Goal: Information Seeking & Learning: Learn about a topic

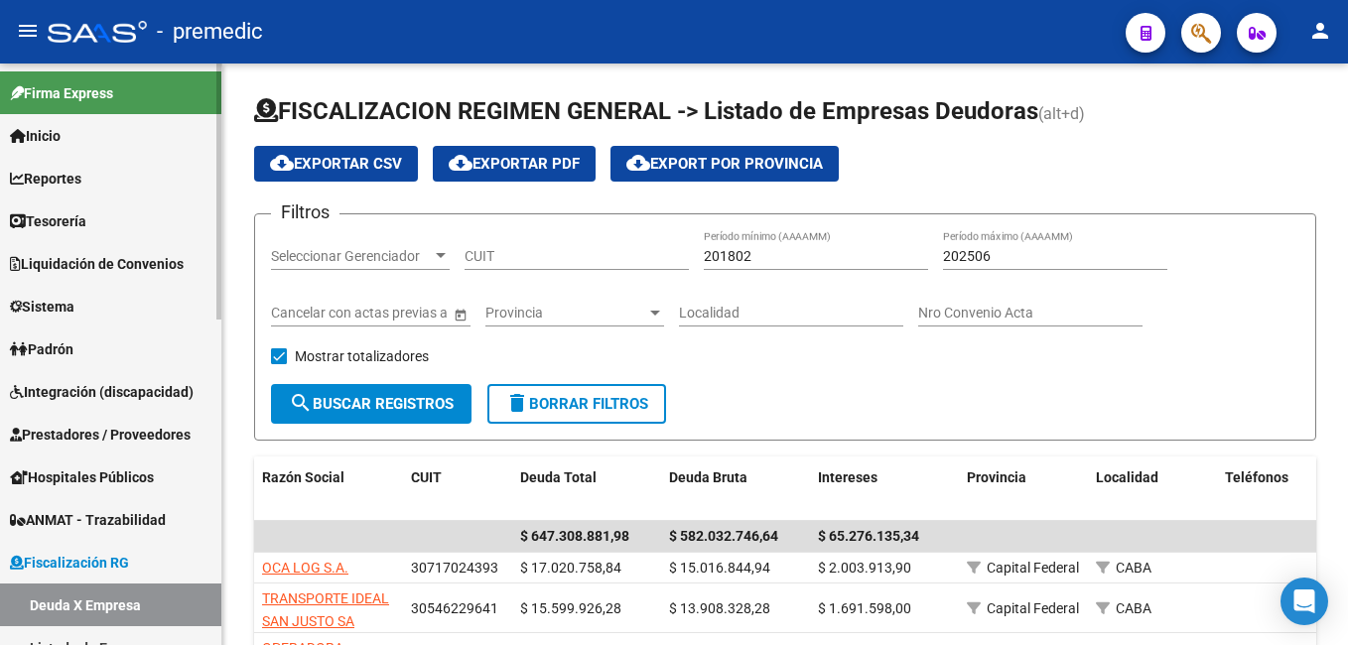
click at [81, 175] on span "Reportes" at bounding box center [45, 179] width 71 height 22
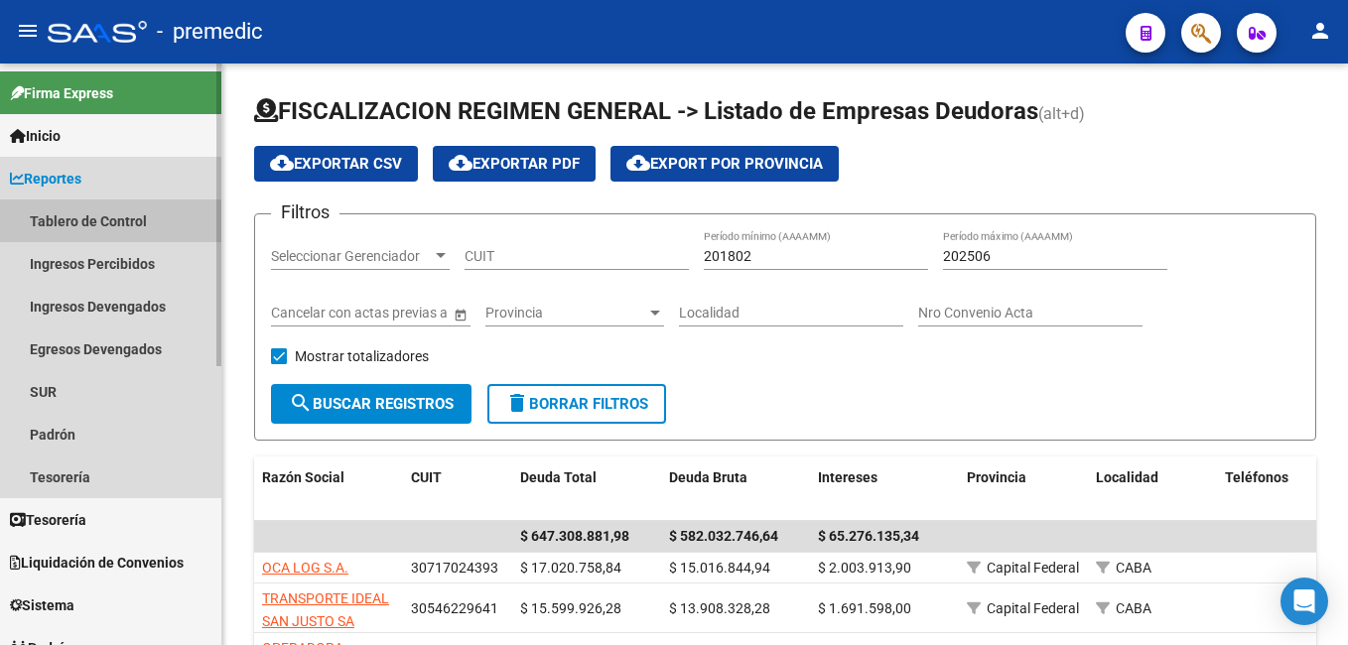
click at [97, 222] on link "Tablero de Control" at bounding box center [110, 221] width 221 height 43
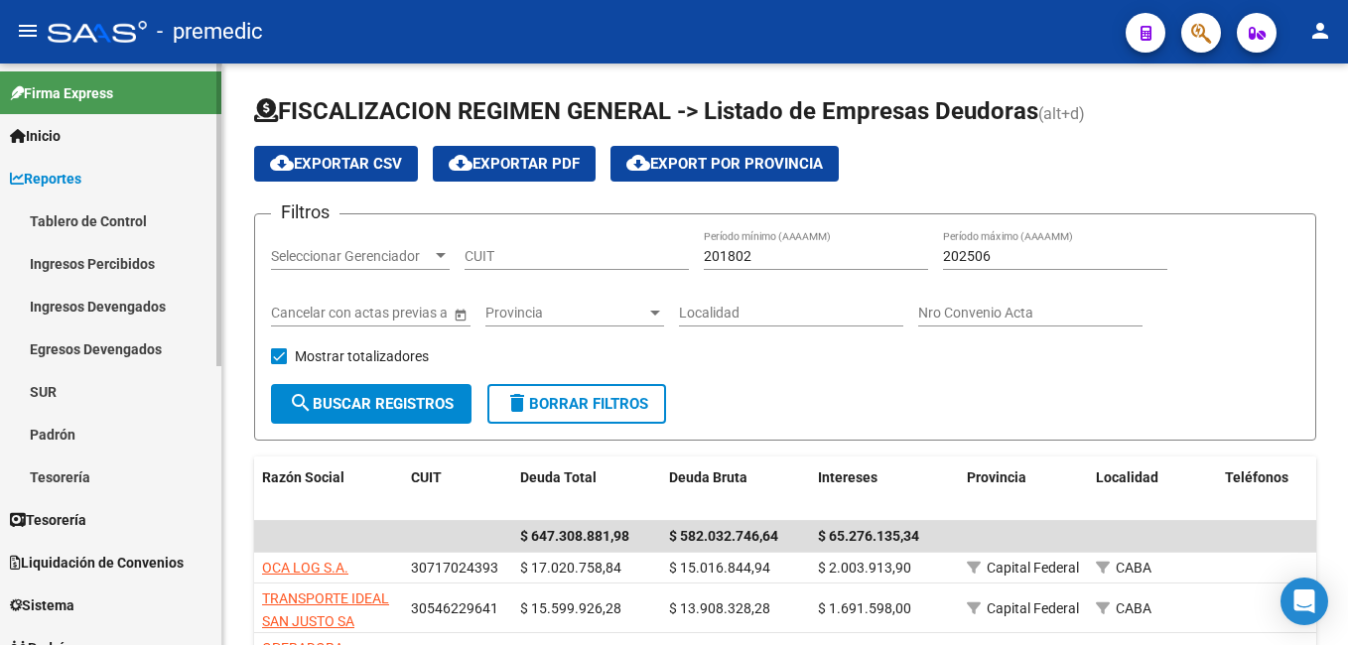
click at [97, 256] on link "Ingresos Percibidos" at bounding box center [110, 263] width 221 height 43
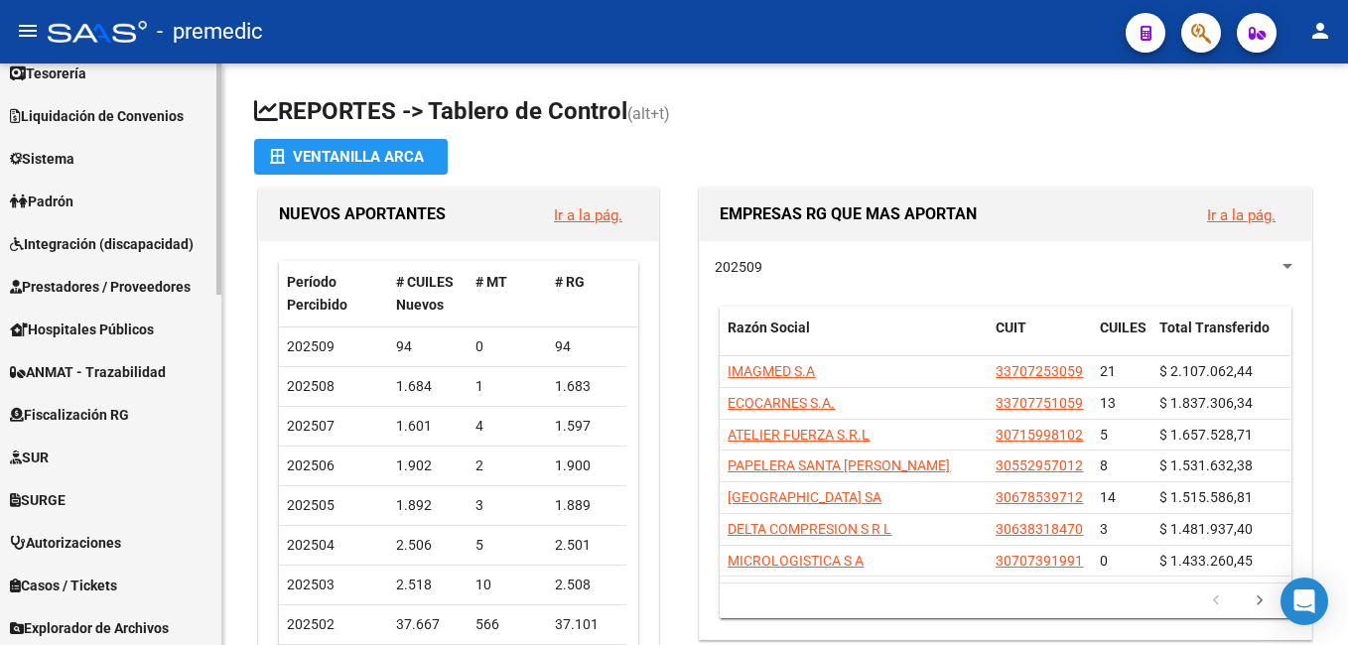
scroll to position [794, 0]
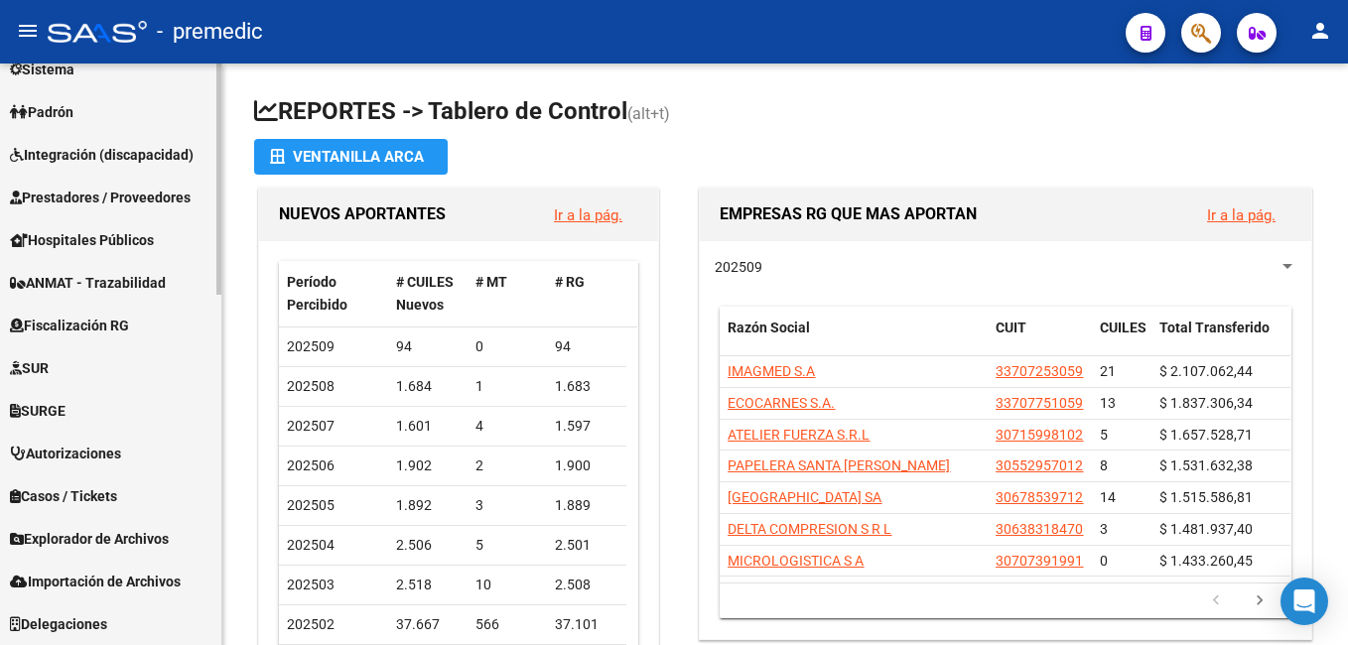
click at [98, 322] on span "Fiscalización RG" at bounding box center [69, 326] width 119 height 22
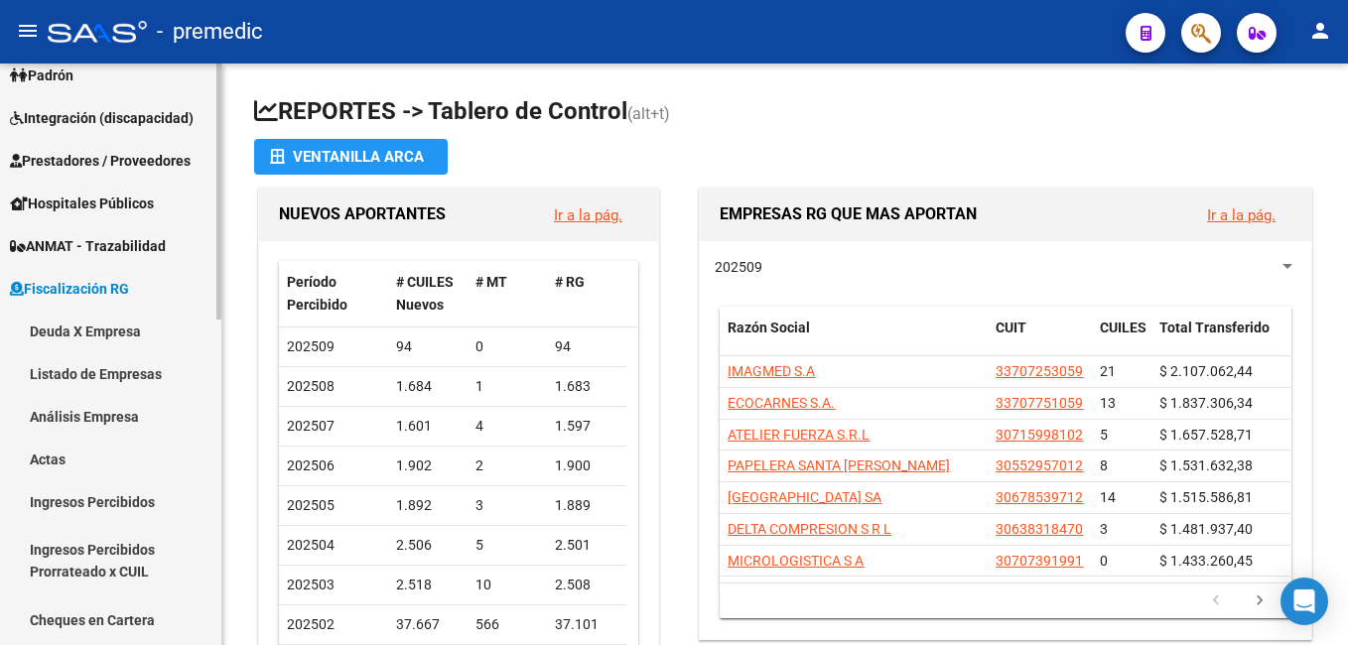
scroll to position [237, 0]
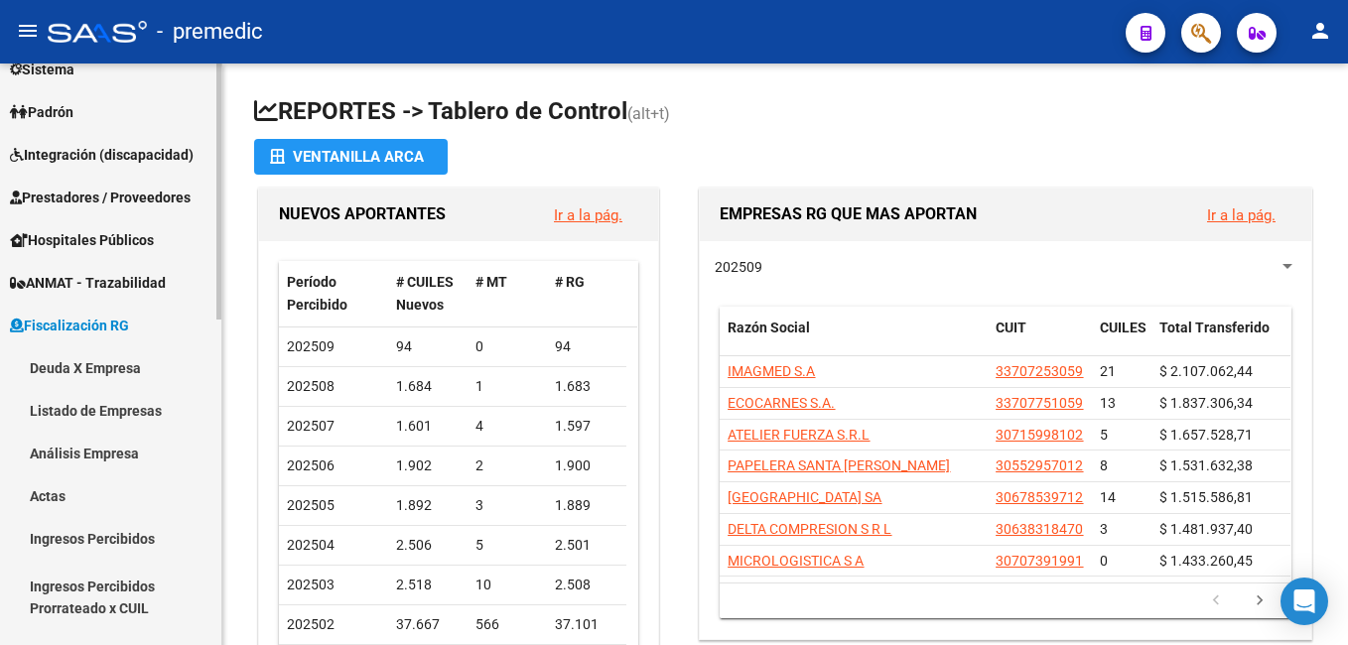
click at [99, 361] on link "Deuda X Empresa" at bounding box center [110, 367] width 221 height 43
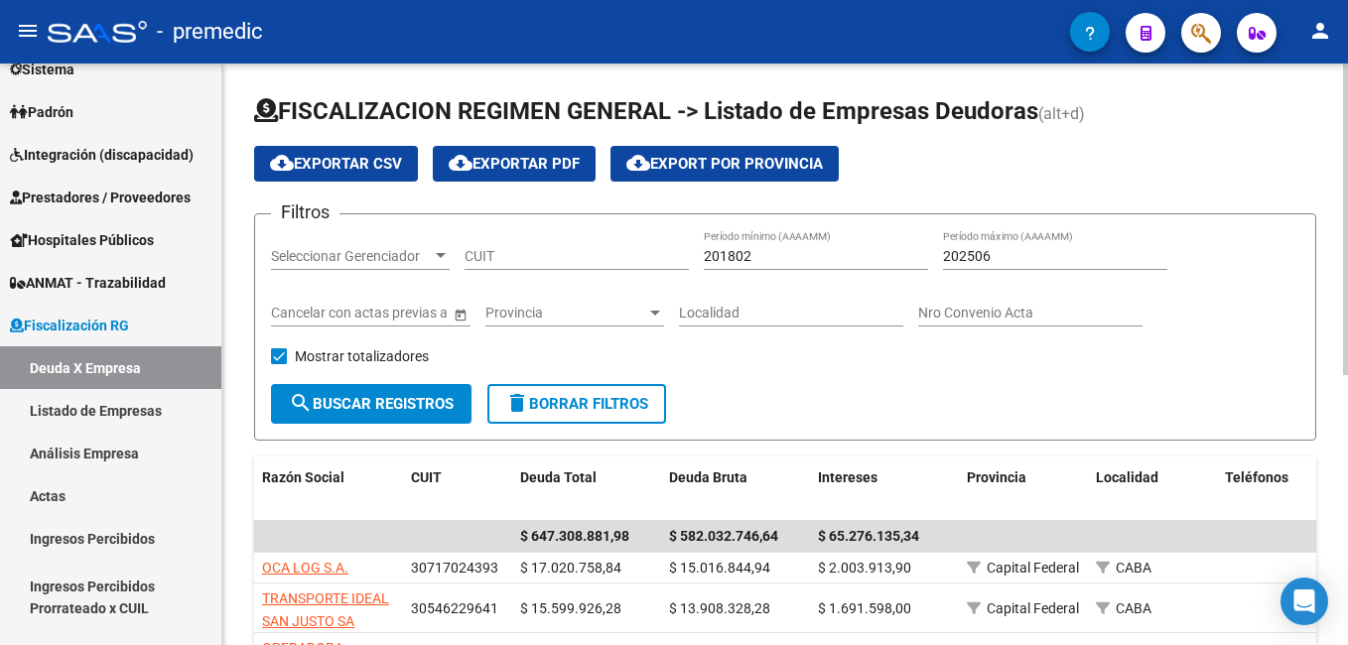
click at [992, 255] on input "202506" at bounding box center [1055, 256] width 224 height 17
type input "202507"
click at [804, 254] on input "201802" at bounding box center [816, 256] width 224 height 17
click at [408, 395] on span "search Buscar Registros" at bounding box center [371, 404] width 165 height 18
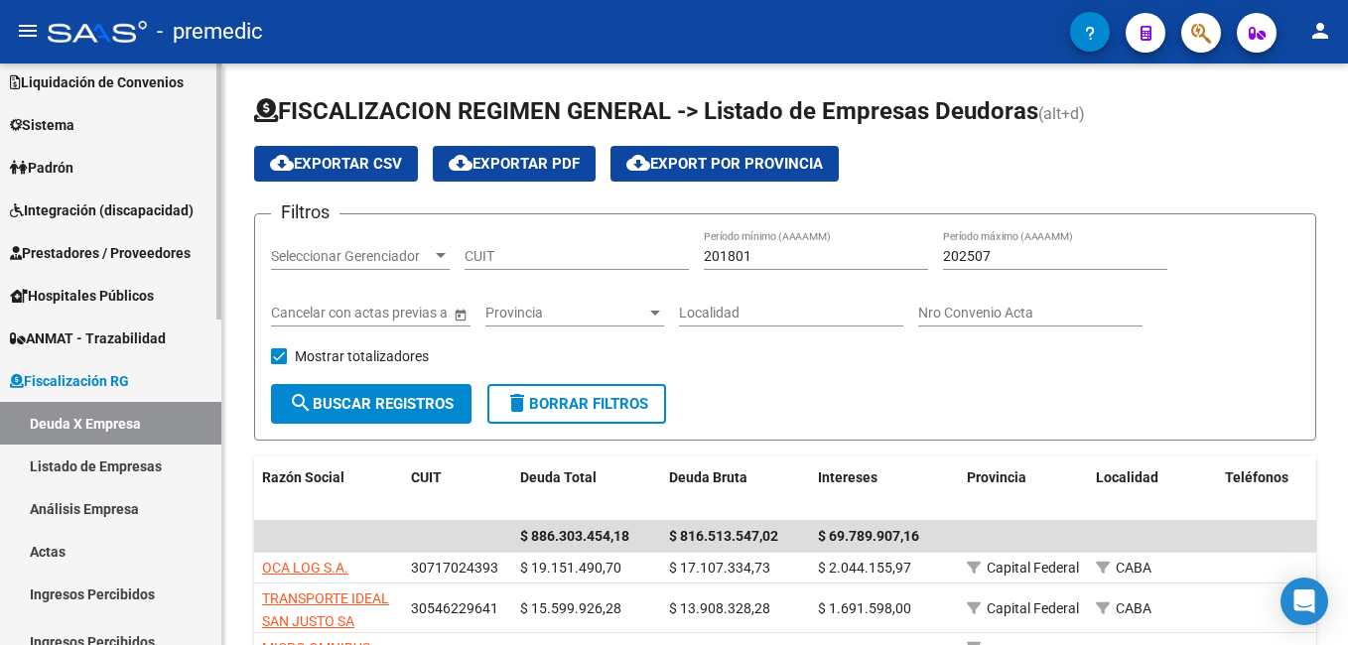
scroll to position [199, 0]
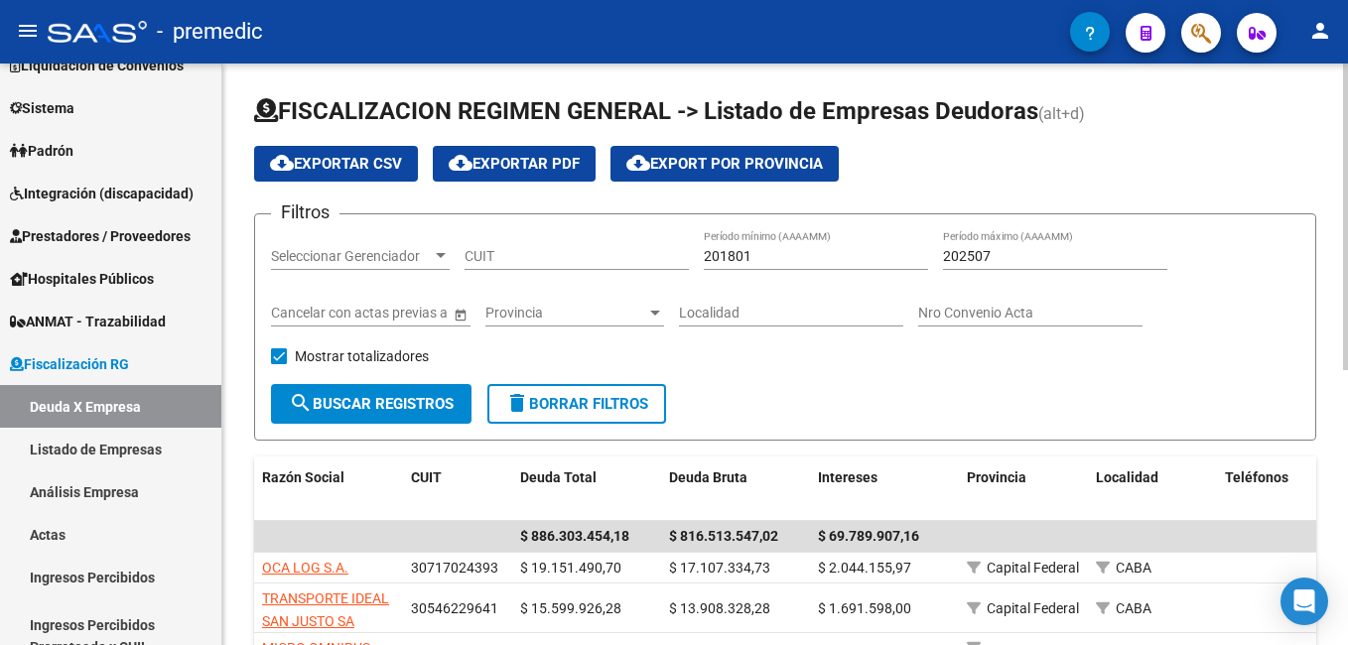
click at [754, 249] on input "201801" at bounding box center [816, 256] width 224 height 17
type input "2"
click at [381, 393] on button "search Buscar Registros" at bounding box center [371, 404] width 201 height 40
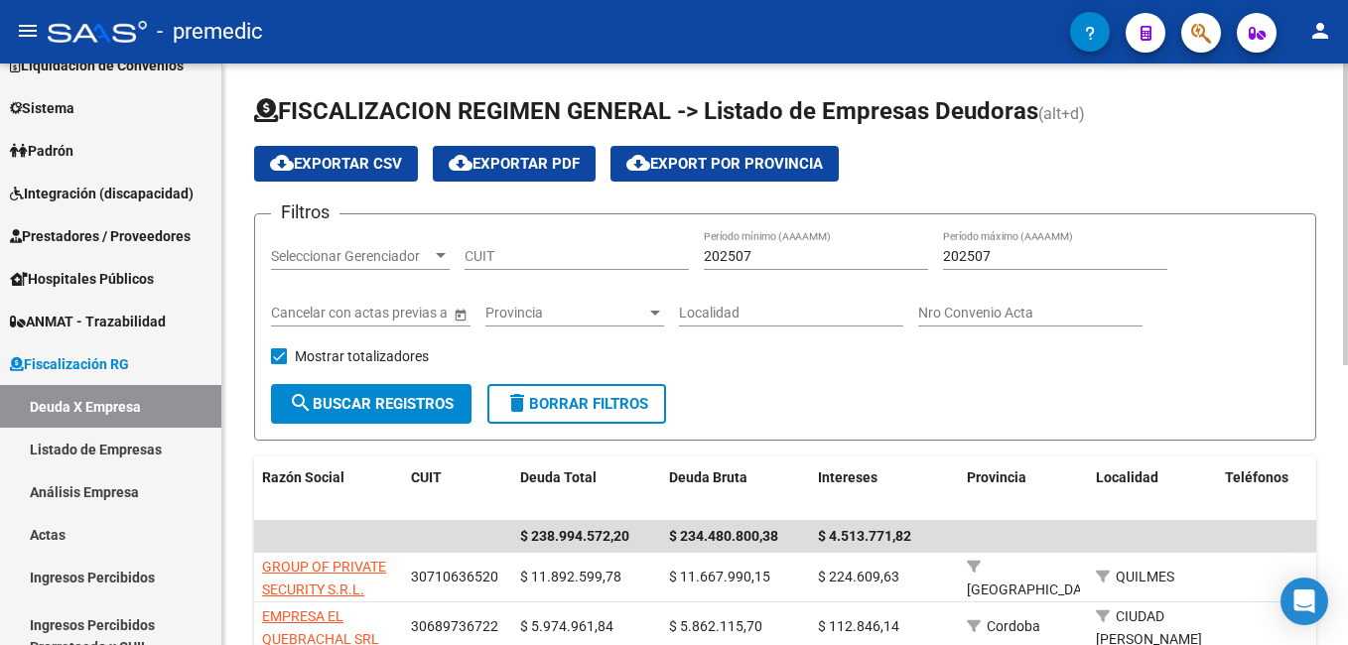
click at [797, 252] on input "202507" at bounding box center [816, 256] width 224 height 17
type input "202506"
click at [1034, 256] on input "202507" at bounding box center [1055, 256] width 224 height 17
type input "202506"
click at [406, 389] on button "search Buscar Registros" at bounding box center [371, 404] width 201 height 40
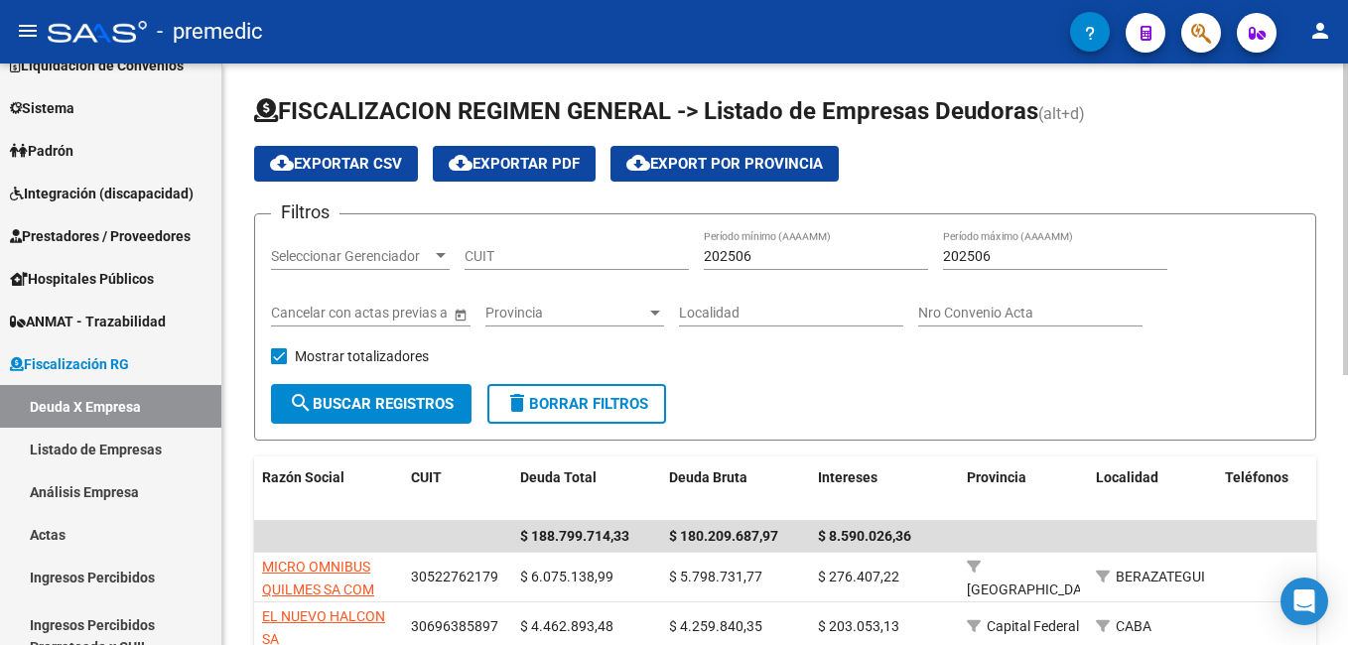
click at [755, 255] on input "202506" at bounding box center [816, 256] width 224 height 17
type input "202505"
drag, startPoint x: 1008, startPoint y: 251, endPoint x: 999, endPoint y: 256, distance: 10.2
click at [1007, 254] on input "202506" at bounding box center [1055, 256] width 224 height 17
type input "202505"
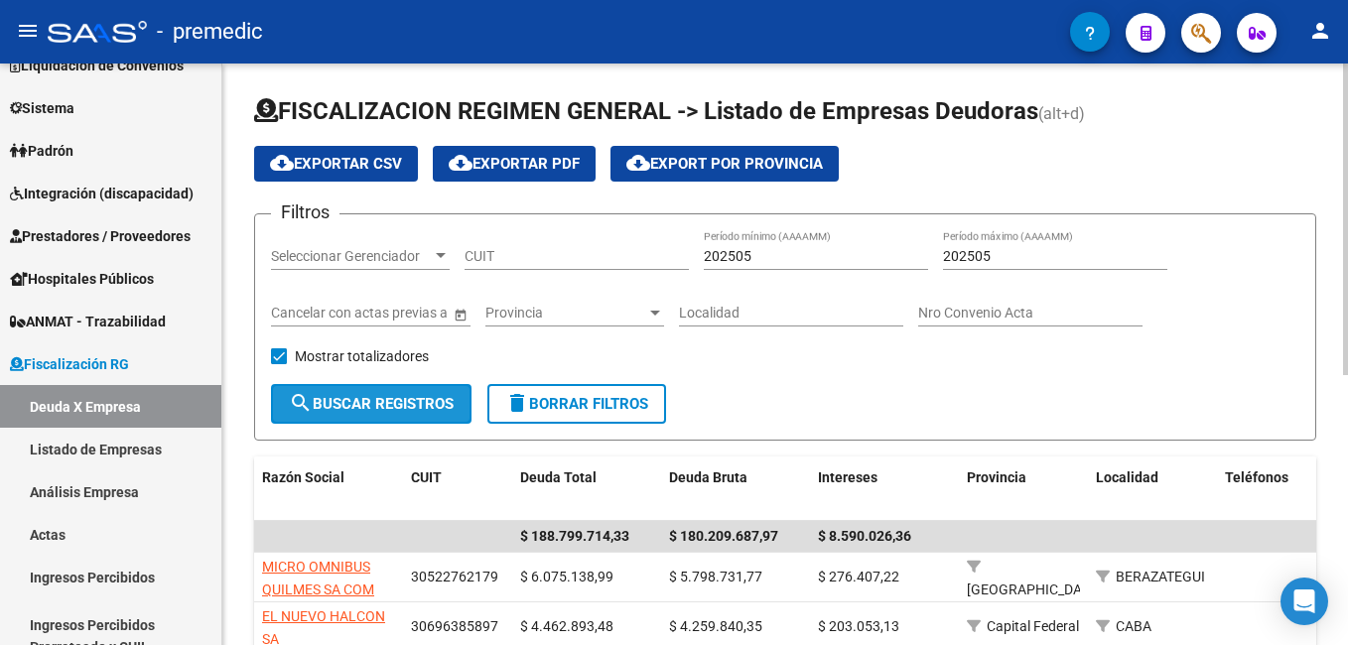
click at [372, 398] on span "search Buscar Registros" at bounding box center [371, 404] width 165 height 18
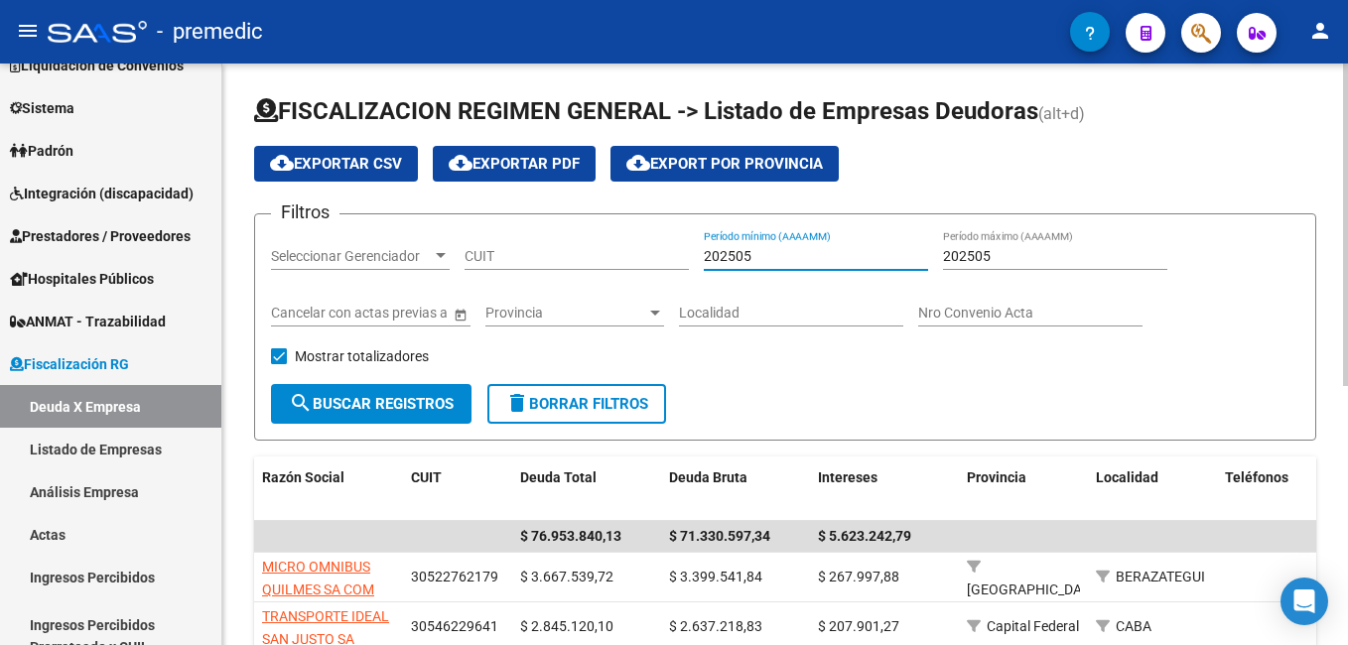
click at [817, 258] on input "202505" at bounding box center [816, 256] width 224 height 17
type input "202504"
click at [1024, 261] on input "202505" at bounding box center [1055, 256] width 224 height 17
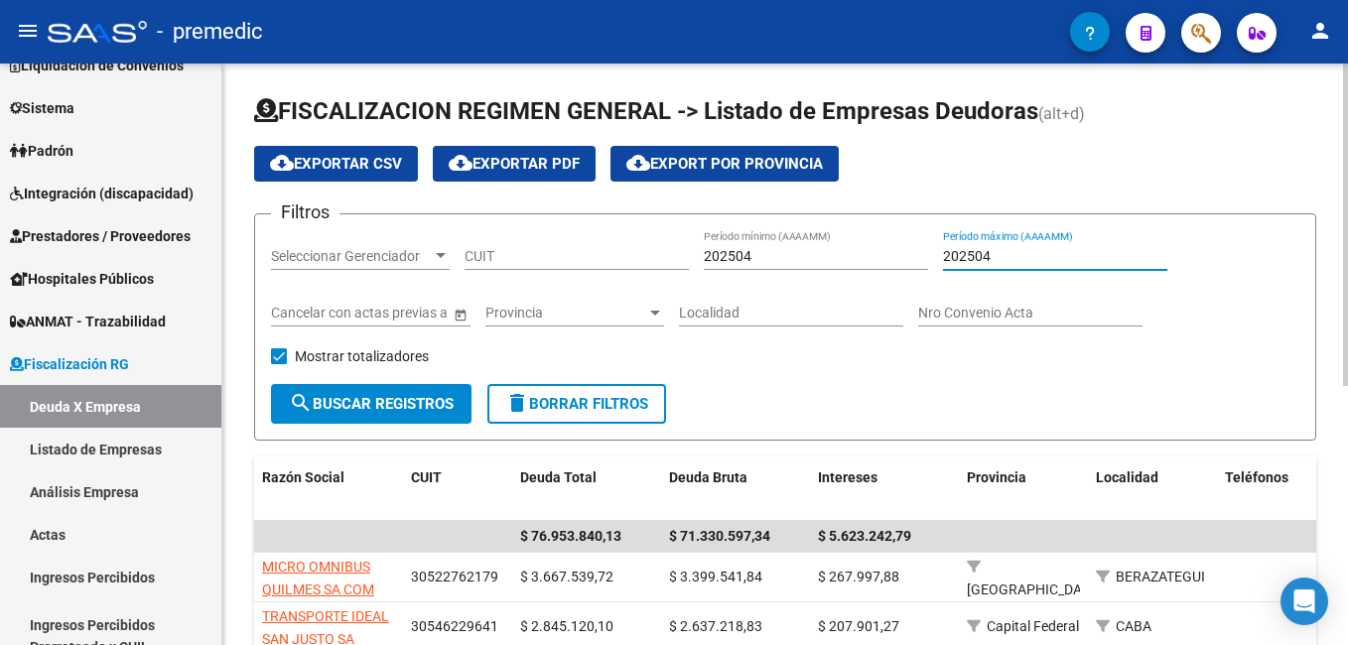
type input "202504"
click at [343, 396] on span "search Buscar Registros" at bounding box center [371, 404] width 165 height 18
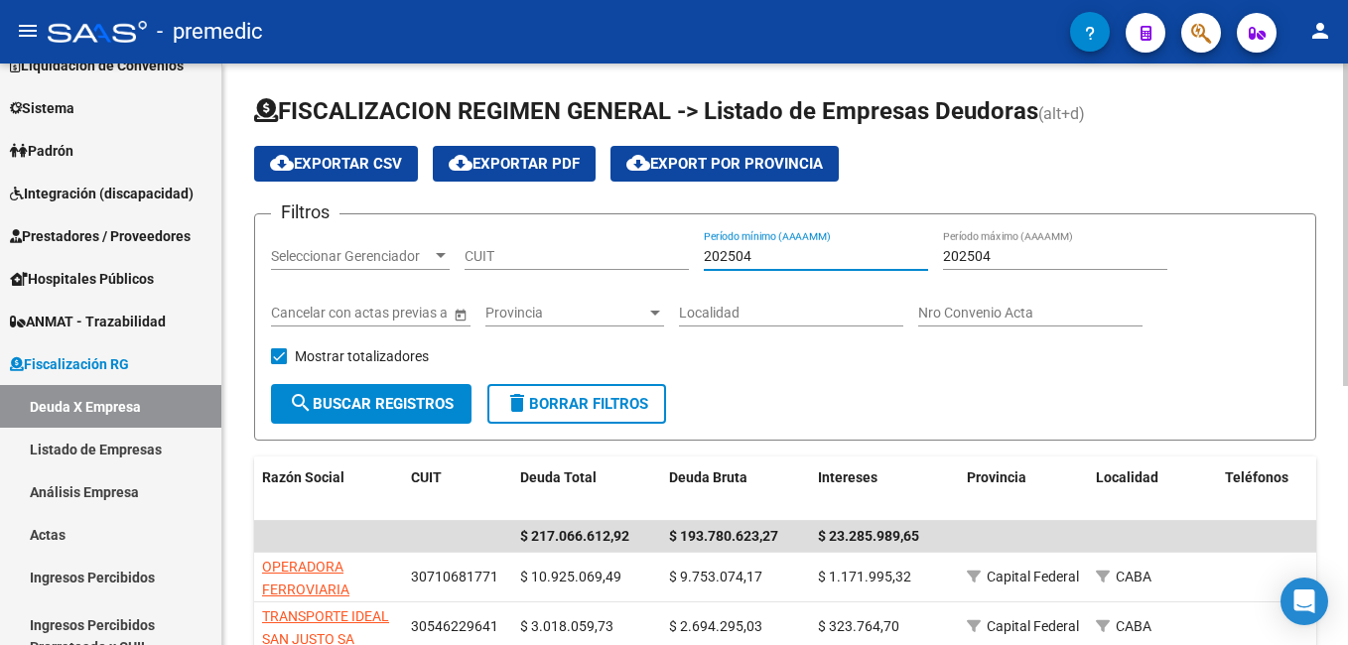
click at [768, 259] on input "202504" at bounding box center [816, 256] width 224 height 17
type input "202503"
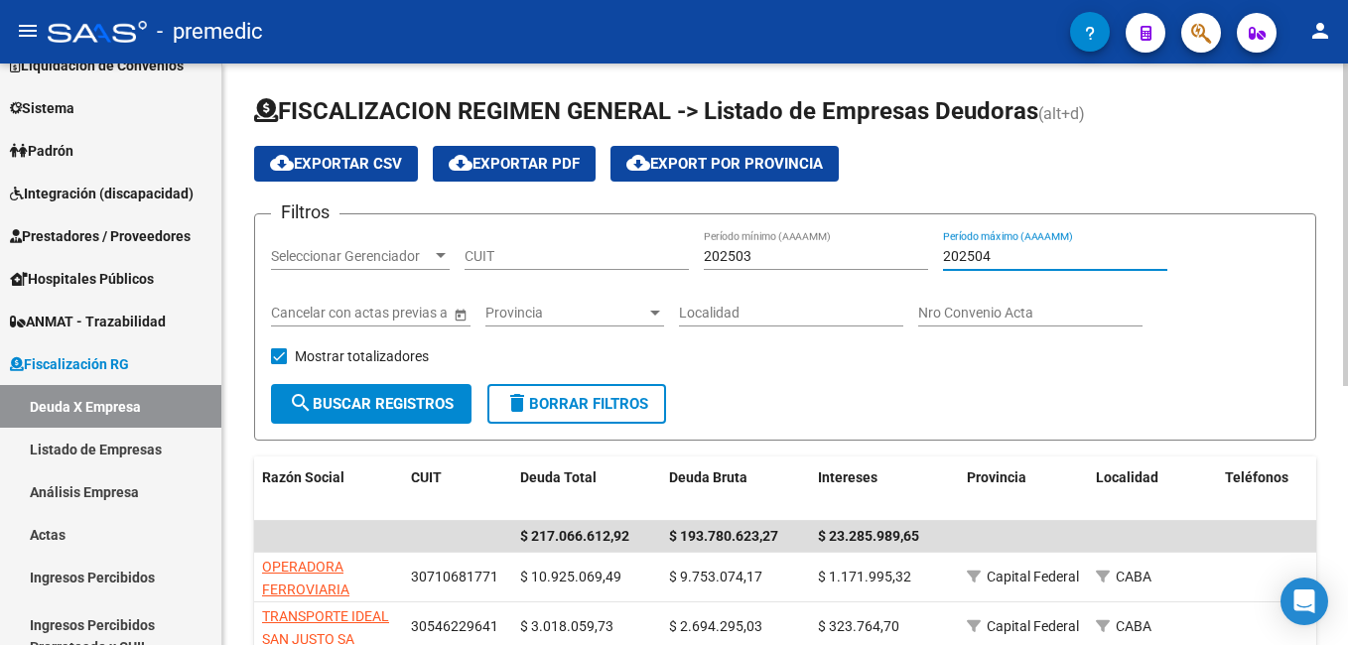
click at [1016, 254] on input "202504" at bounding box center [1055, 256] width 224 height 17
type input "202503"
click at [429, 391] on button "search Buscar Registros" at bounding box center [371, 404] width 201 height 40
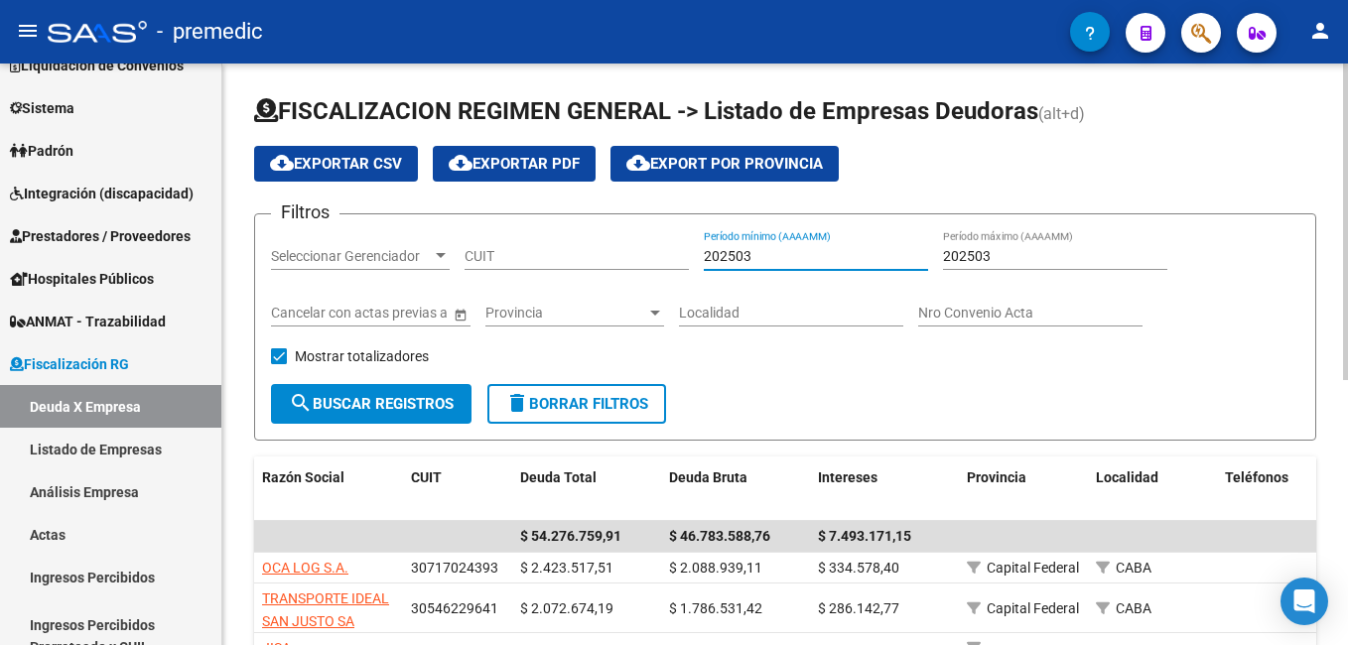
click at [768, 255] on input "202503" at bounding box center [816, 256] width 224 height 17
type input "202502"
click at [1007, 259] on input "202503" at bounding box center [1055, 256] width 224 height 17
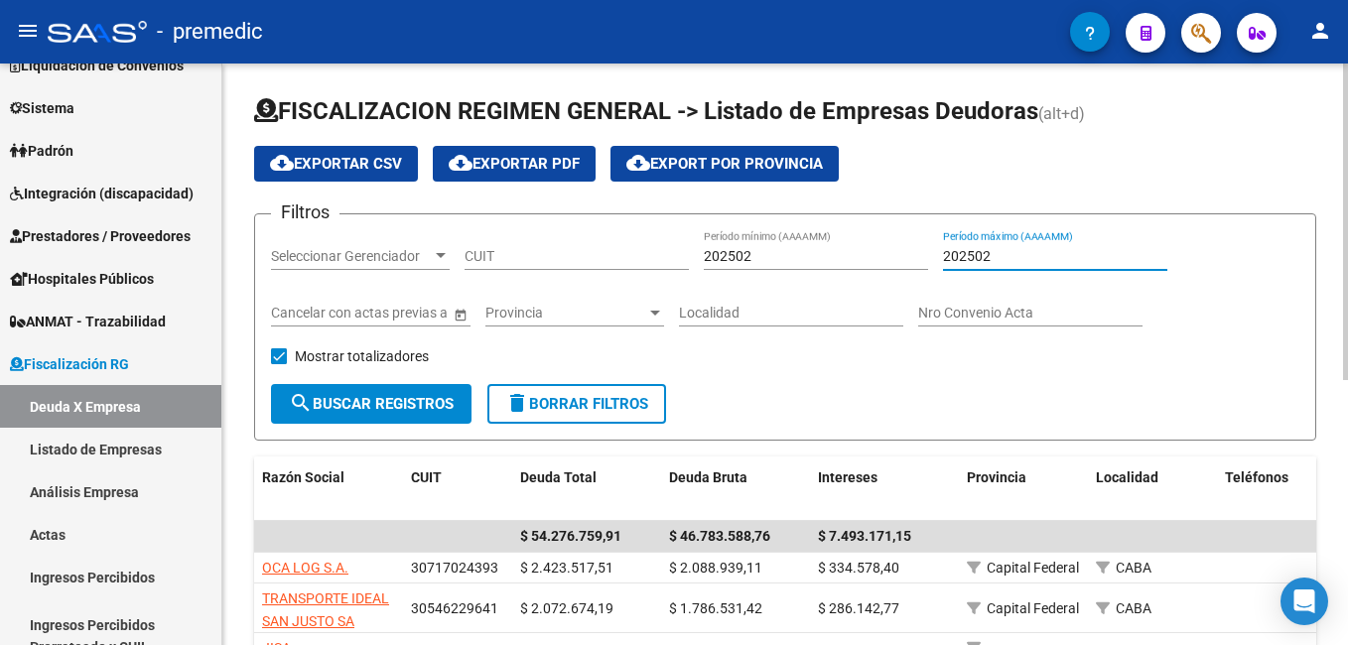
type input "202502"
click at [394, 396] on span "search Buscar Registros" at bounding box center [371, 404] width 165 height 18
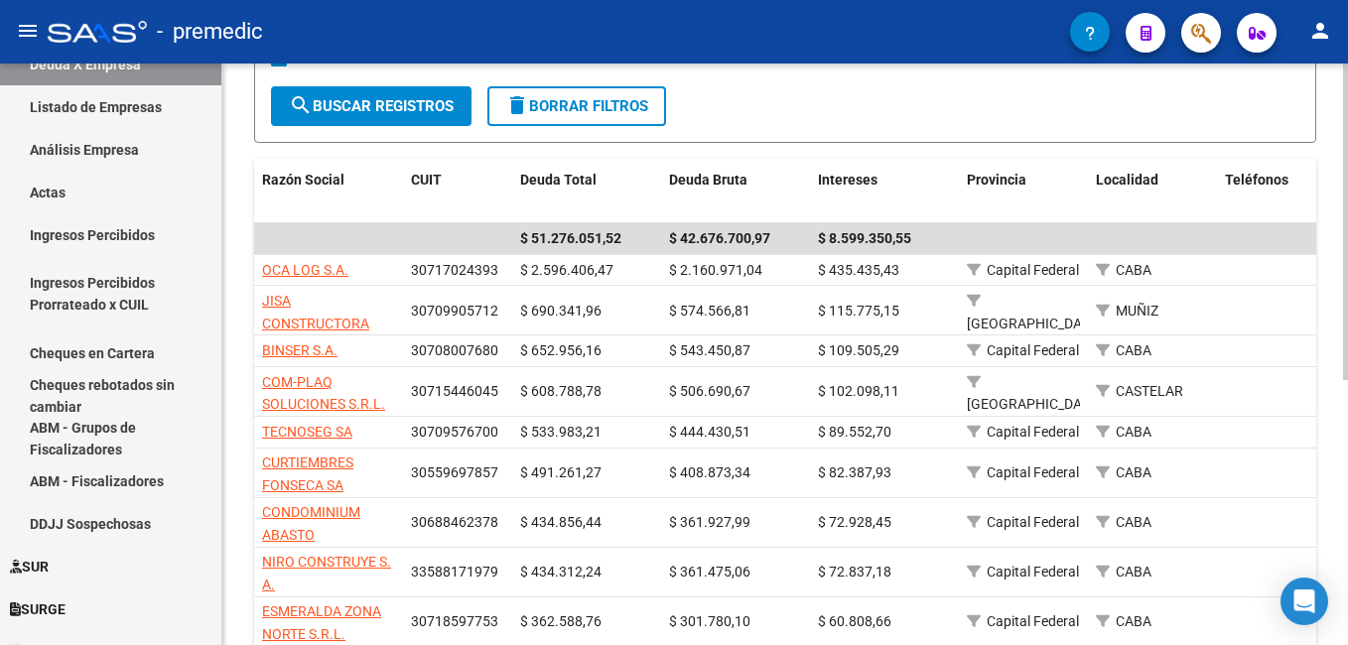
scroll to position [0, 0]
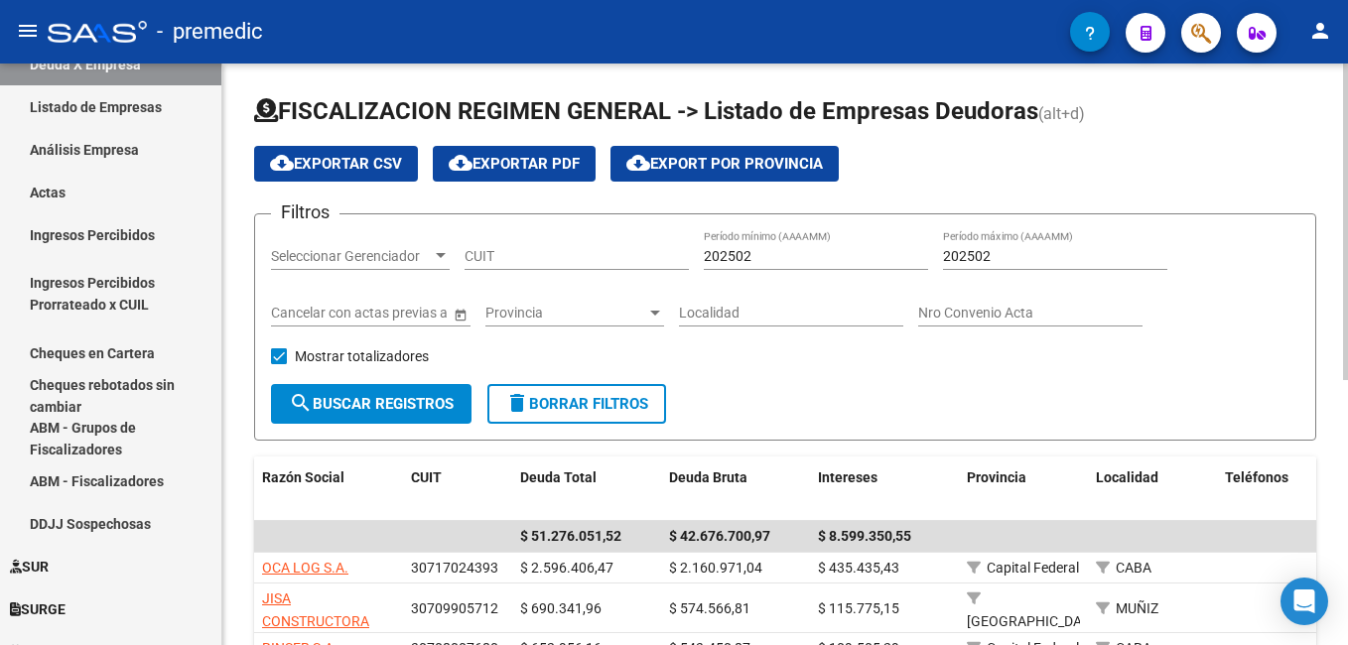
click at [763, 256] on input "202502" at bounding box center [816, 256] width 224 height 17
type input "202501"
click at [1022, 264] on input "202502" at bounding box center [1055, 256] width 224 height 17
type input "202507"
click at [403, 409] on span "search Buscar Registros" at bounding box center [371, 404] width 165 height 18
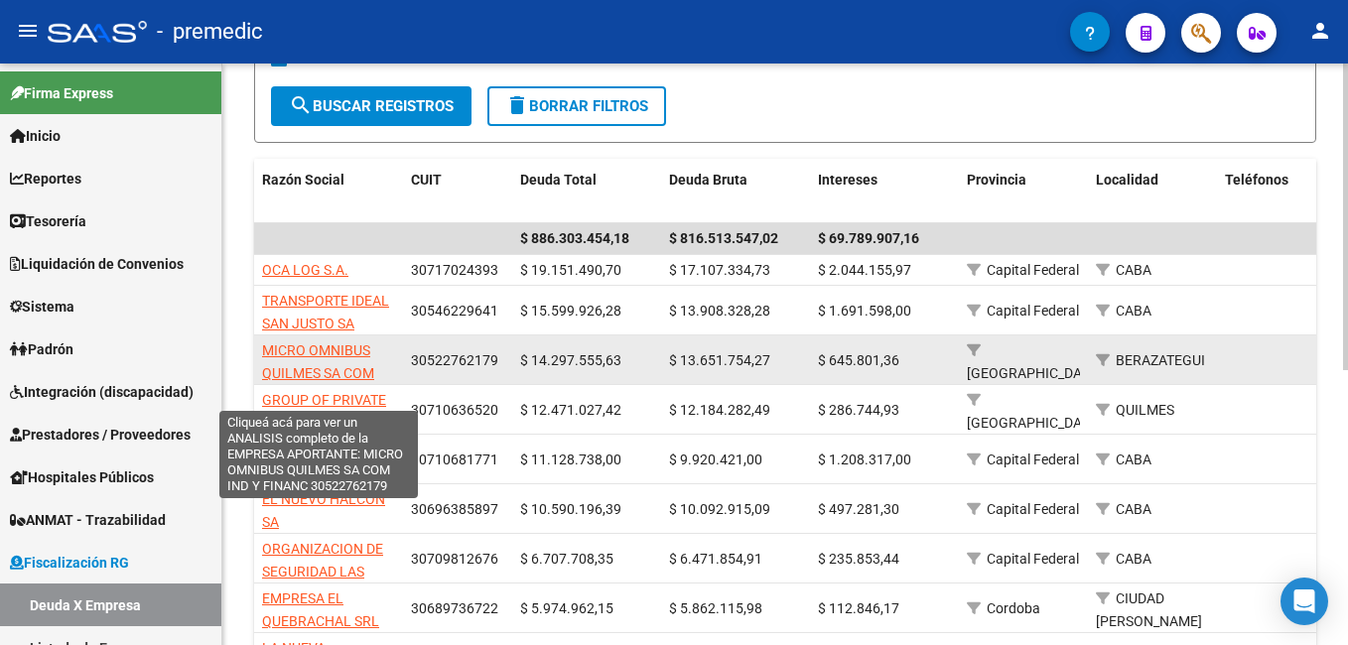
click at [326, 354] on span "MICRO OMNIBUS QUILMES SA COM IND Y FINANC" at bounding box center [318, 374] width 112 height 62
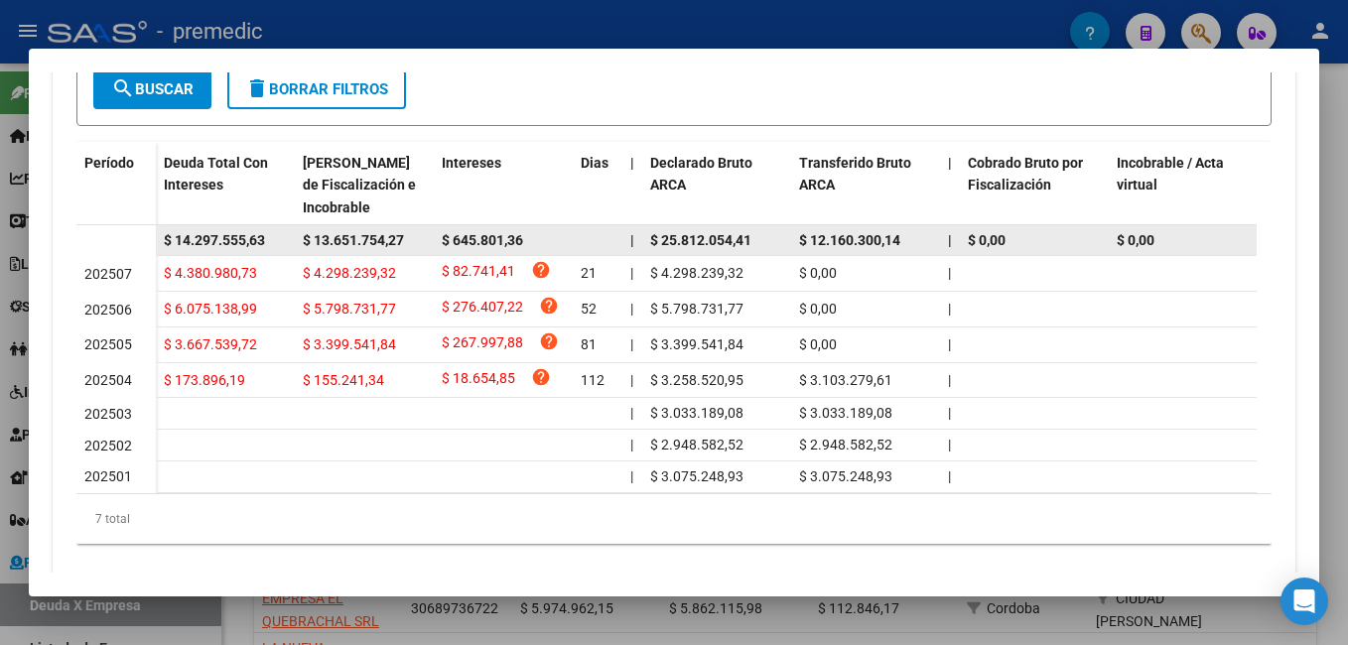
scroll to position [593, 0]
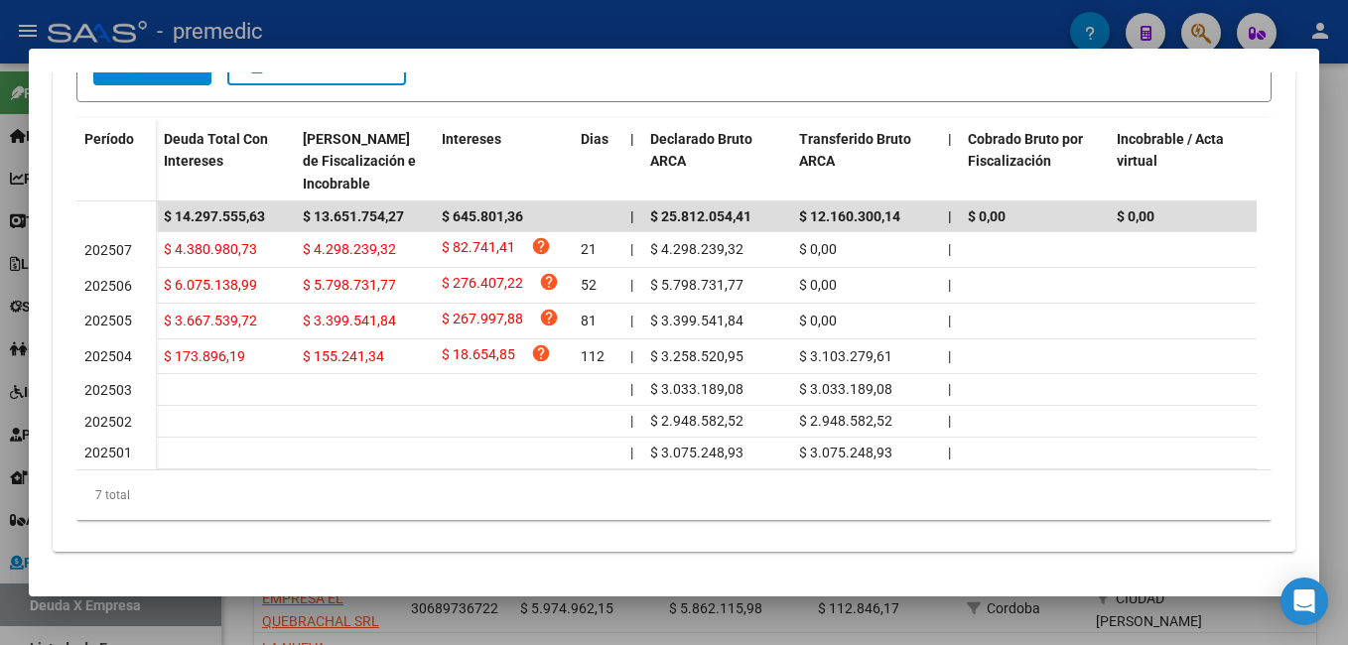
click at [941, 28] on div at bounding box center [674, 322] width 1348 height 645
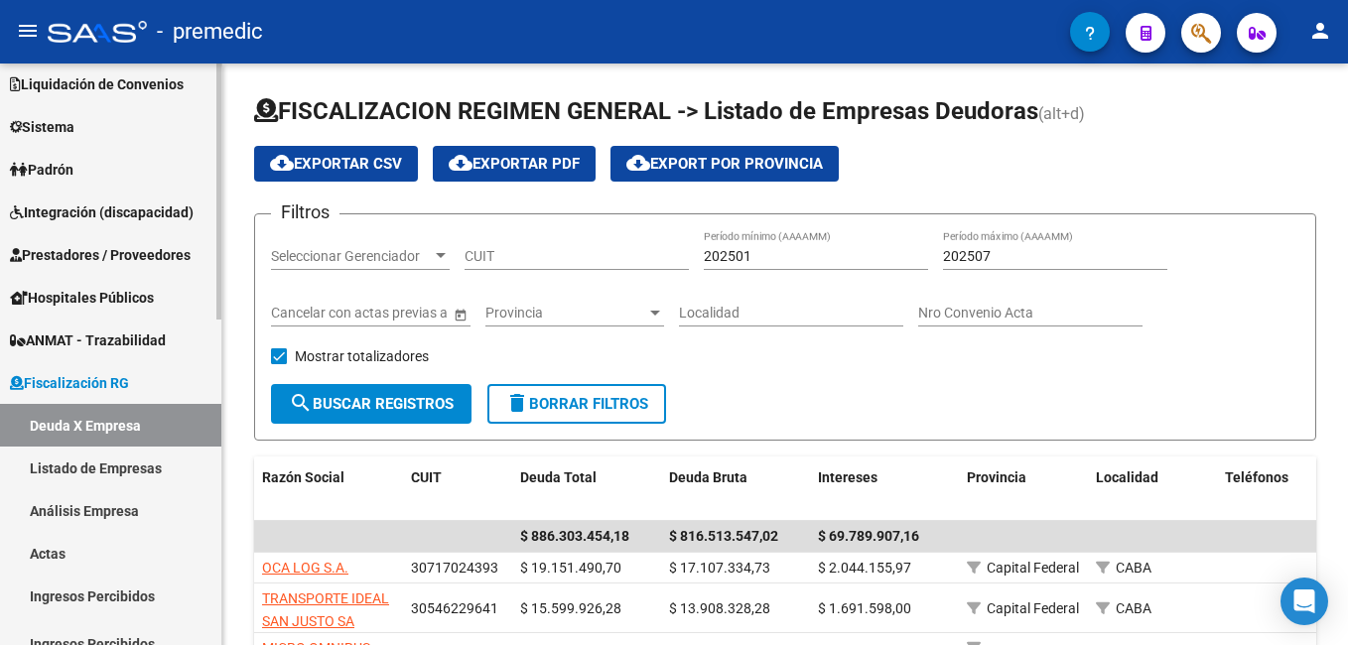
scroll to position [199, 0]
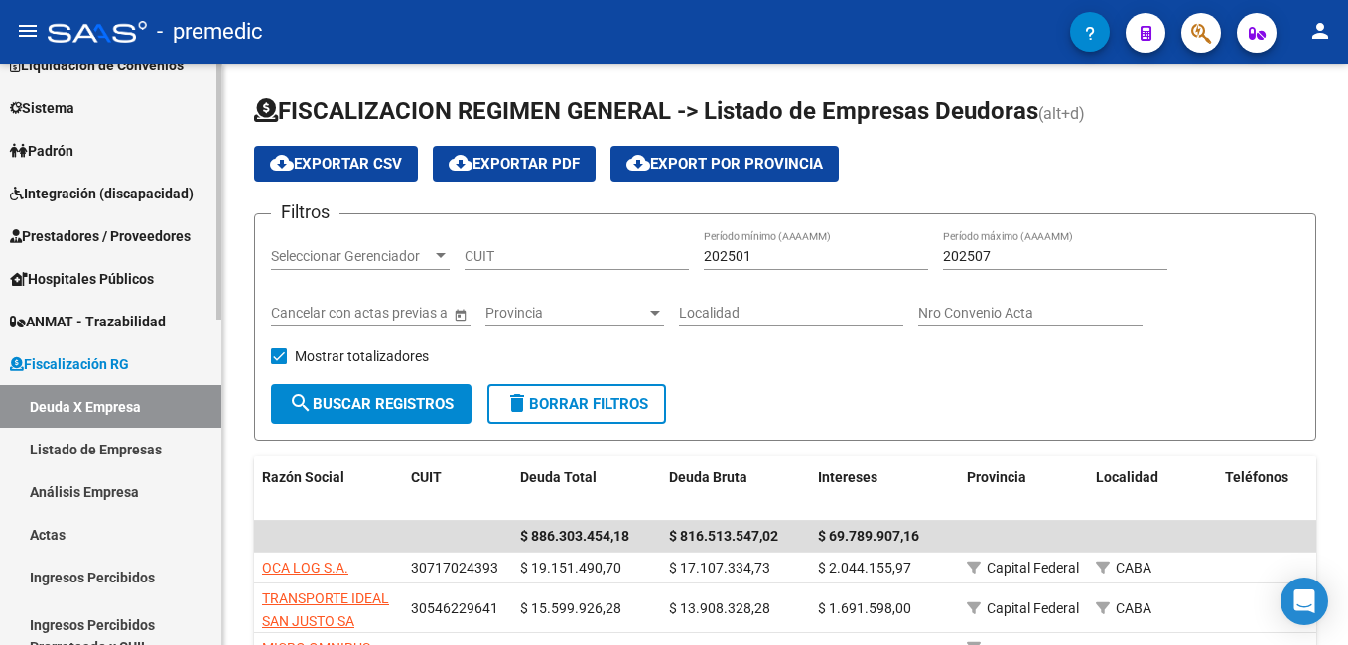
click at [80, 491] on link "Análisis Empresa" at bounding box center [110, 492] width 221 height 43
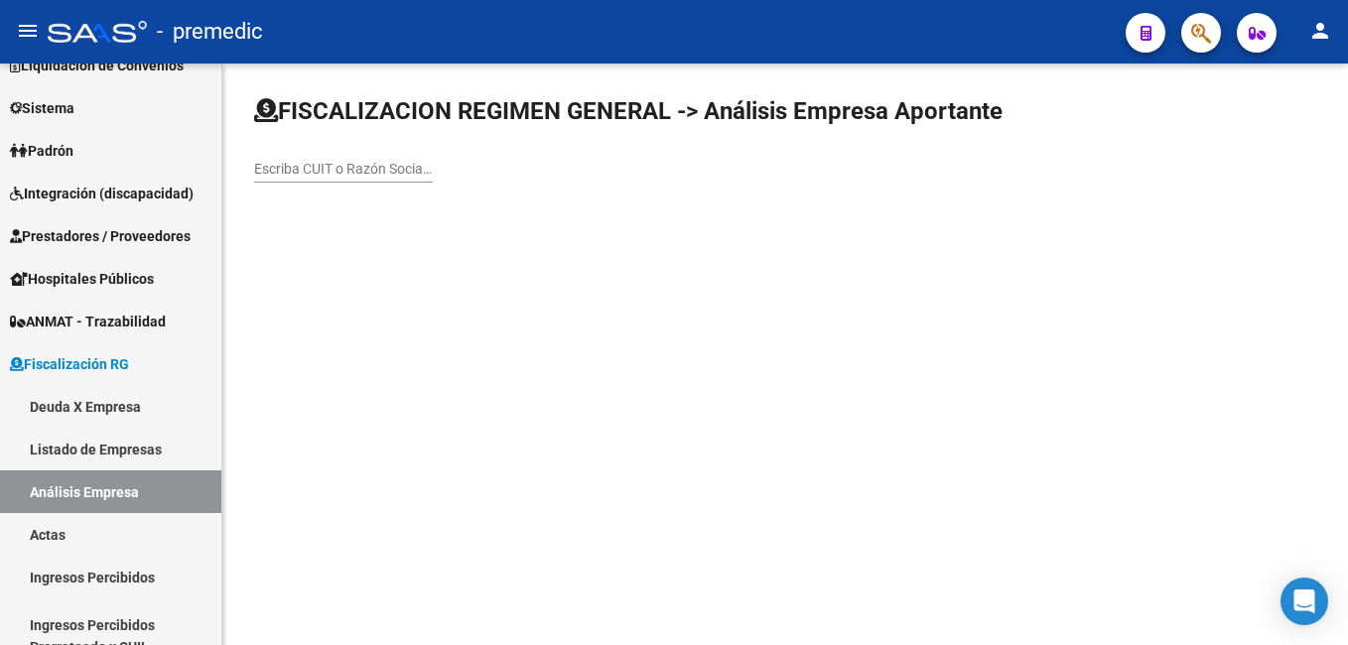
click at [302, 165] on input "Escriba CUIT o Razón Social para buscar" at bounding box center [343, 169] width 179 height 17
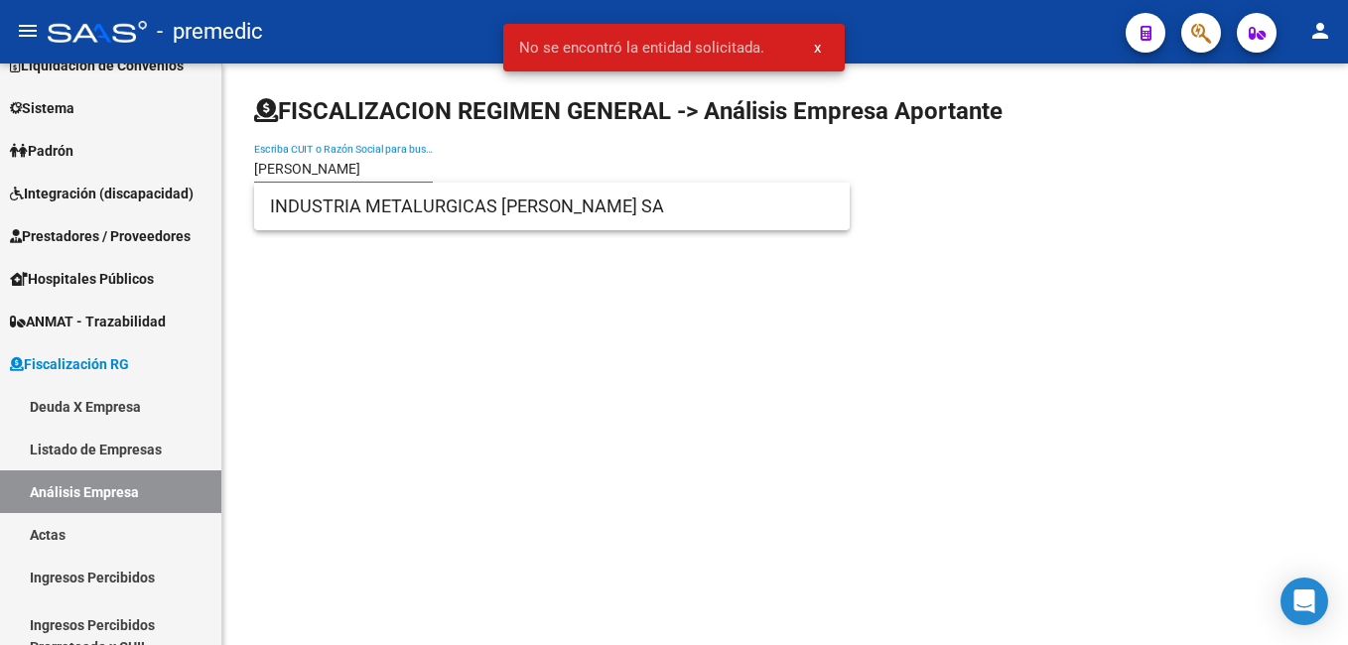
type input "[PERSON_NAME]"
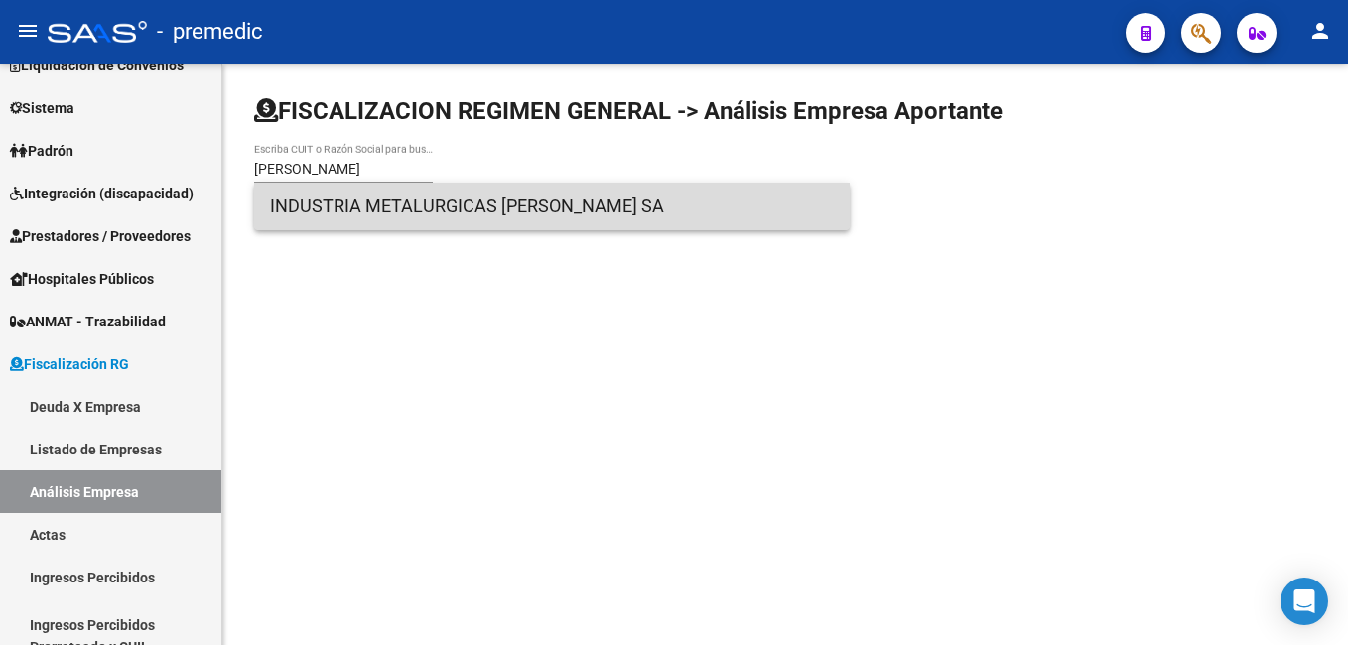
drag, startPoint x: 656, startPoint y: 183, endPoint x: 645, endPoint y: 183, distance: 10.9
click at [645, 183] on span "INDUSTRIA METALURGICAS [PERSON_NAME] SA" at bounding box center [552, 207] width 564 height 48
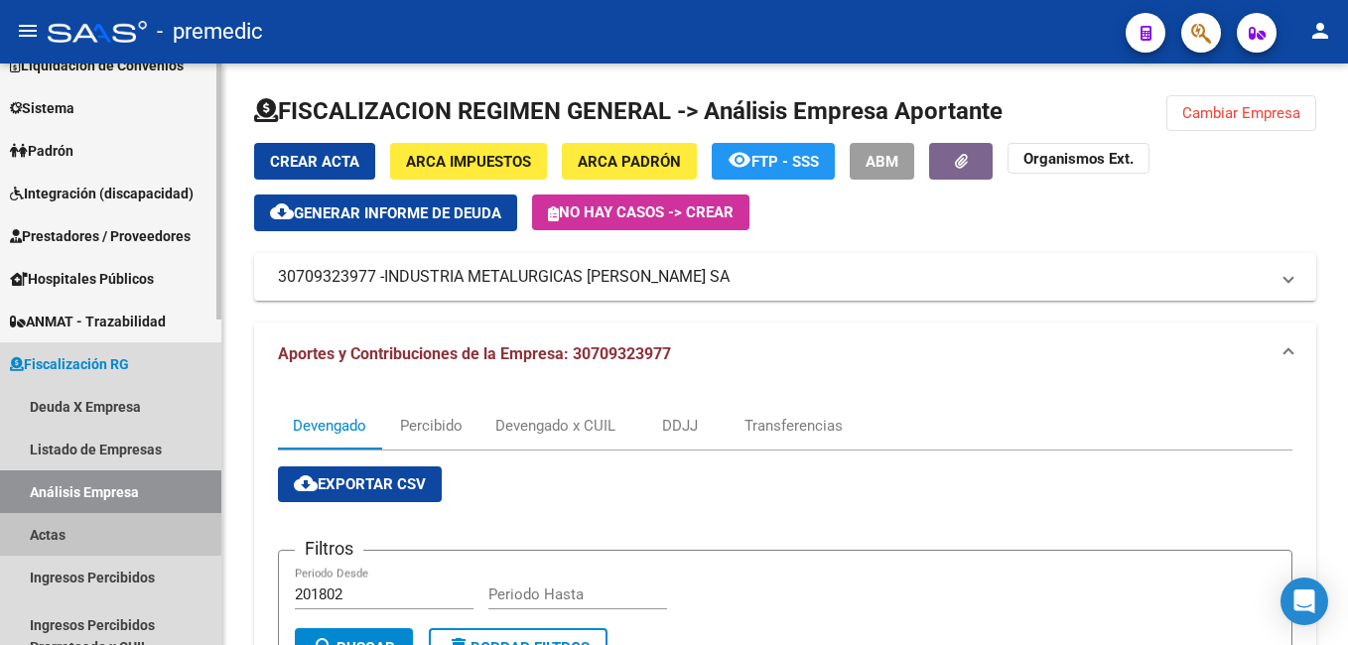
click at [70, 519] on link "Actas" at bounding box center [110, 534] width 221 height 43
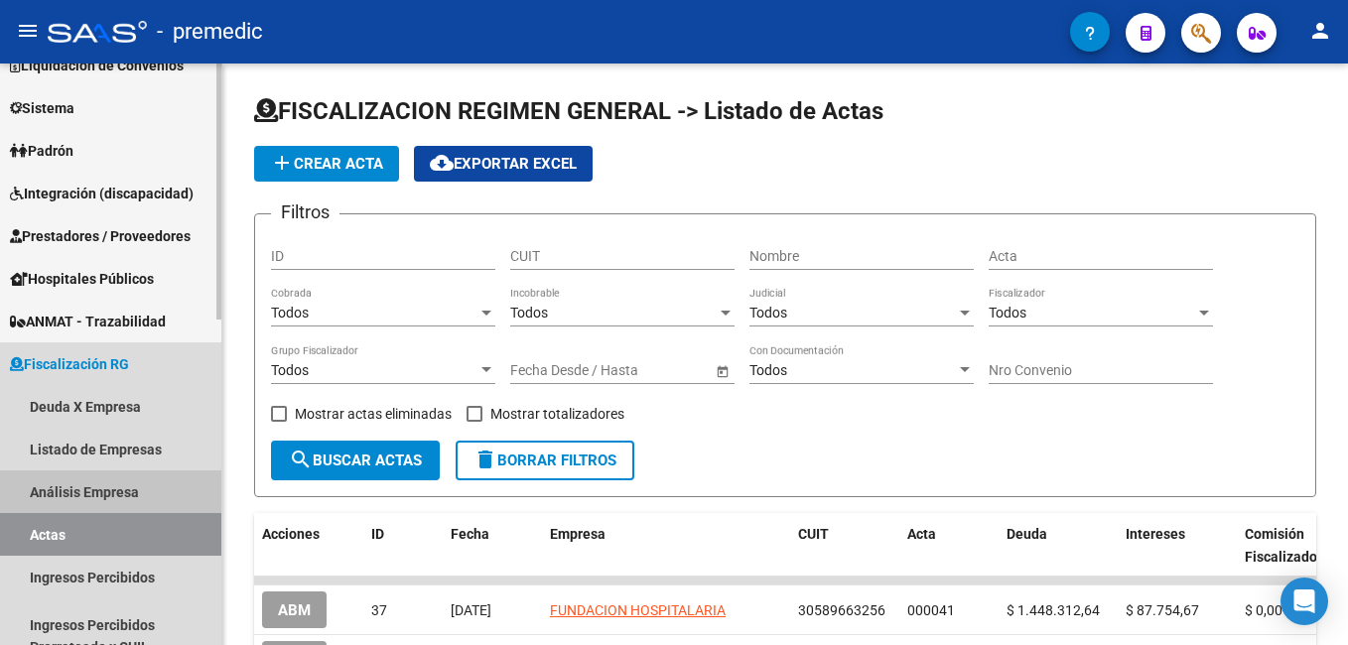
click at [69, 488] on link "Análisis Empresa" at bounding box center [110, 492] width 221 height 43
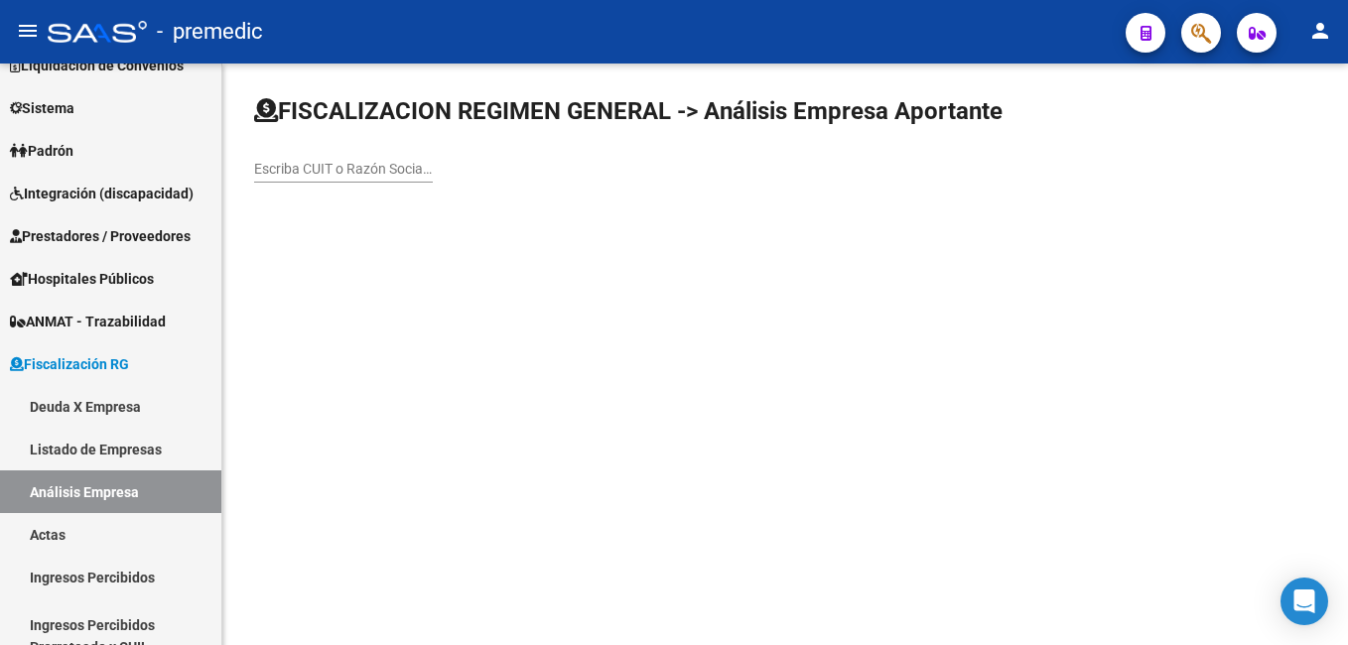
click at [346, 156] on div "Escriba CUIT o Razón Social para buscar" at bounding box center [343, 163] width 179 height 40
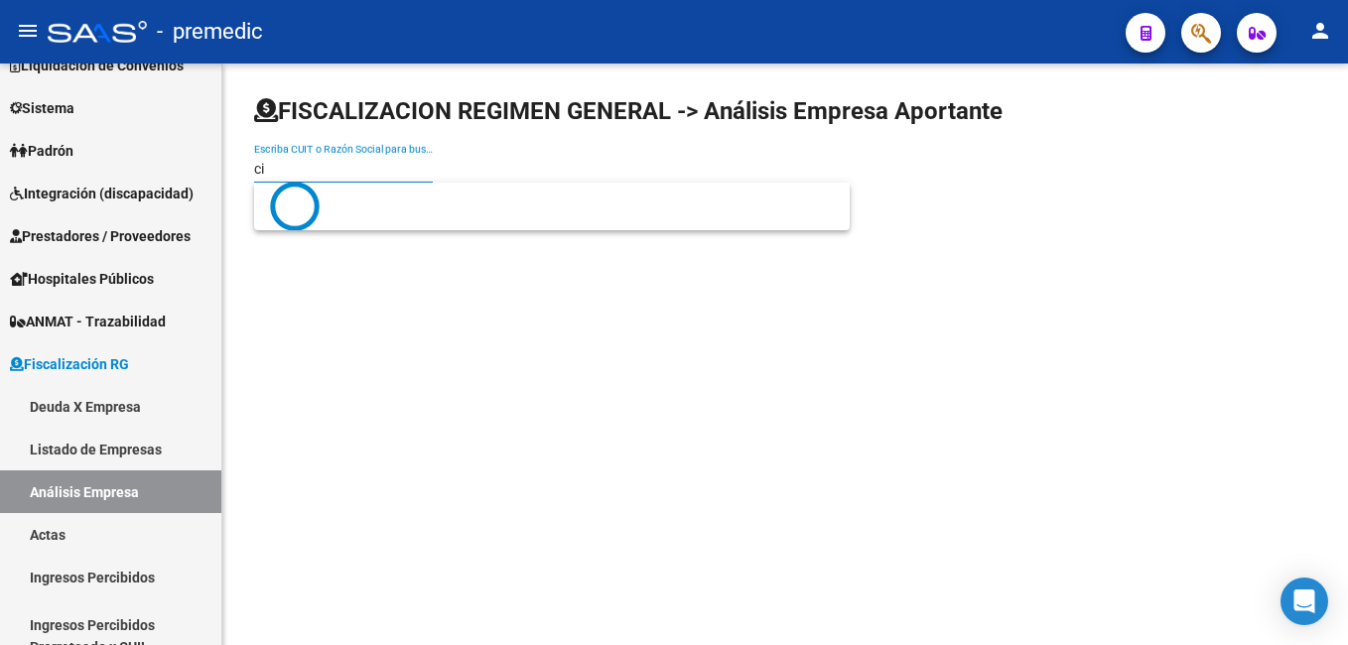
type input "c"
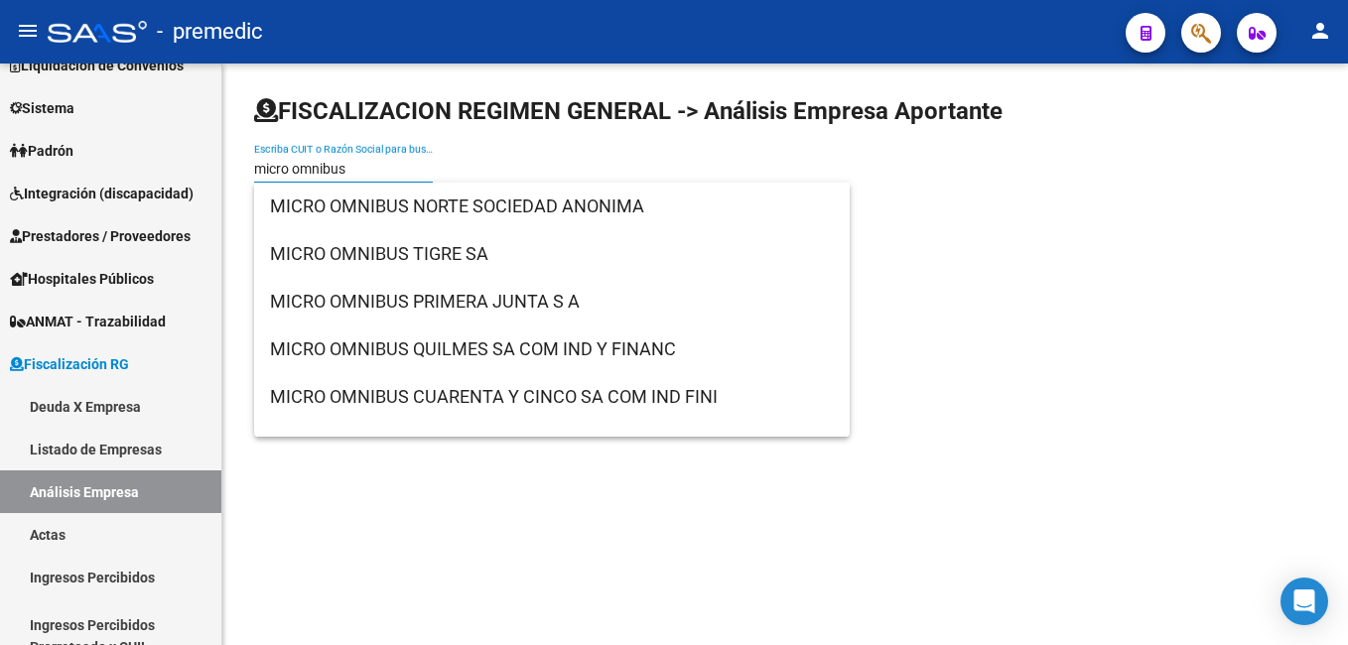
drag, startPoint x: 294, startPoint y: 167, endPoint x: 303, endPoint y: 173, distance: 10.7
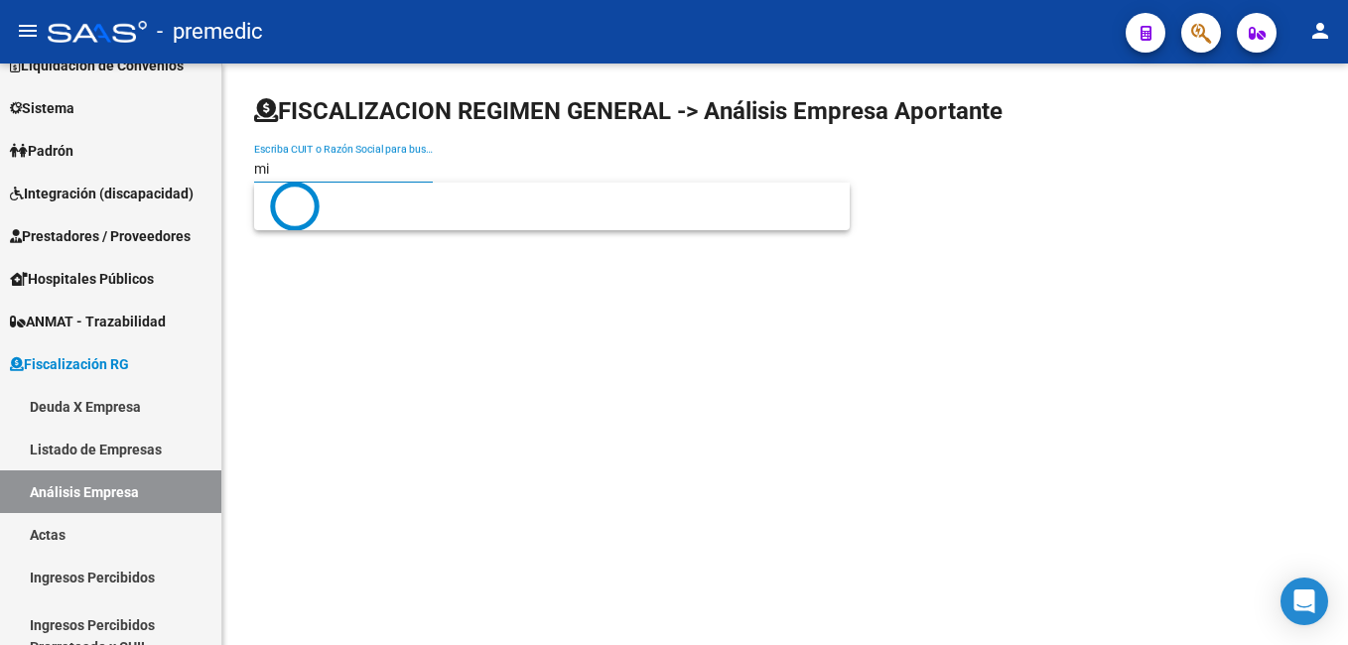
type input "m"
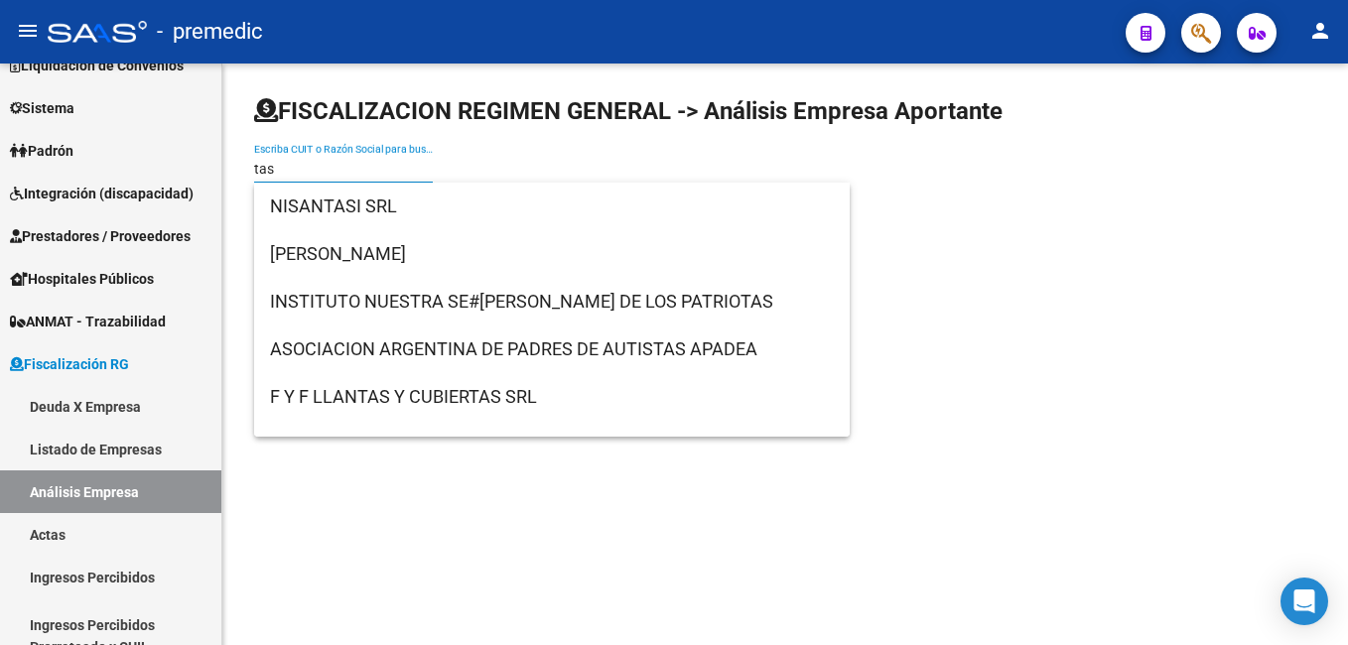
click at [344, 167] on input "tas" at bounding box center [343, 169] width 179 height 17
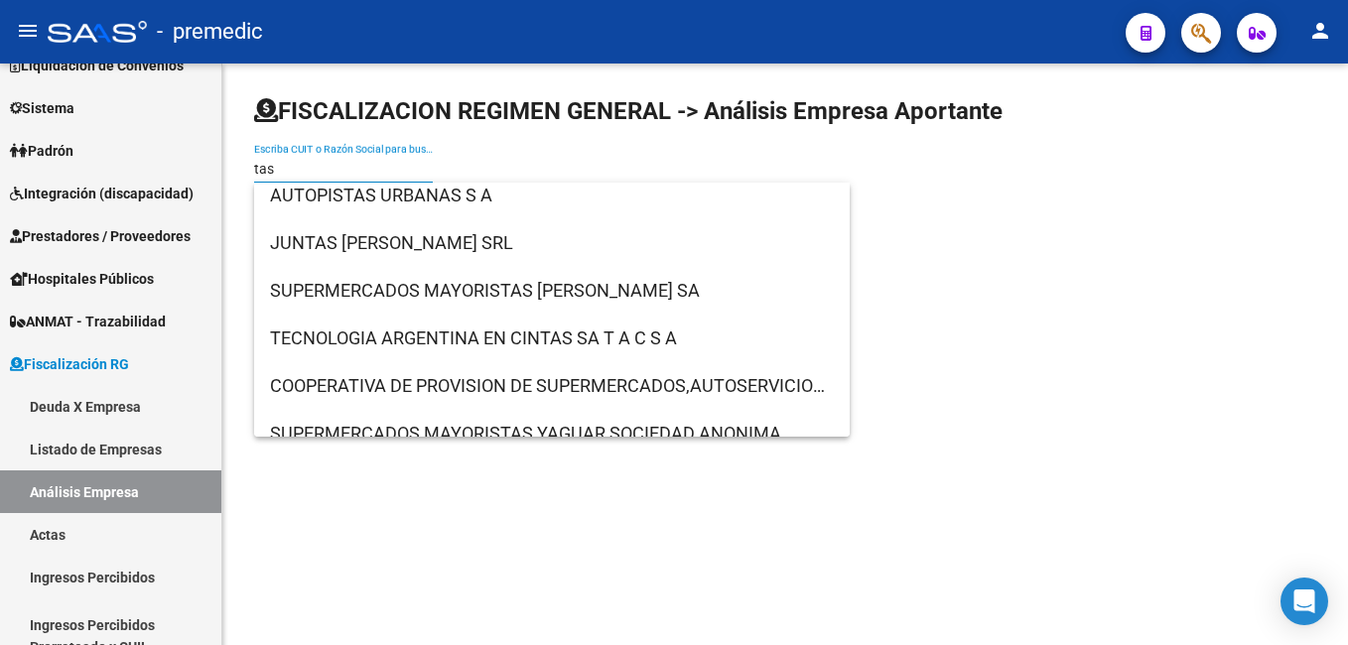
scroll to position [1588, 0]
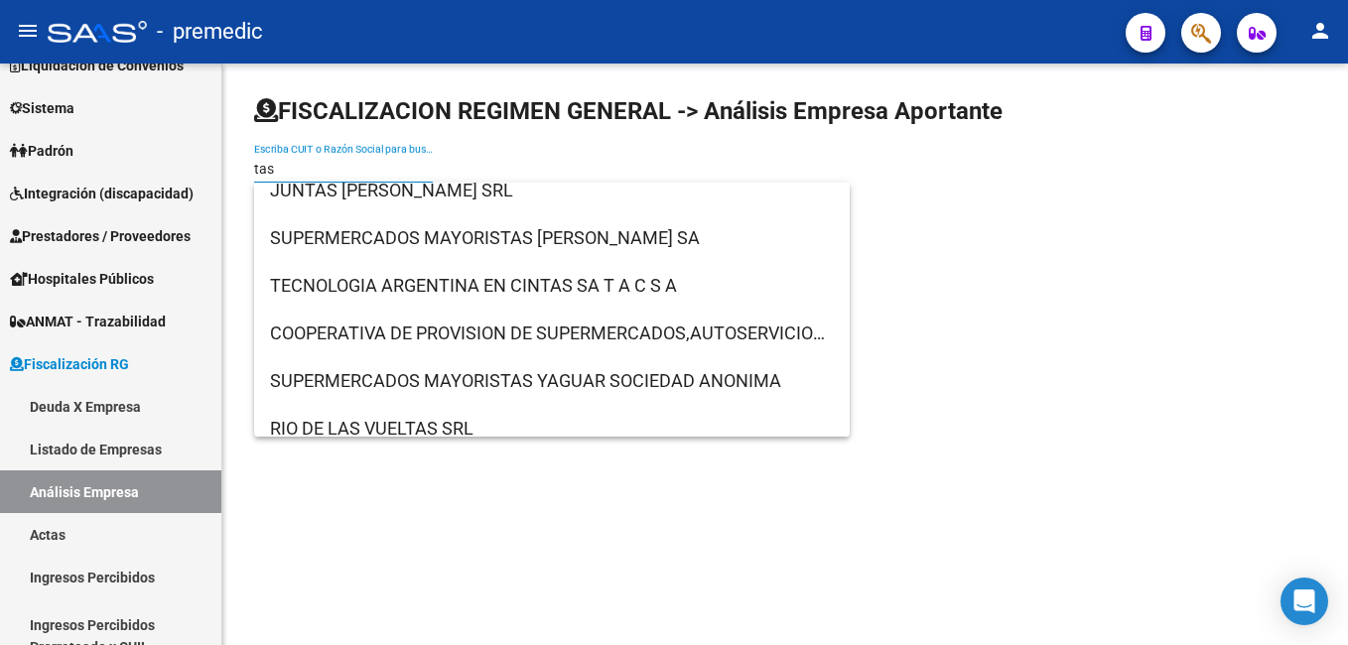
click at [286, 166] on input "tas" at bounding box center [343, 169] width 179 height 17
type input "t"
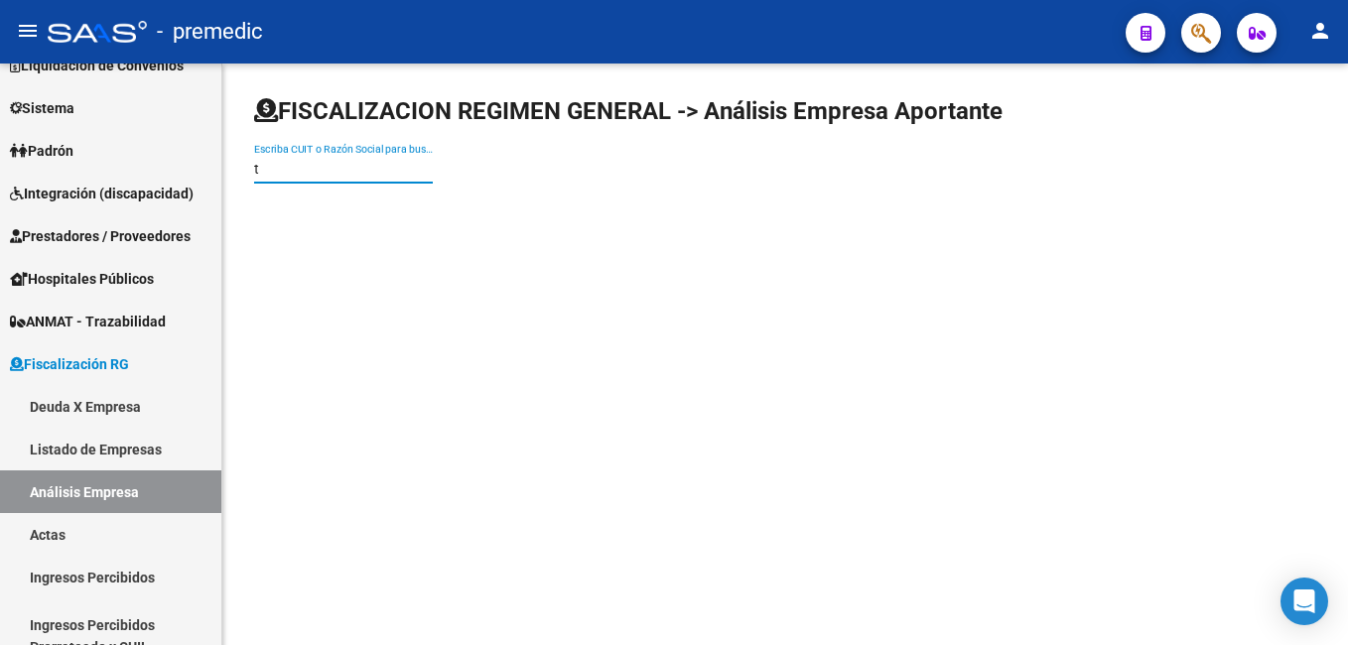
type input "t"
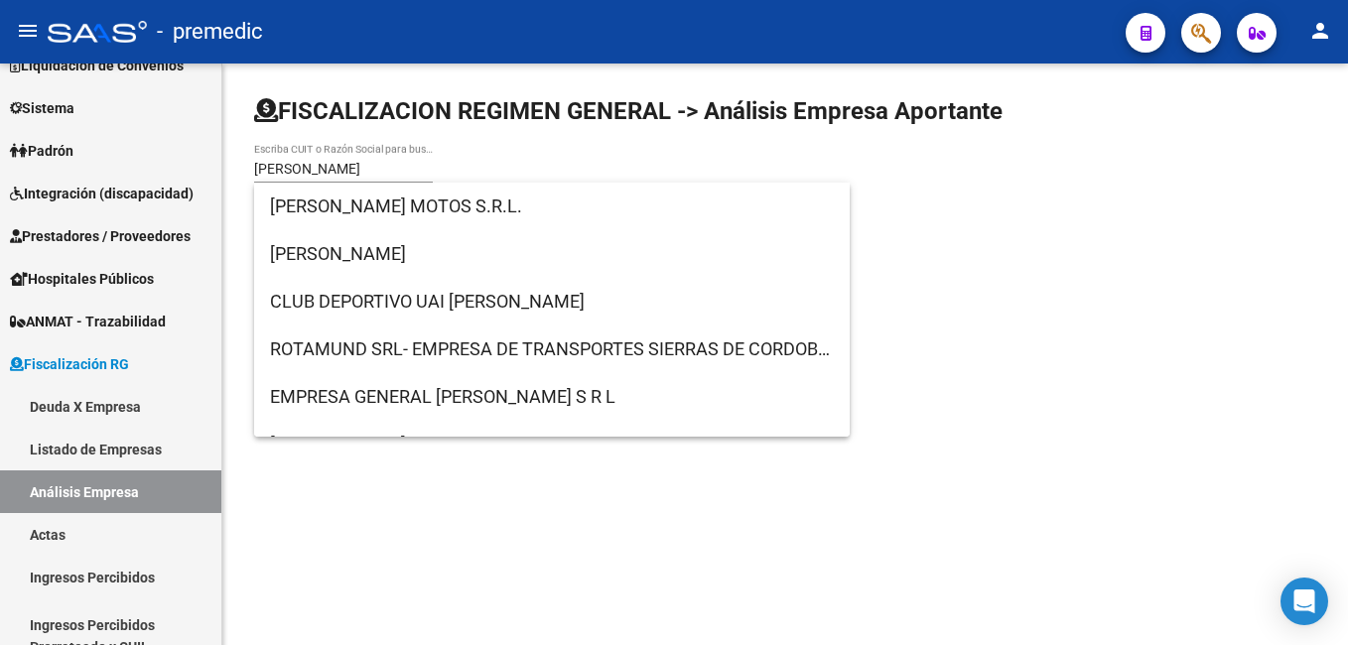
click at [1078, 304] on mat-sidenav-content "FISCALIZACION REGIMEN GENERAL -> Análisis Empresa Aportante [PERSON_NAME] Escri…" at bounding box center [785, 355] width 1126 height 582
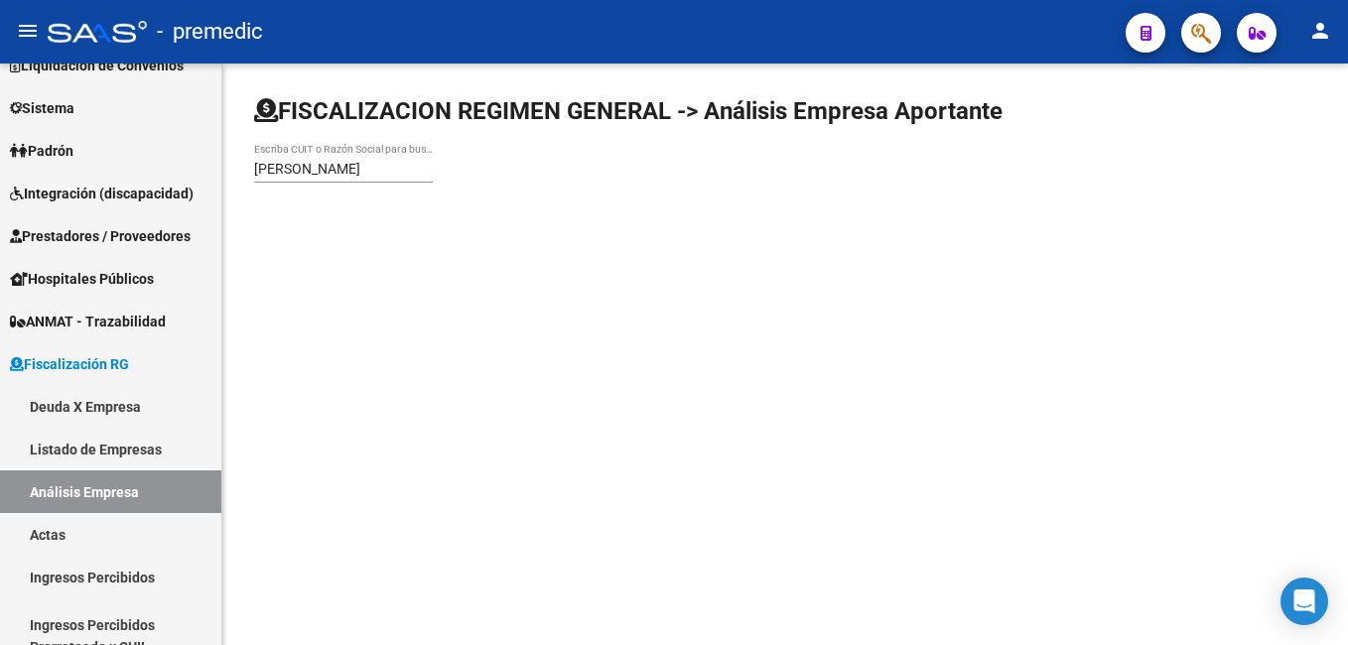
click at [359, 312] on mat-sidenav-content "FISCALIZACION REGIMEN GENERAL -> Análisis Empresa Aportante [PERSON_NAME] Escri…" at bounding box center [785, 355] width 1126 height 582
click at [319, 173] on input "[PERSON_NAME]" at bounding box center [343, 169] width 179 height 17
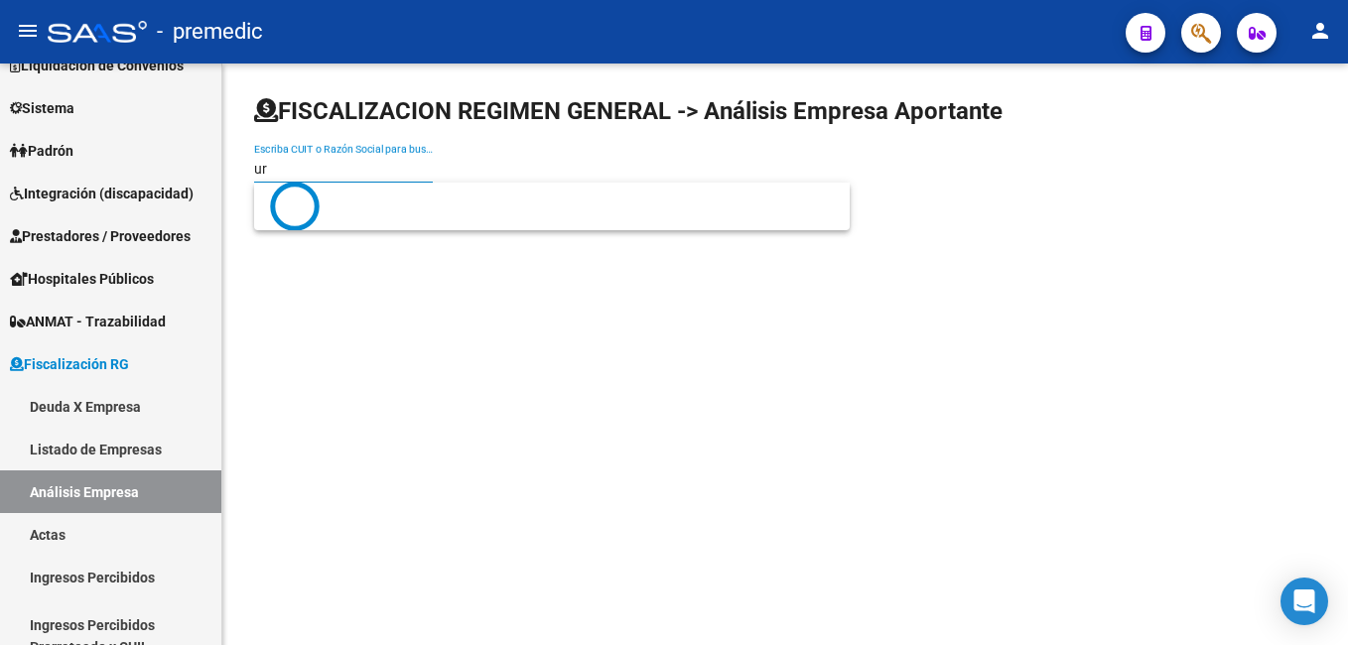
type input "u"
click at [328, 327] on mat-sidenav-content "FISCALIZACION REGIMEN GENERAL -> Análisis Empresa Aportante Escriba CUIT o Razó…" at bounding box center [785, 355] width 1126 height 582
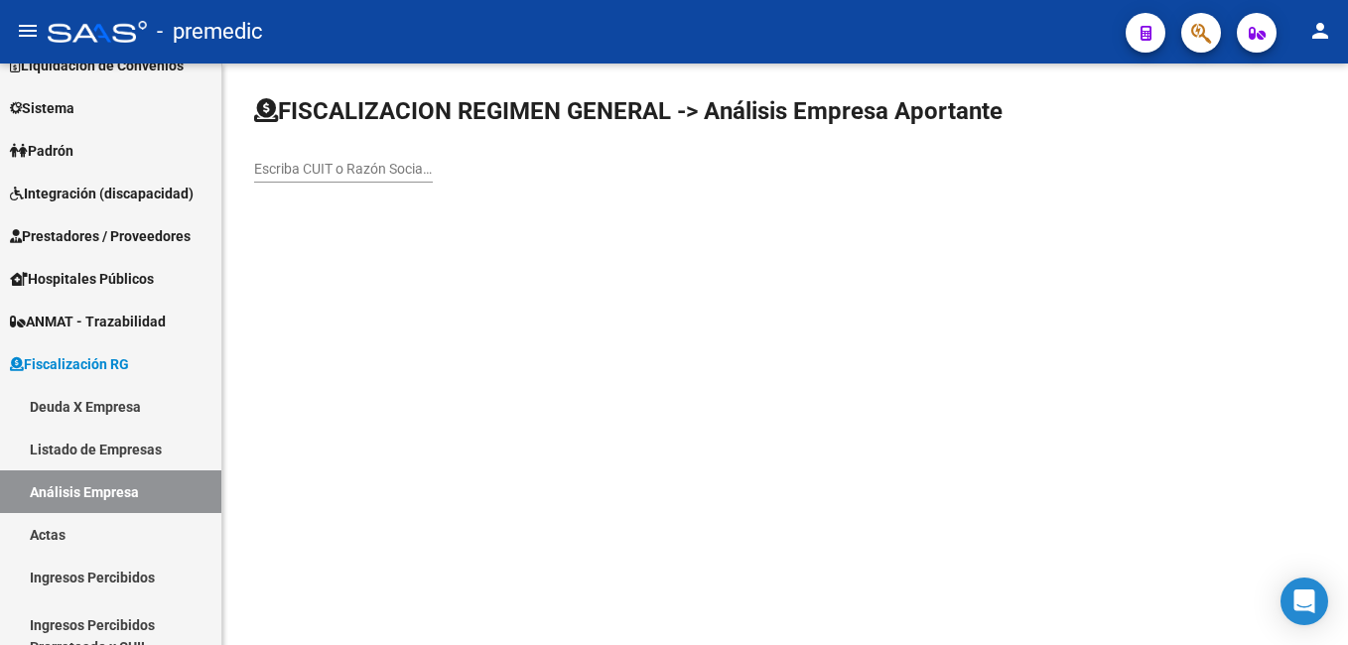
click at [290, 163] on input "Escriba CUIT o Razón Social para buscar" at bounding box center [343, 169] width 179 height 17
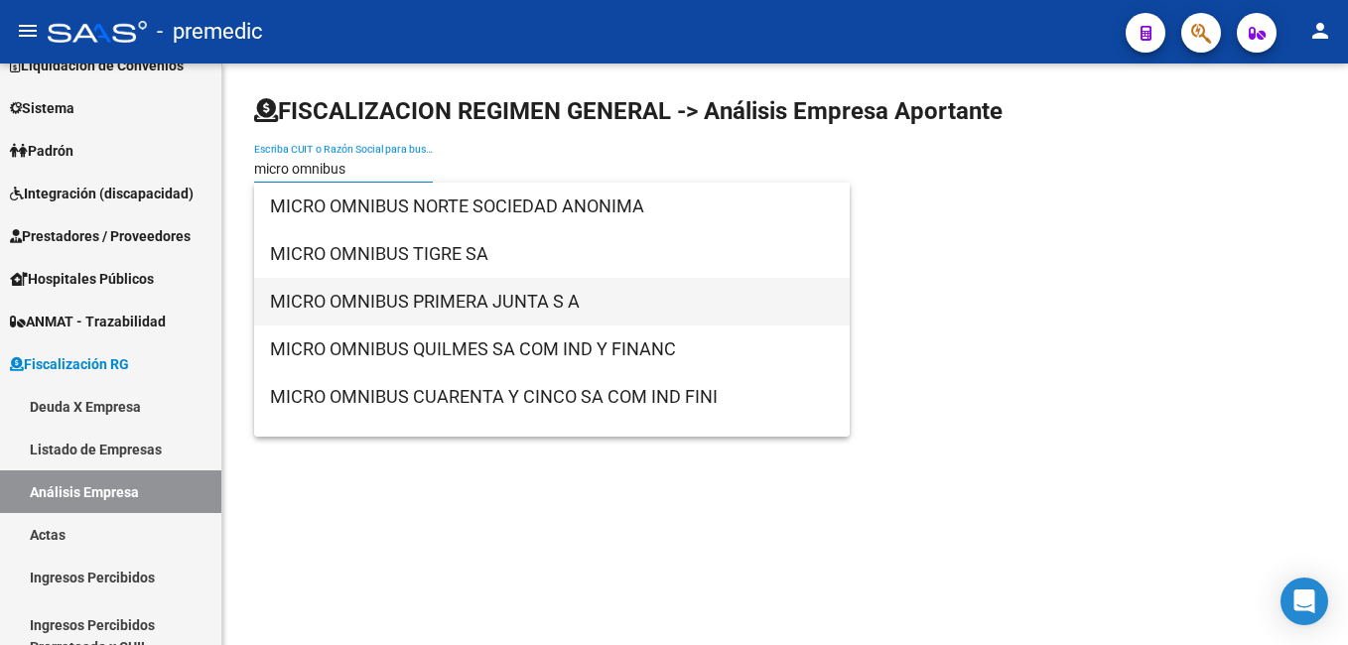
type input "micro omnibus"
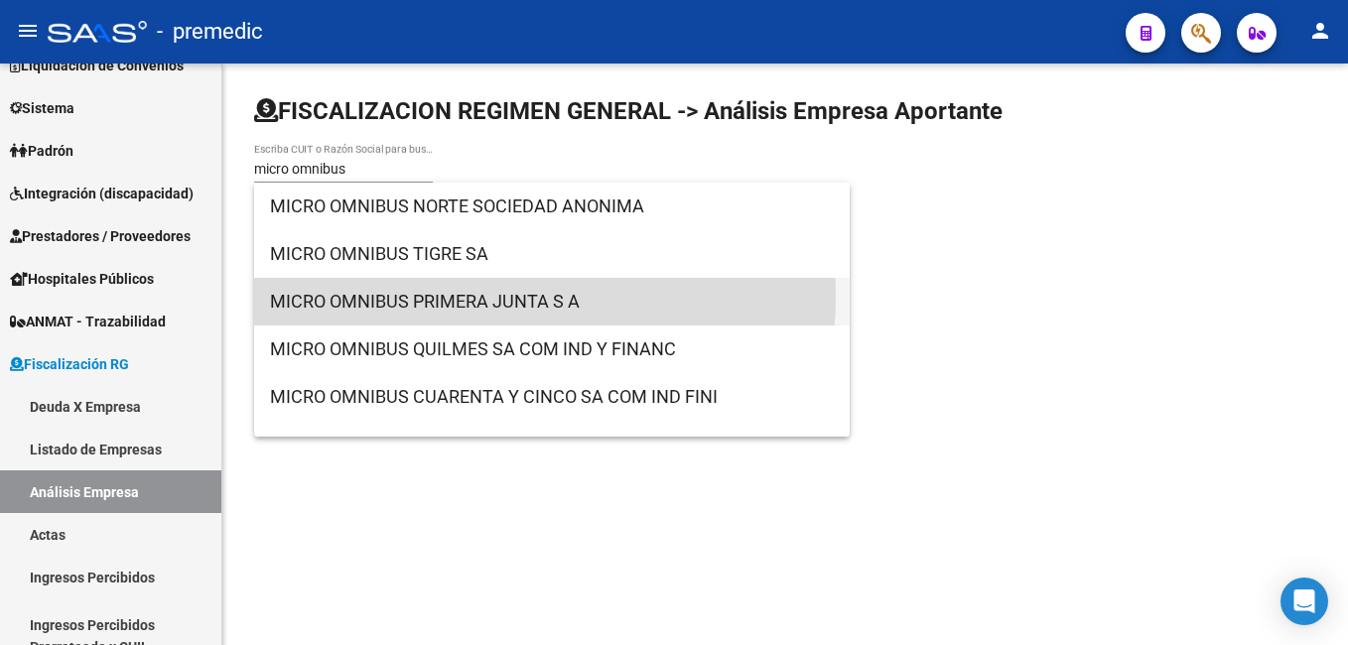
click at [364, 294] on span "MICRO OMNIBUS PRIMERA JUNTA S A" at bounding box center [552, 302] width 564 height 48
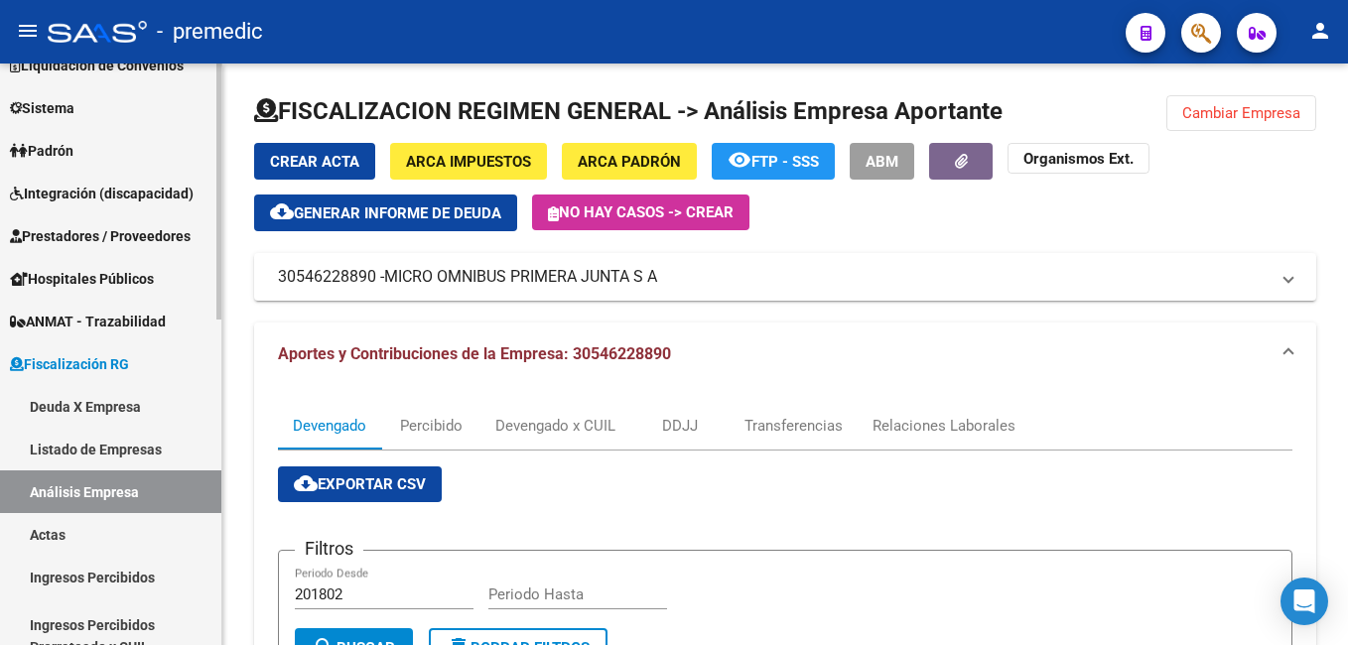
click at [57, 523] on link "Actas" at bounding box center [110, 534] width 221 height 43
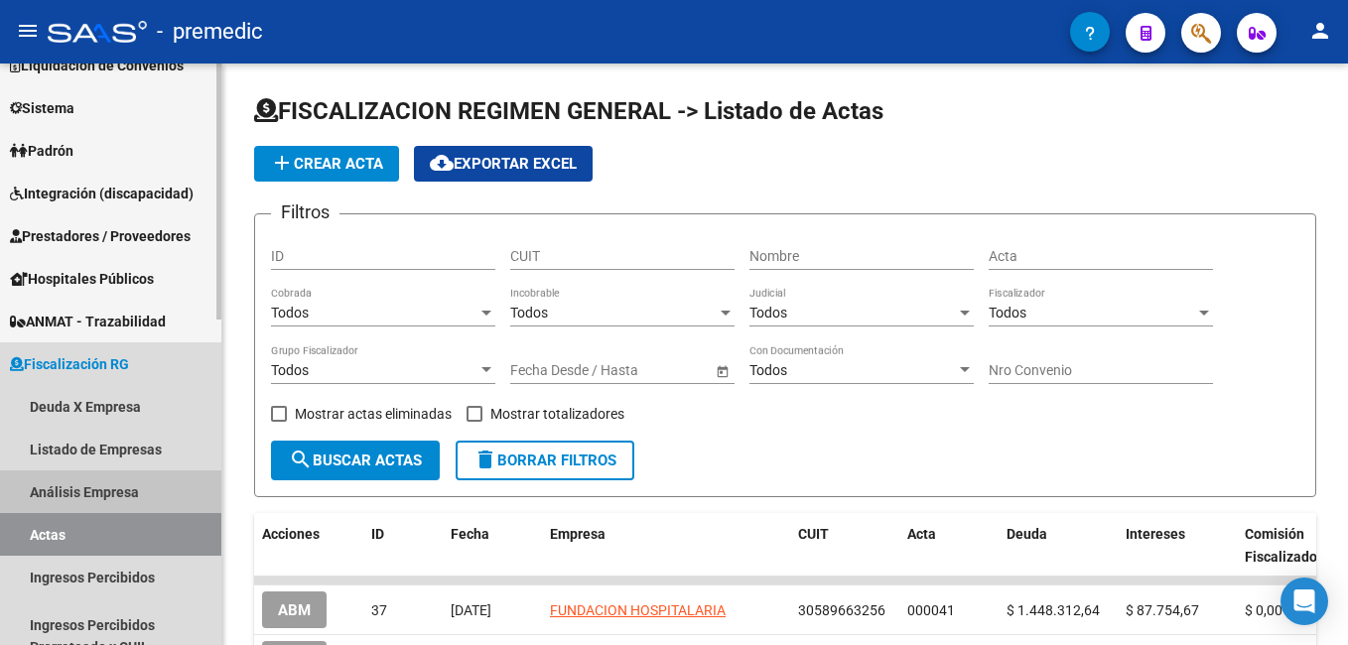
click at [72, 484] on link "Análisis Empresa" at bounding box center [110, 492] width 221 height 43
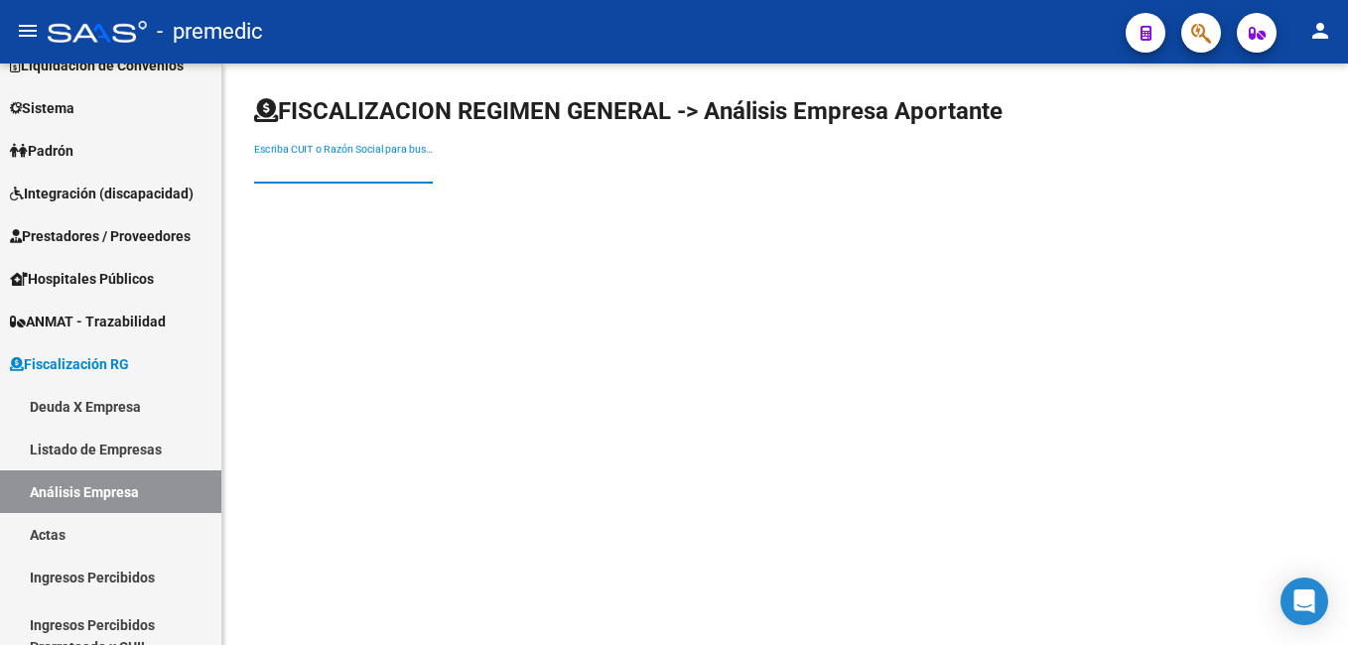
click at [312, 166] on input "Escriba CUIT o Razón Social para buscar" at bounding box center [343, 169] width 179 height 17
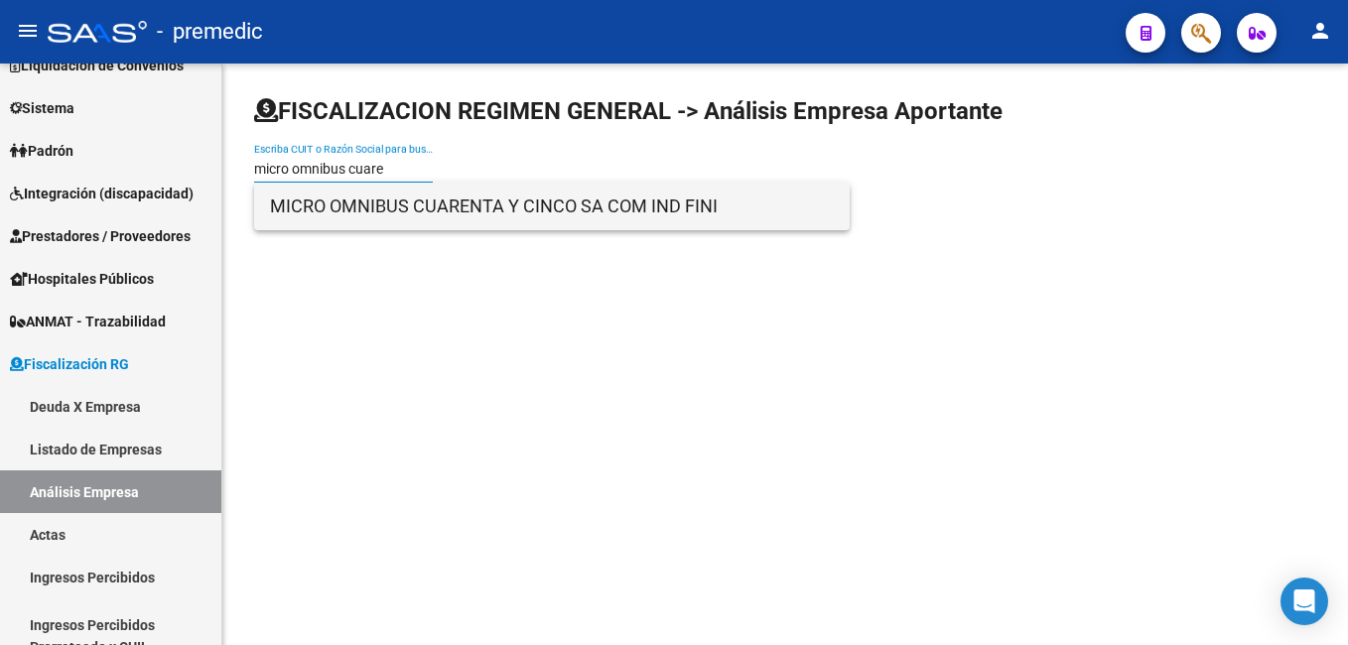
type input "micro omnibus cuare"
click at [385, 214] on span "MICRO OMNIBUS CUARENTA Y CINCO SA COM IND FINI" at bounding box center [552, 207] width 564 height 48
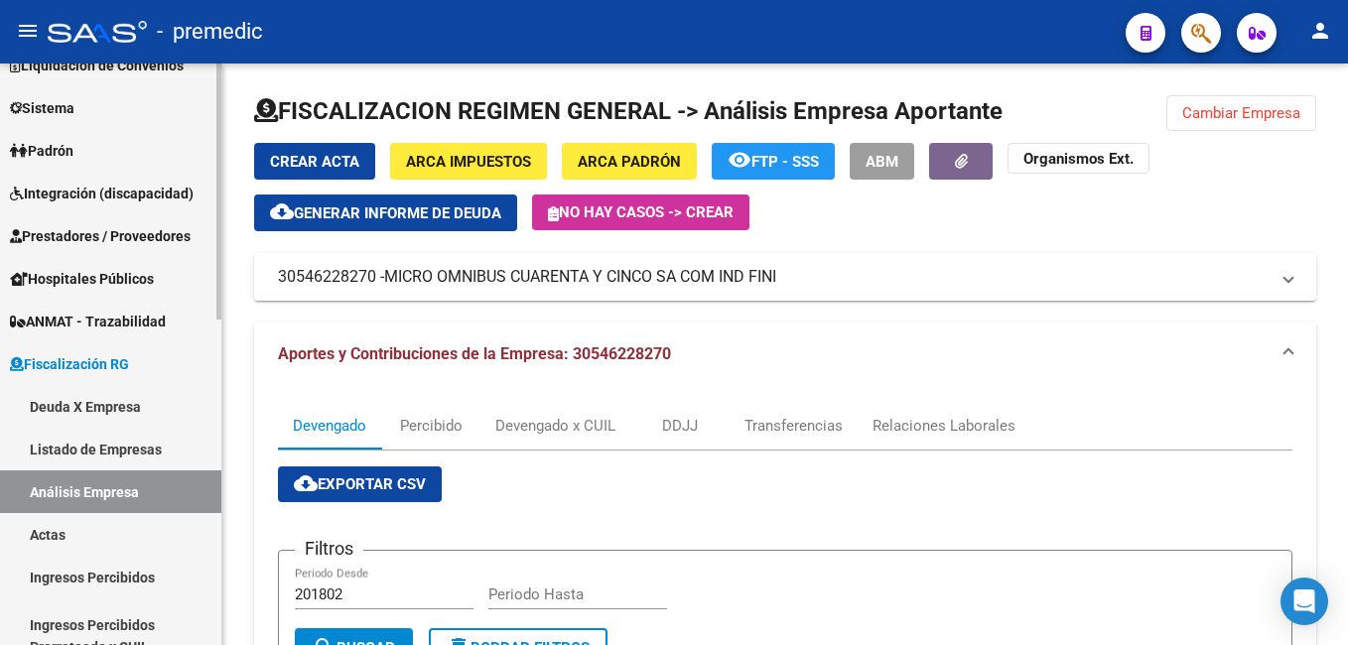
click at [63, 448] on link "Listado de Empresas" at bounding box center [110, 449] width 221 height 43
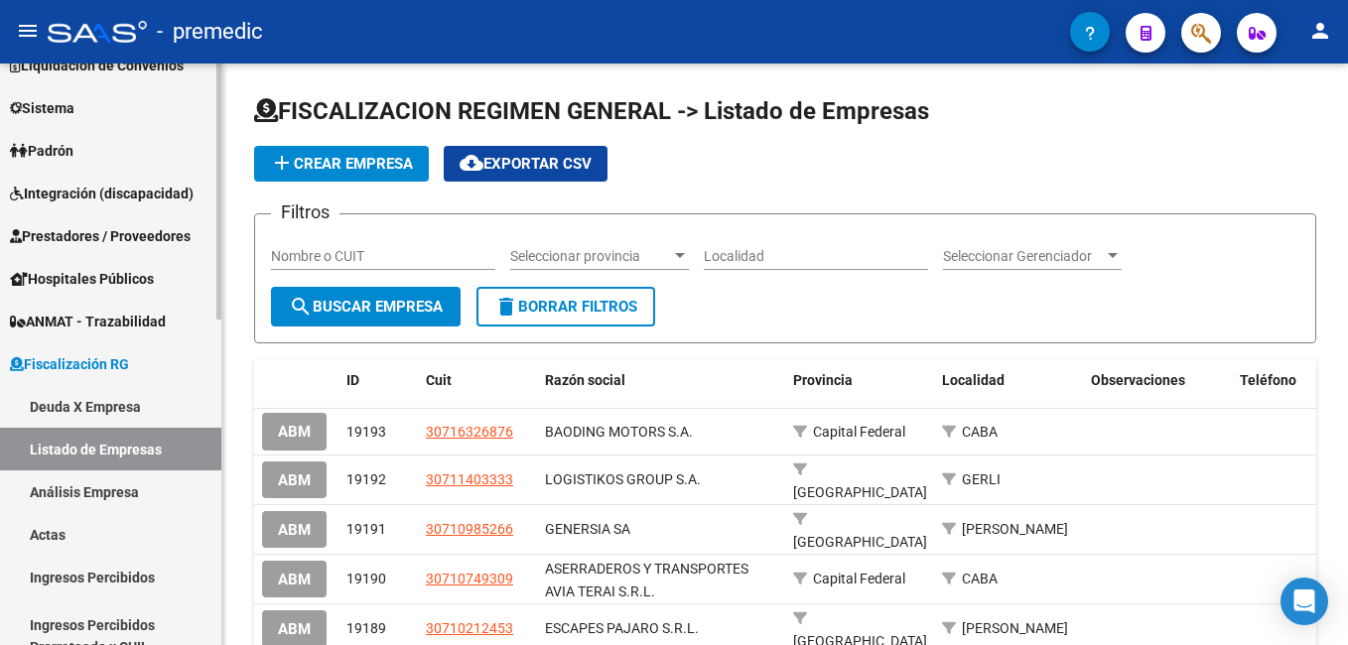
click at [71, 485] on link "Análisis Empresa" at bounding box center [110, 492] width 221 height 43
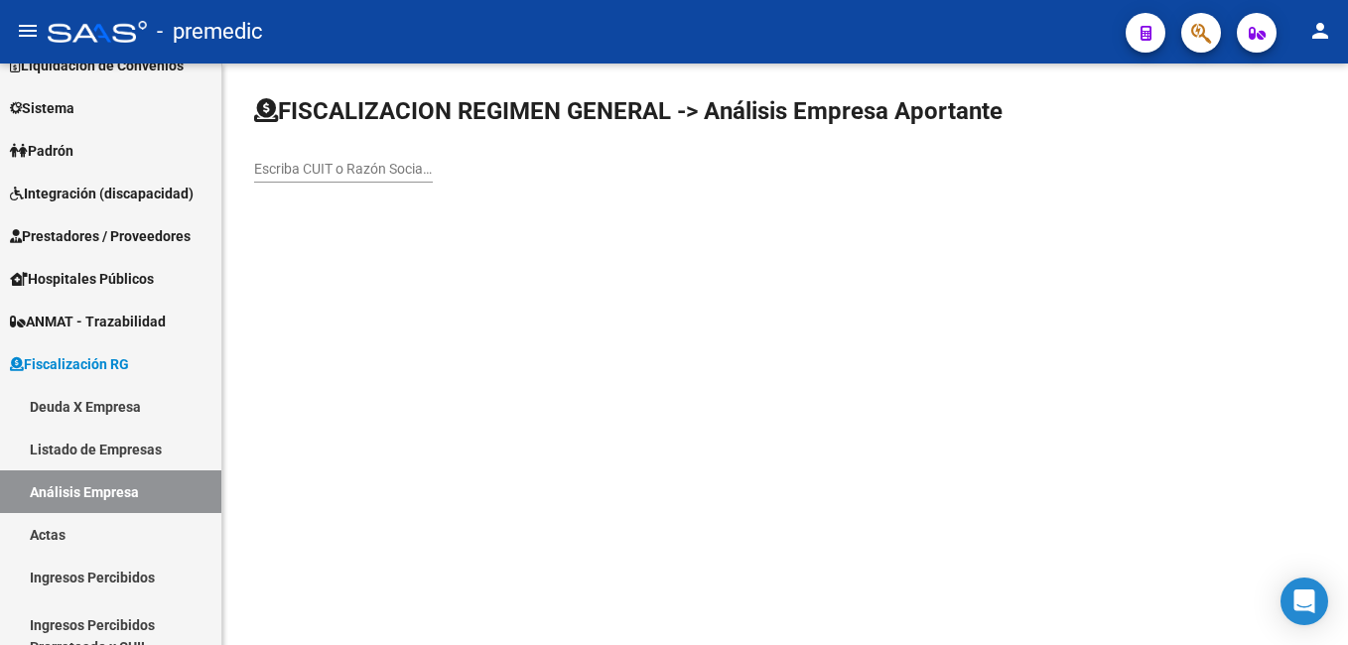
click at [329, 167] on input "Escriba CUIT o Razón Social para buscar" at bounding box center [343, 169] width 179 height 17
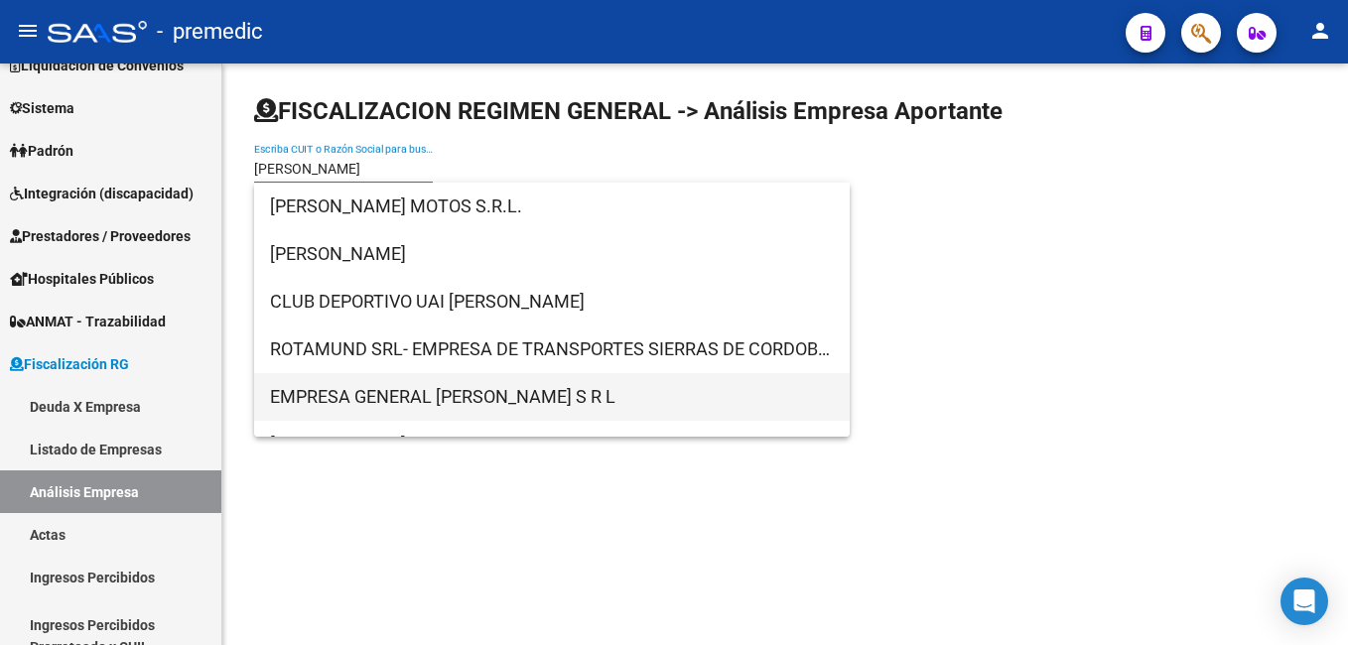
type input "[PERSON_NAME]"
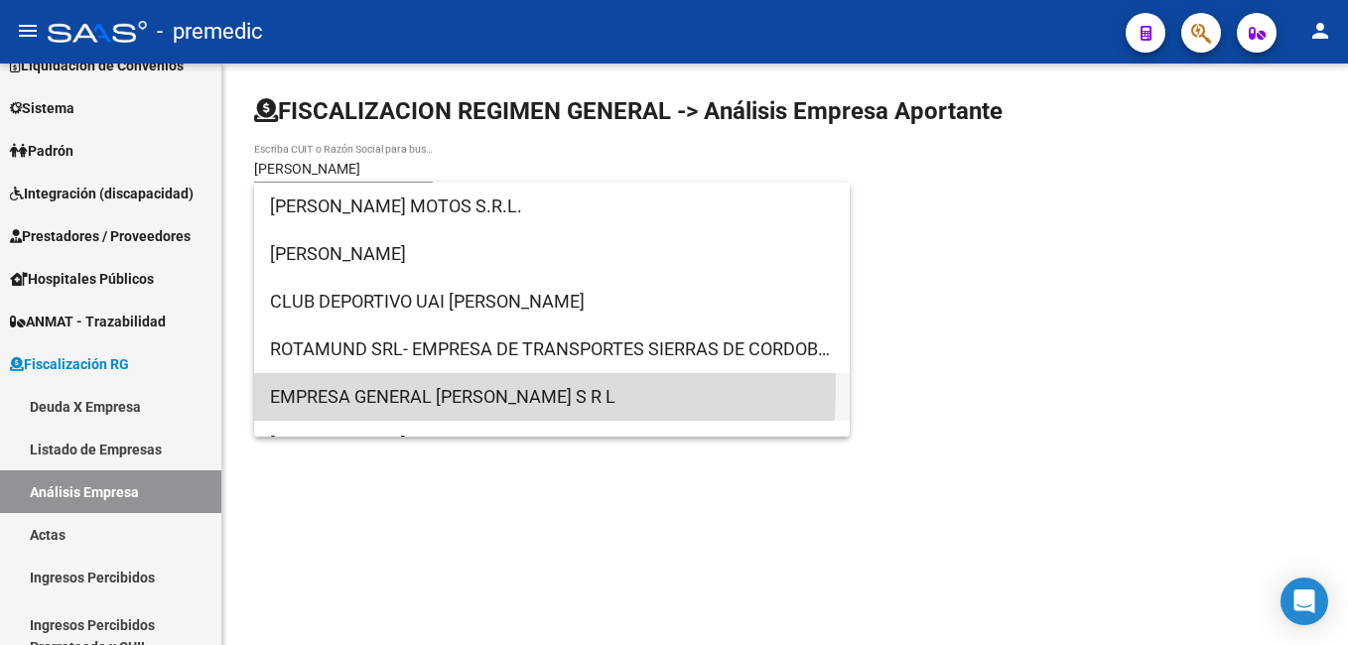
click at [363, 387] on span "EMPRESA GENERAL [PERSON_NAME] S R L" at bounding box center [552, 397] width 564 height 48
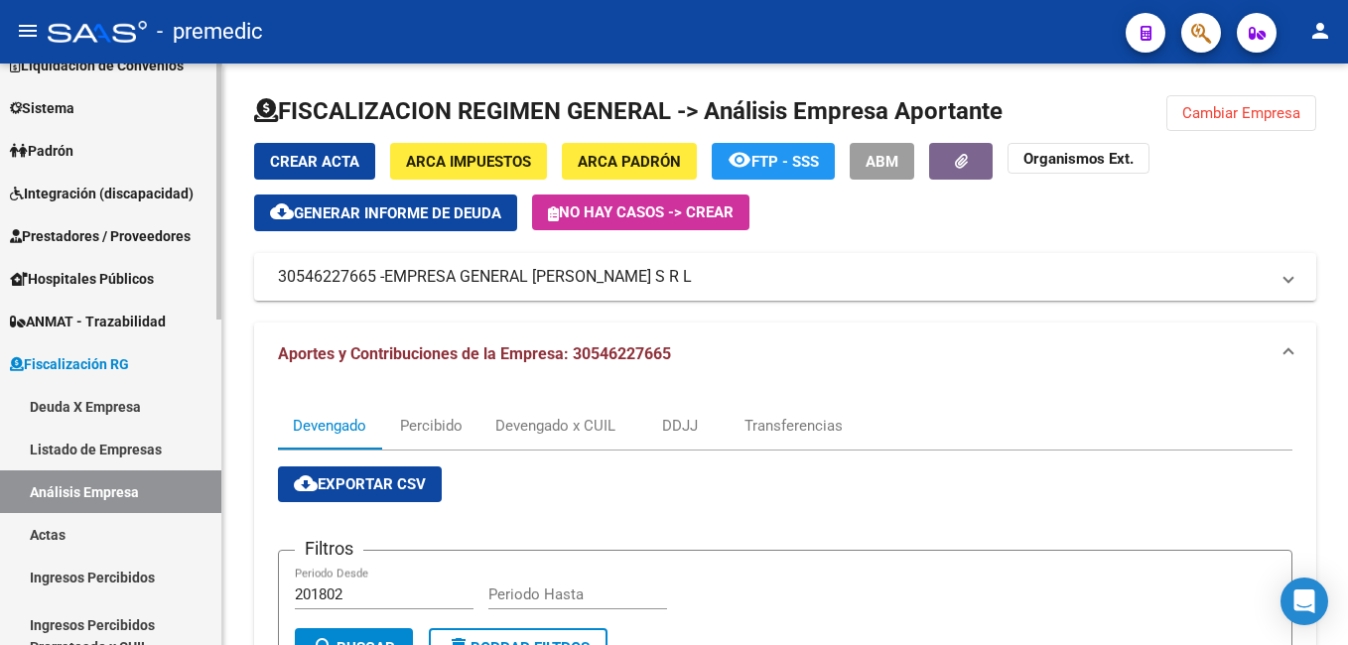
click at [64, 526] on link "Actas" at bounding box center [110, 534] width 221 height 43
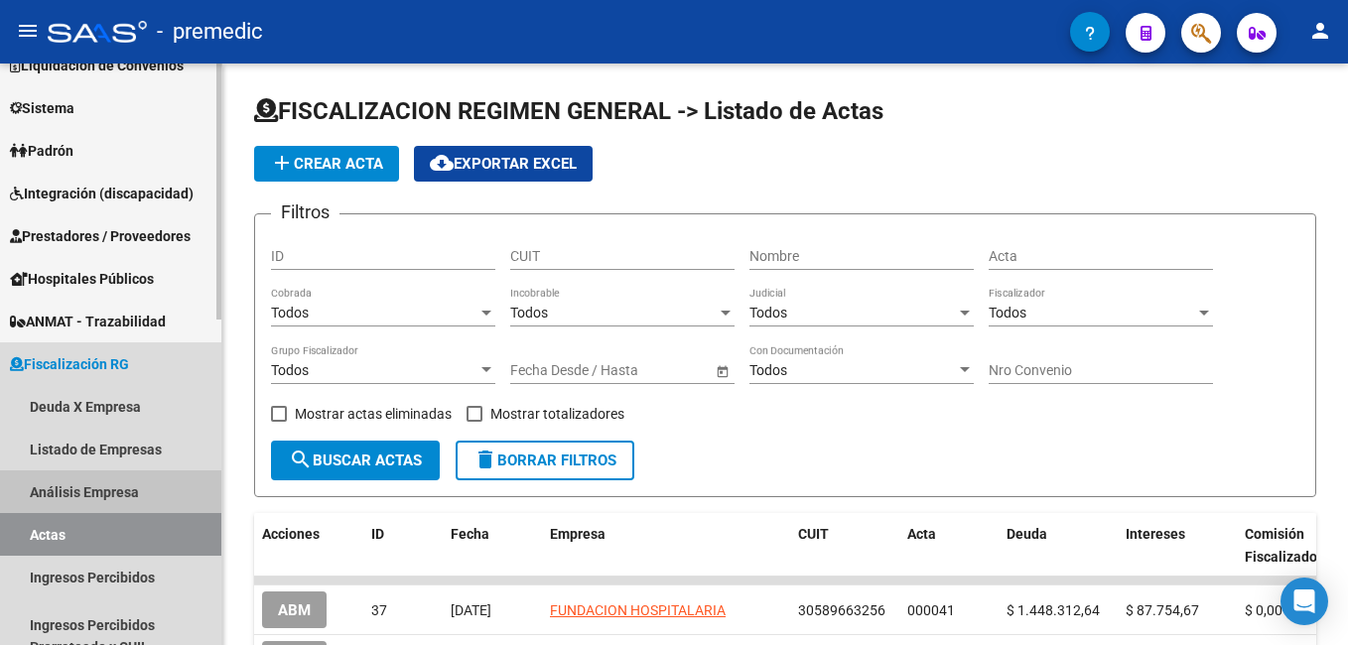
click at [69, 493] on link "Análisis Empresa" at bounding box center [110, 492] width 221 height 43
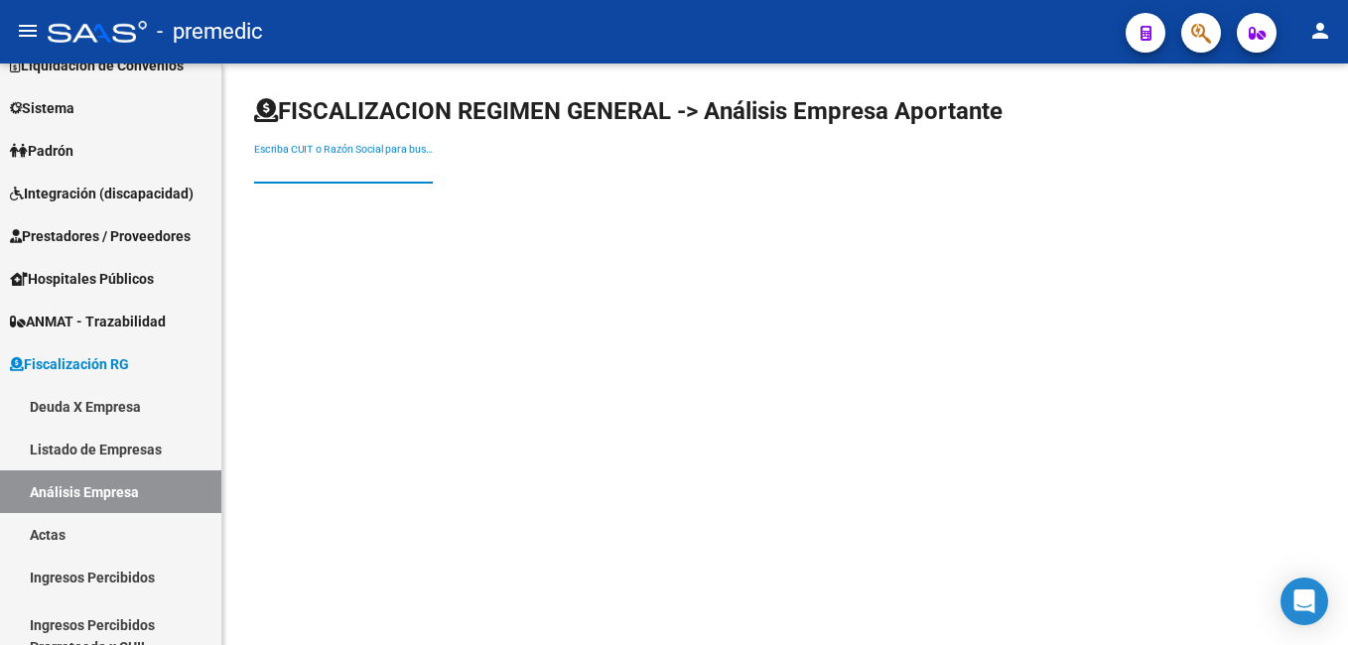
click at [301, 163] on input "Escriba CUIT o Razón Social para buscar" at bounding box center [343, 169] width 179 height 17
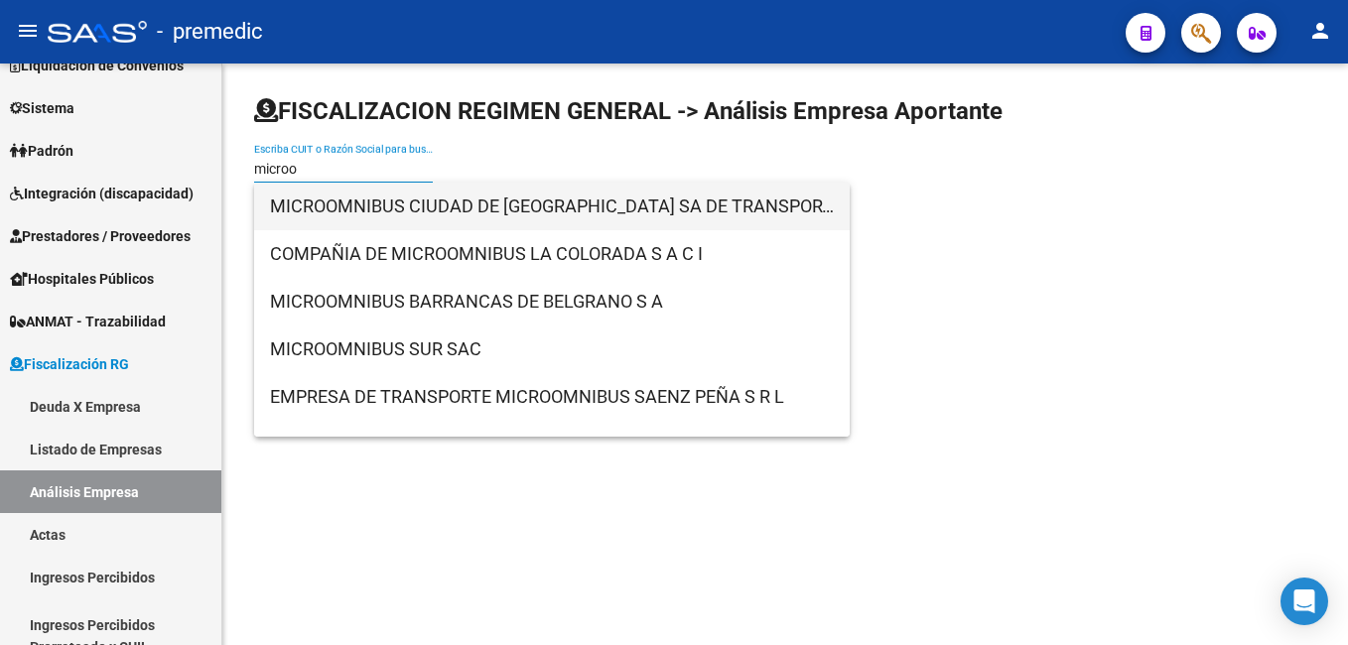
type input "microo"
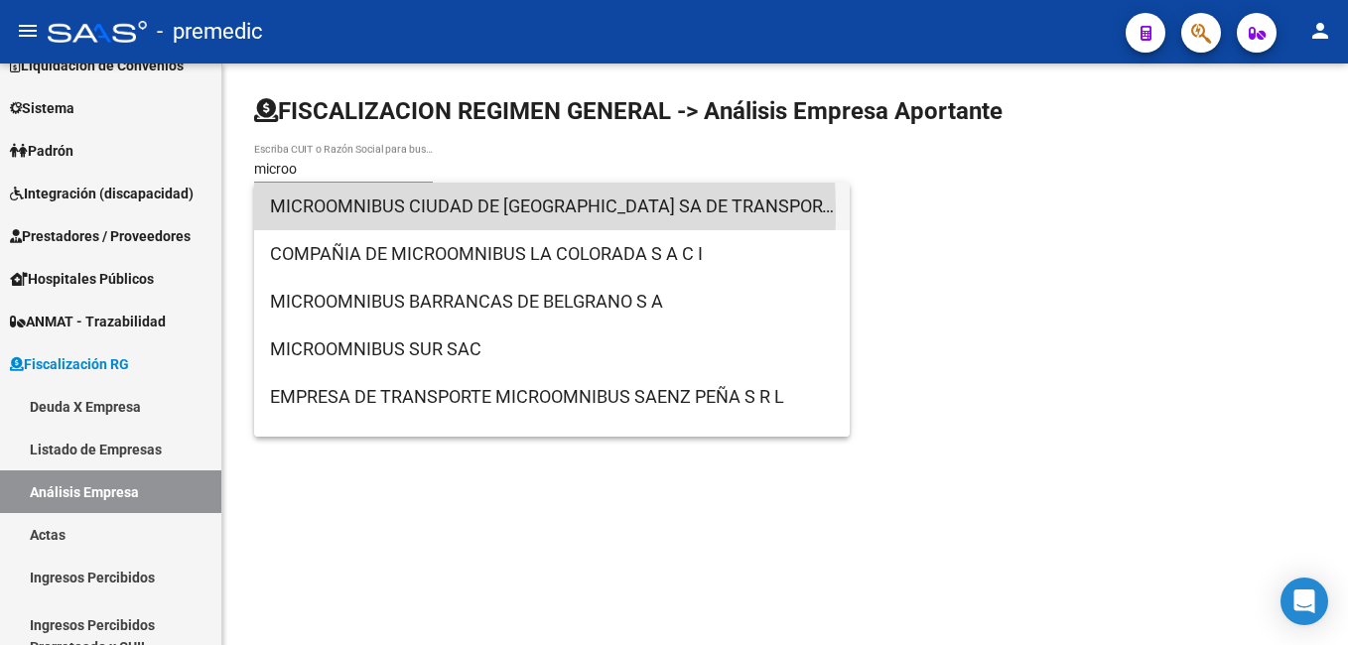
click at [347, 211] on span "MICROOMNIBUS CIUDAD DE [GEOGRAPHIC_DATA] SA DE TRANSPORTE COMERCIAL E INDUSTRIAL" at bounding box center [552, 207] width 564 height 48
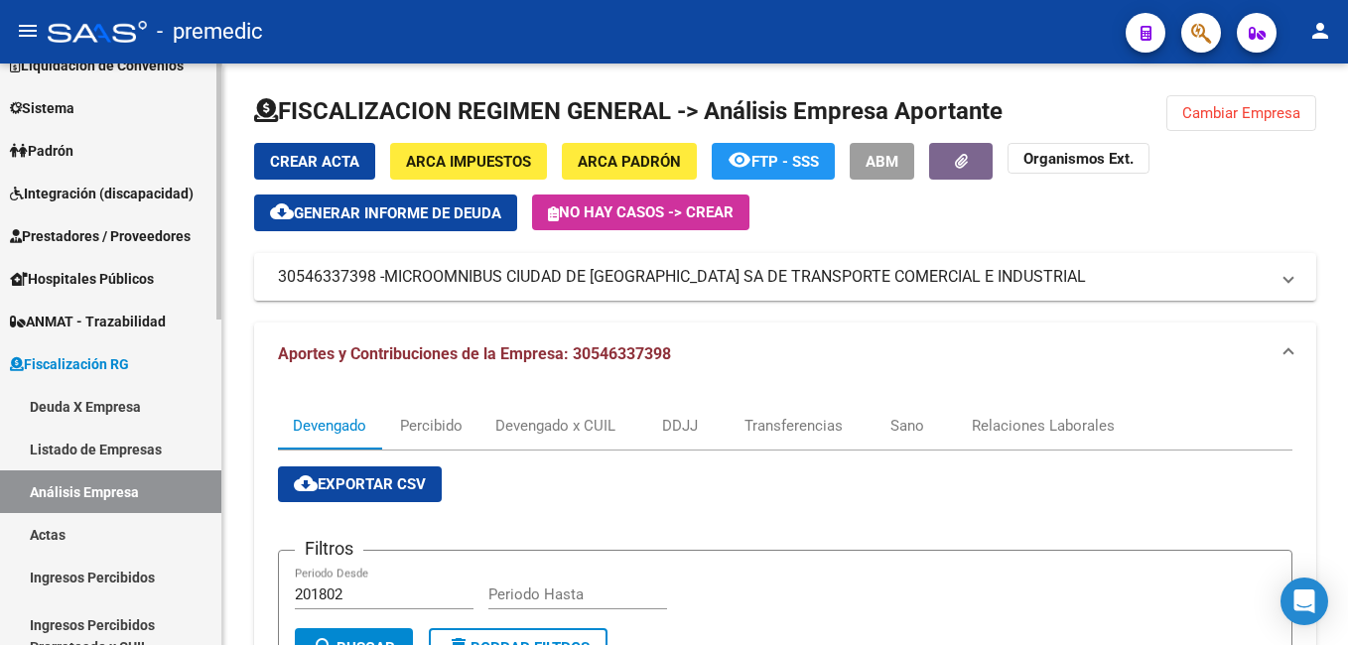
drag, startPoint x: 108, startPoint y: 490, endPoint x: 104, endPoint y: 474, distance: 17.3
click at [108, 490] on link "Análisis Empresa" at bounding box center [110, 492] width 221 height 43
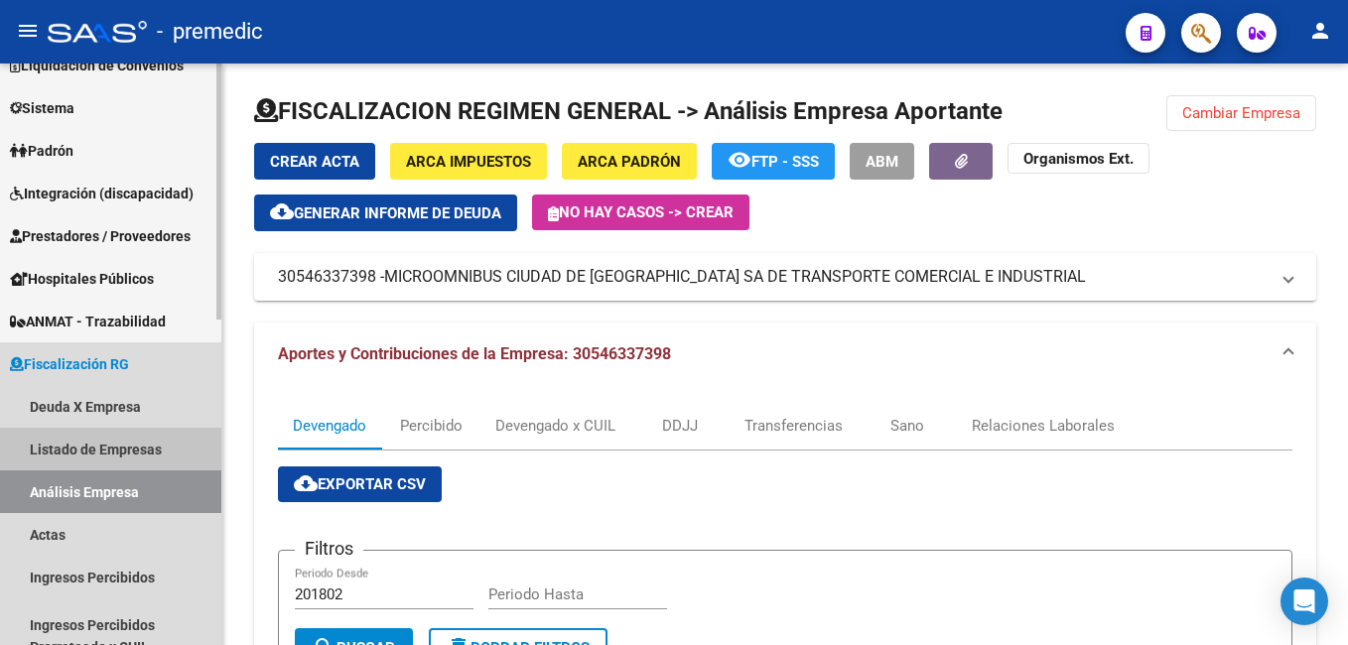
click at [107, 449] on link "Listado de Empresas" at bounding box center [110, 449] width 221 height 43
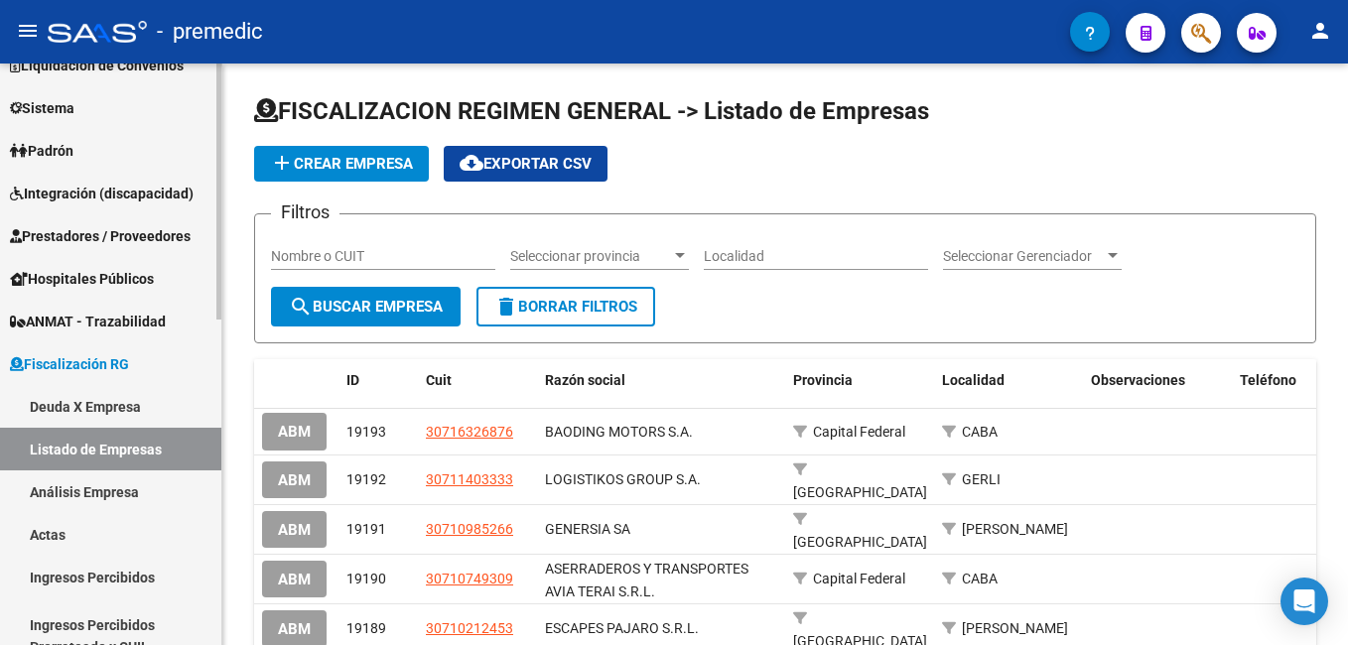
click at [92, 489] on link "Análisis Empresa" at bounding box center [110, 492] width 221 height 43
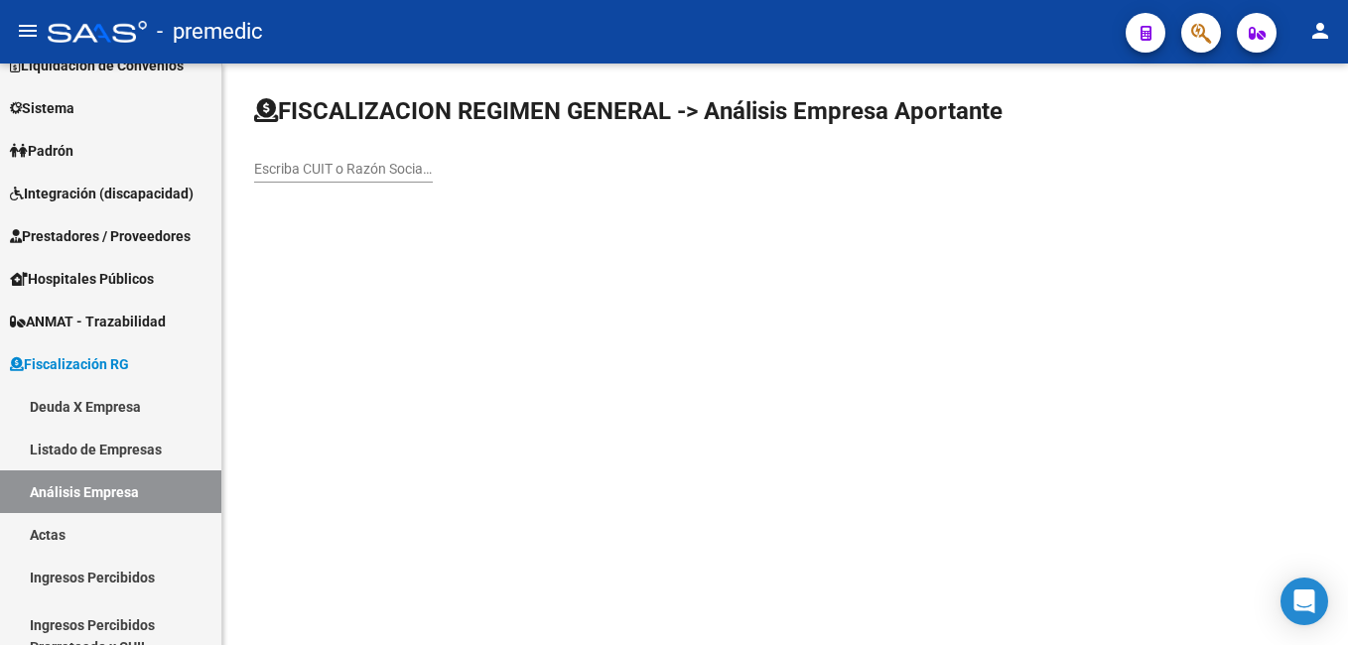
click at [320, 166] on input "Escriba CUIT o Razón Social para buscar" at bounding box center [343, 169] width 179 height 17
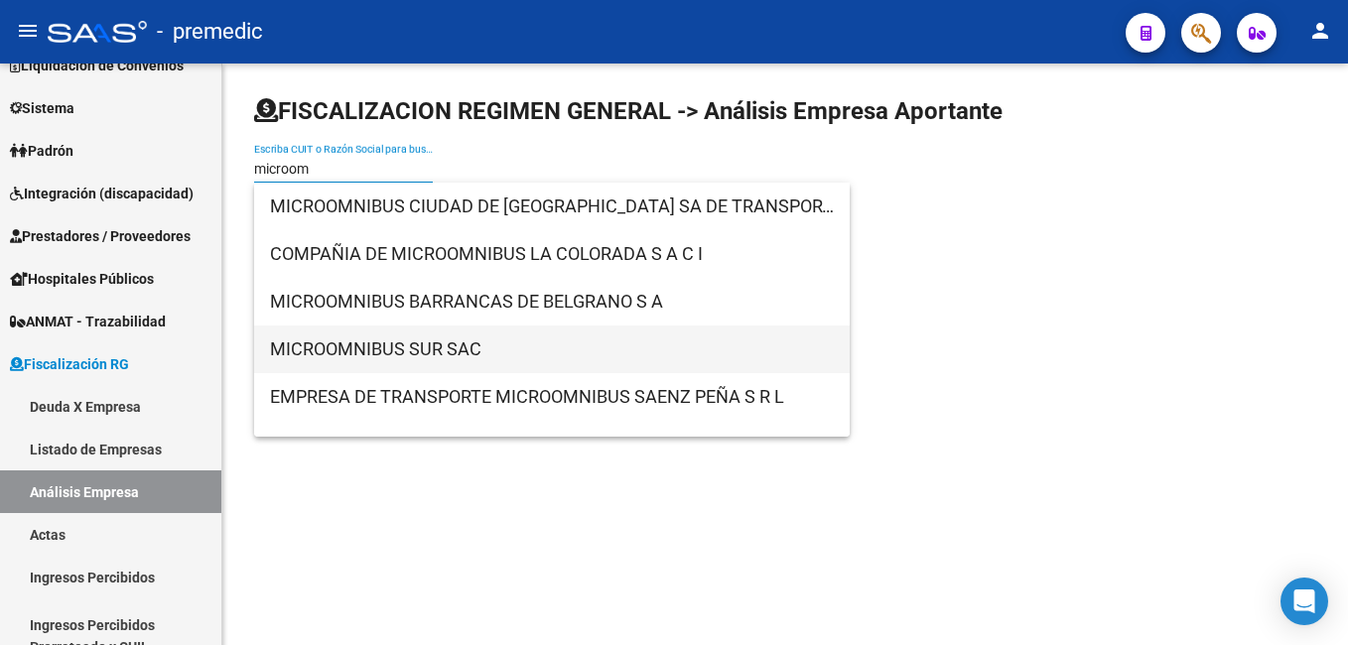
type input "microom"
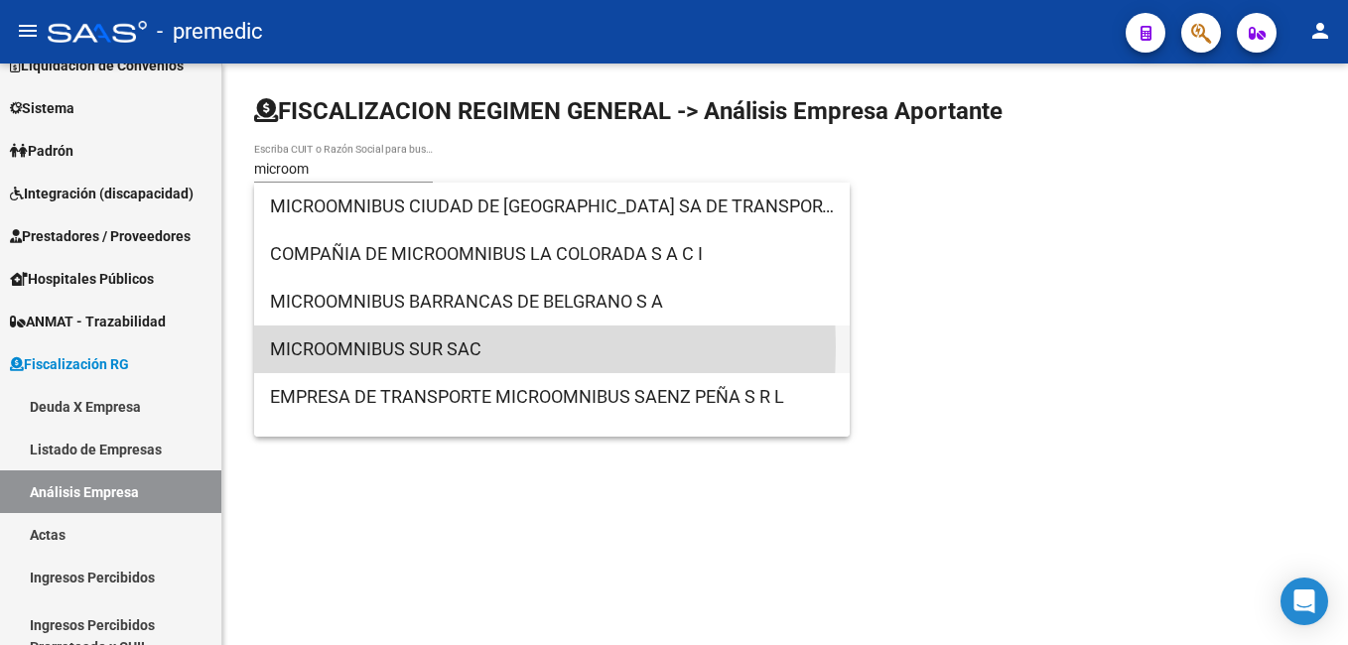
click at [372, 347] on span "MICROOMNIBUS SUR SAC" at bounding box center [552, 350] width 564 height 48
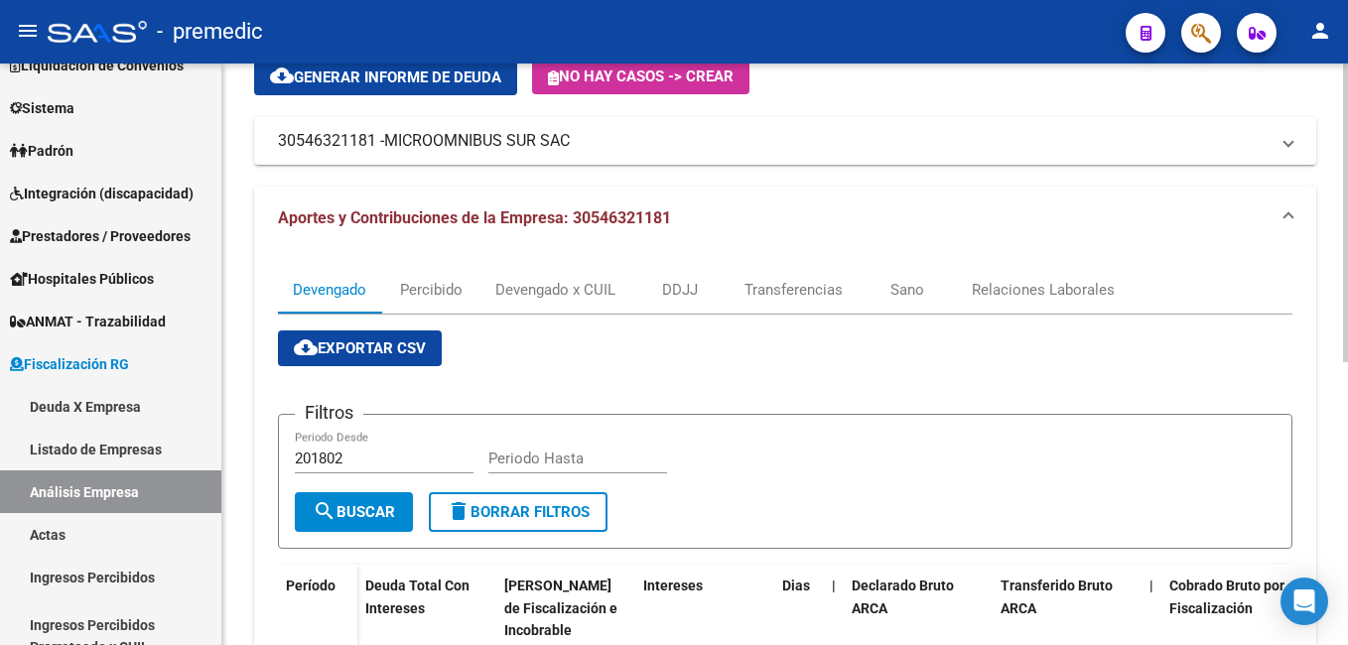
scroll to position [55, 0]
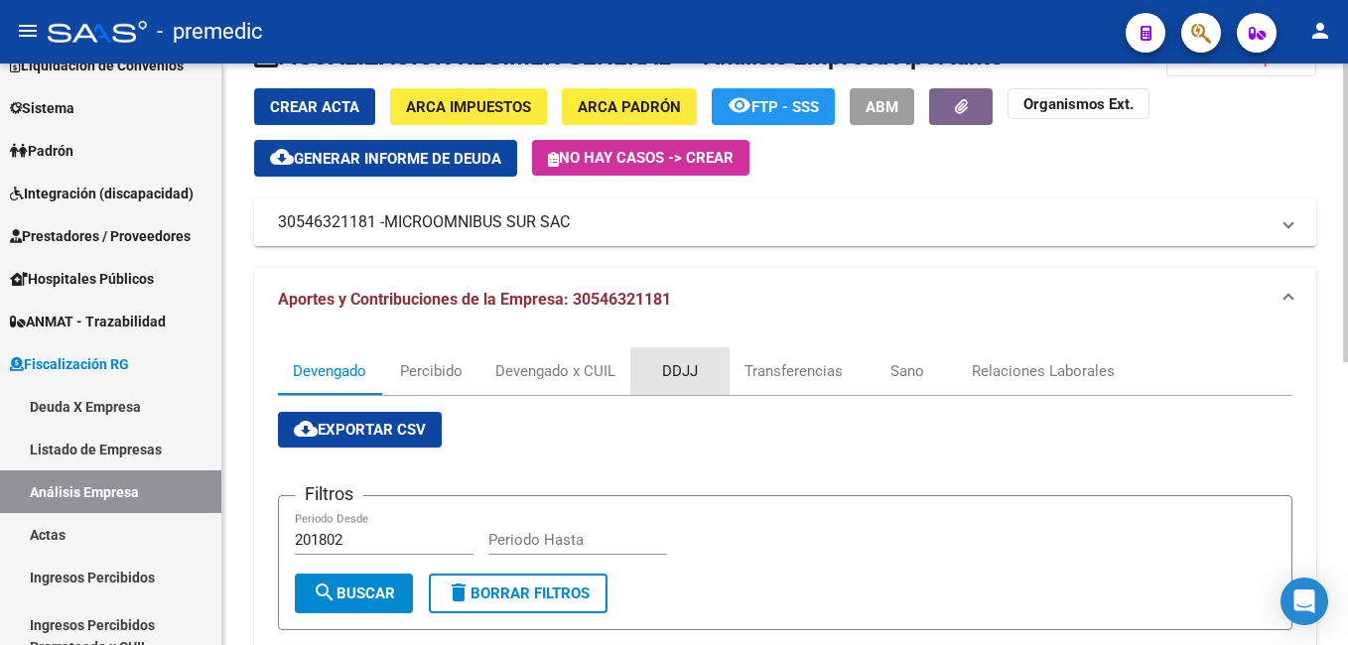
click at [671, 373] on div "DDJJ" at bounding box center [680, 371] width 36 height 22
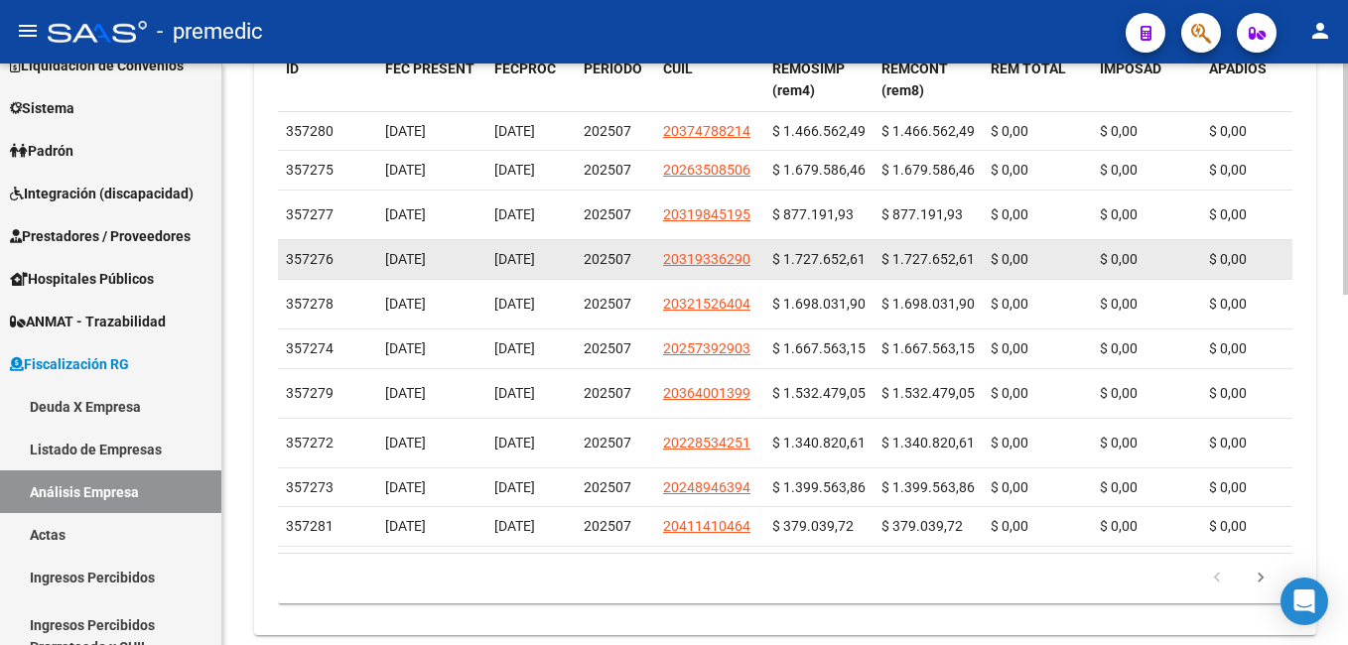
scroll to position [881, 0]
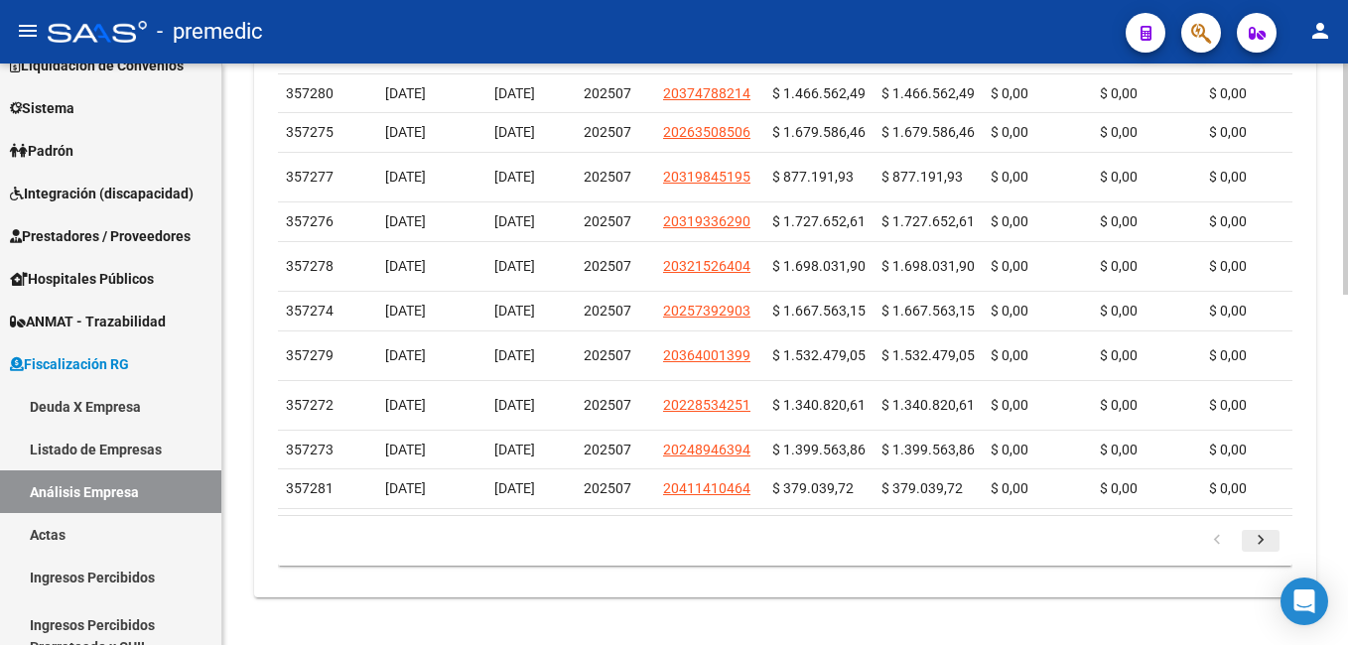
click at [1258, 537] on icon "go to next page" at bounding box center [1261, 543] width 26 height 24
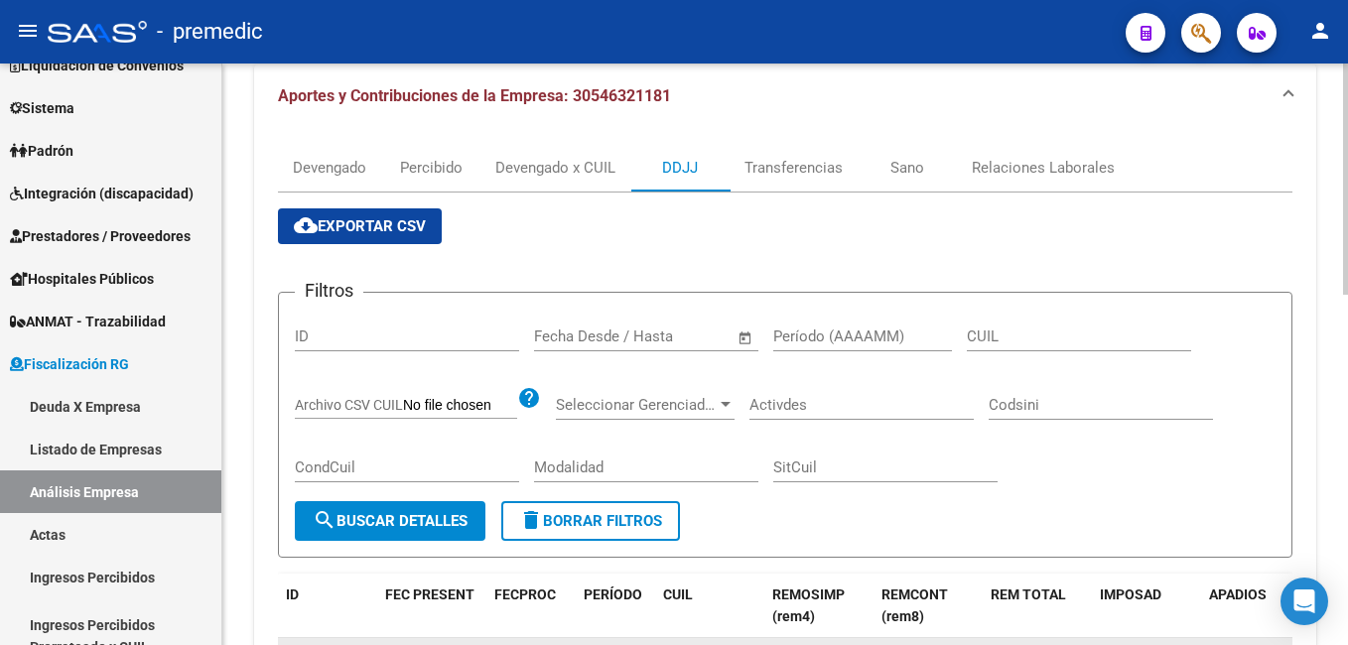
scroll to position [86, 0]
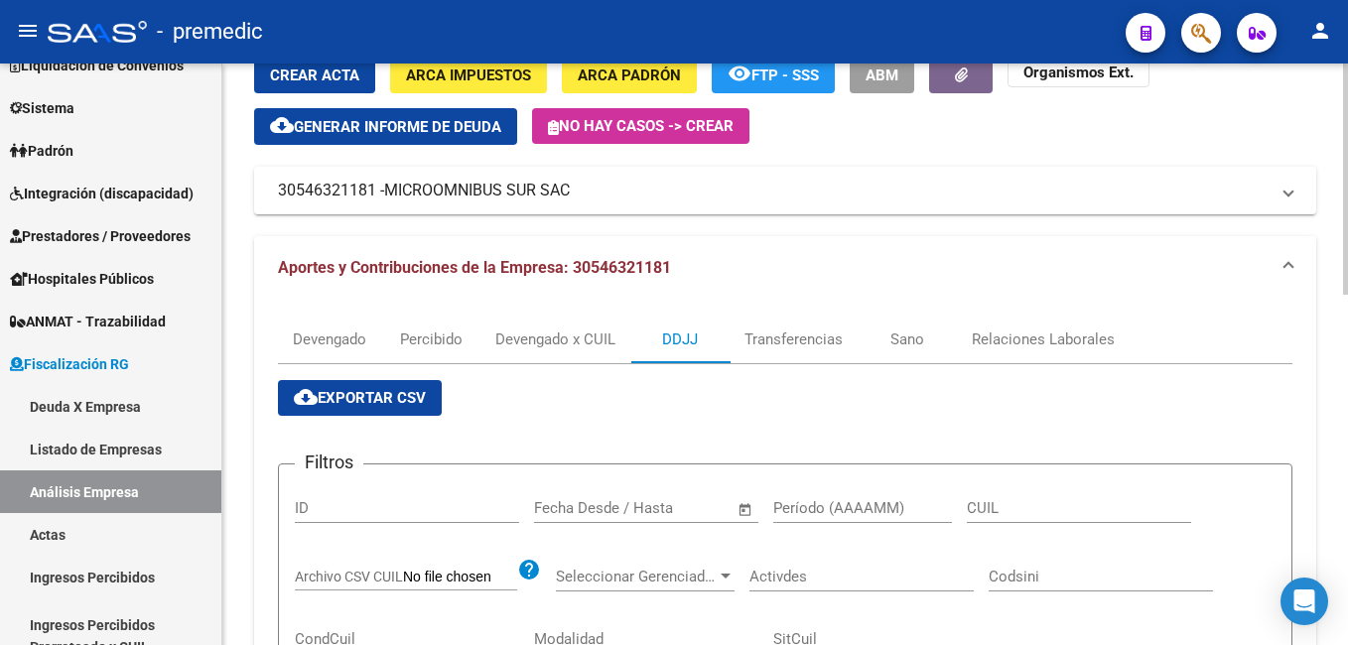
click at [865, 502] on input "Período (AAAAMM)" at bounding box center [862, 508] width 179 height 18
type input "202504"
click at [384, 396] on span "cloud_download Exportar CSV" at bounding box center [360, 398] width 132 height 18
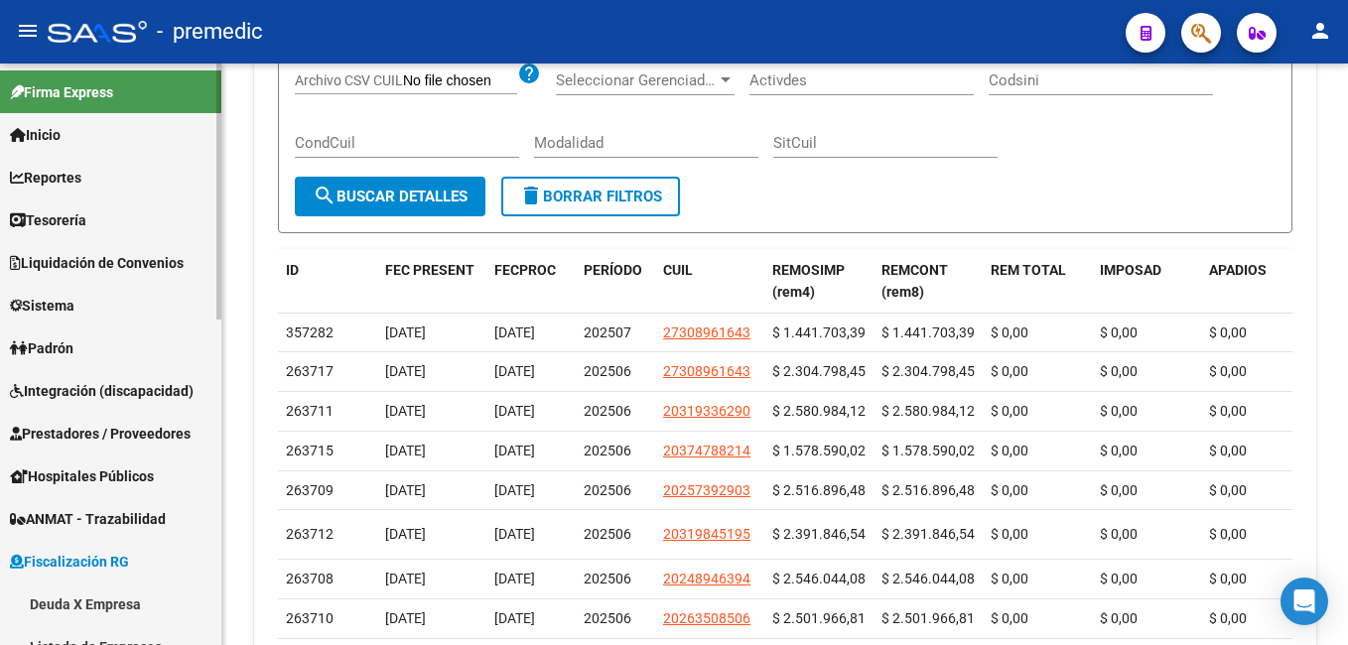
scroll to position [0, 0]
click at [69, 173] on span "Reportes" at bounding box center [45, 179] width 71 height 22
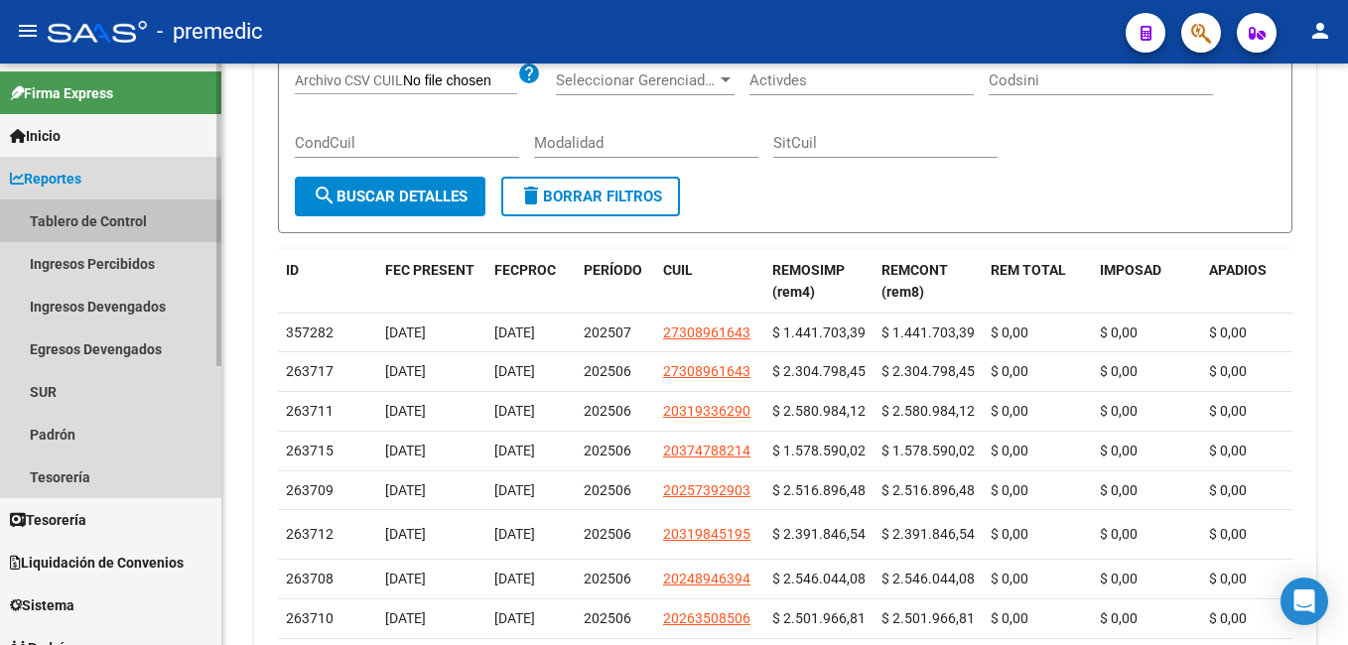
click at [69, 225] on link "Tablero de Control" at bounding box center [110, 221] width 221 height 43
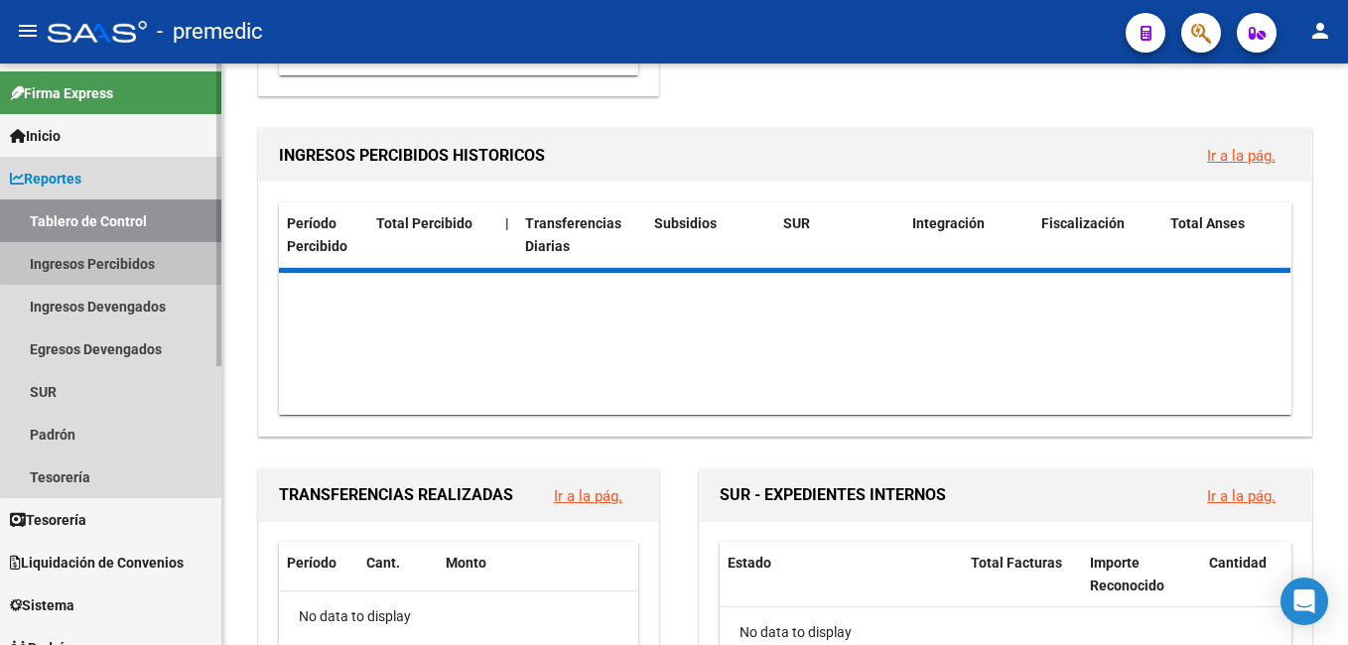
click at [134, 260] on link "Ingresos Percibidos" at bounding box center [110, 263] width 221 height 43
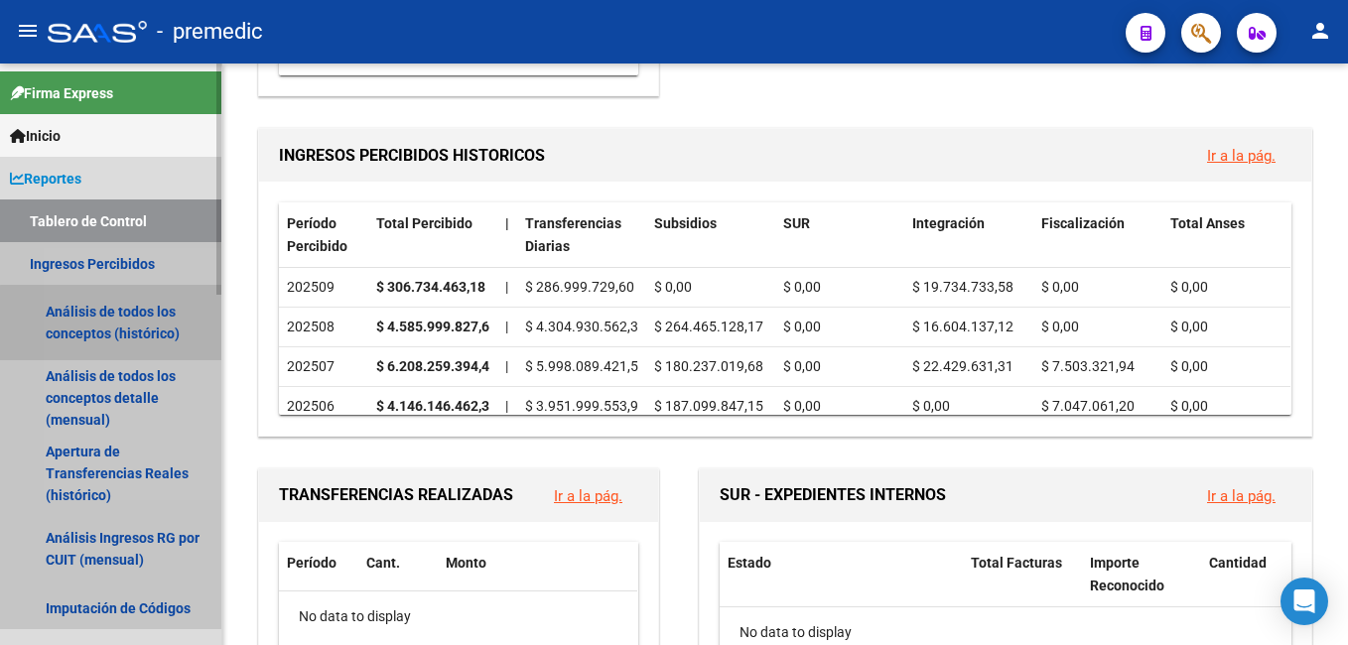
click at [119, 324] on link "Análisis de todos los conceptos (histórico)" at bounding box center [110, 322] width 221 height 75
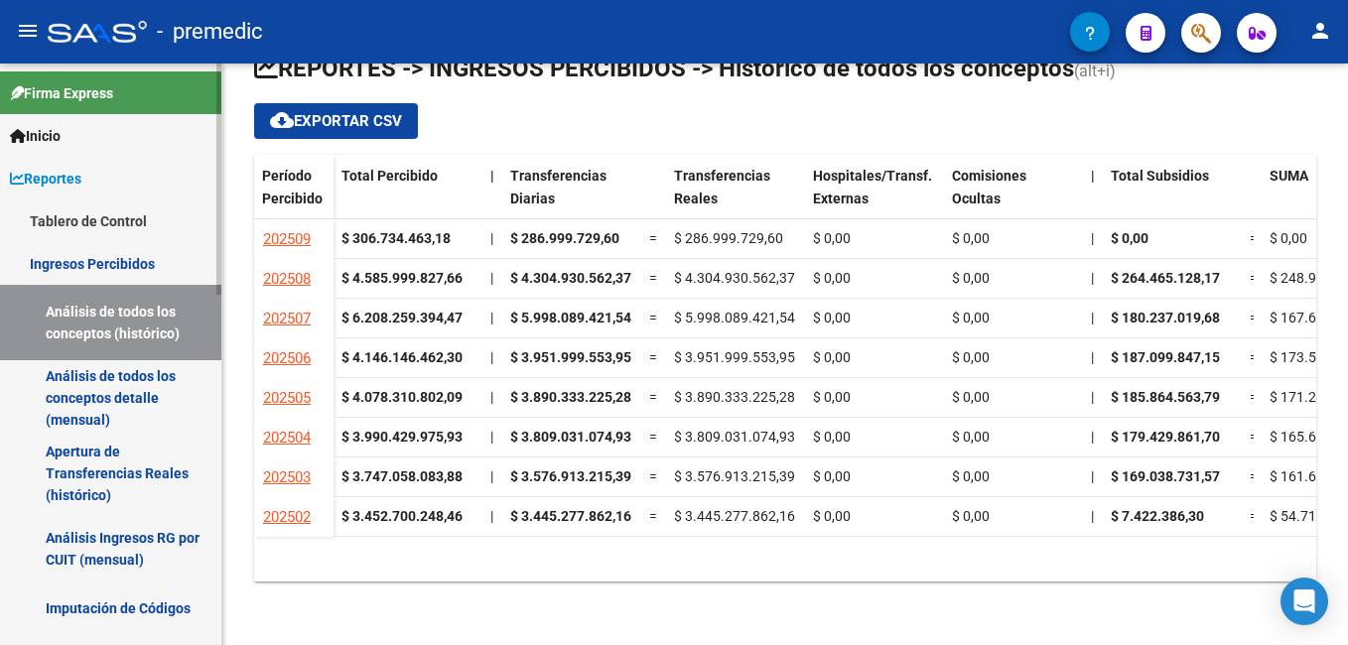
click at [117, 390] on link "Análisis de todos los conceptos detalle (mensual)" at bounding box center [110, 397] width 221 height 75
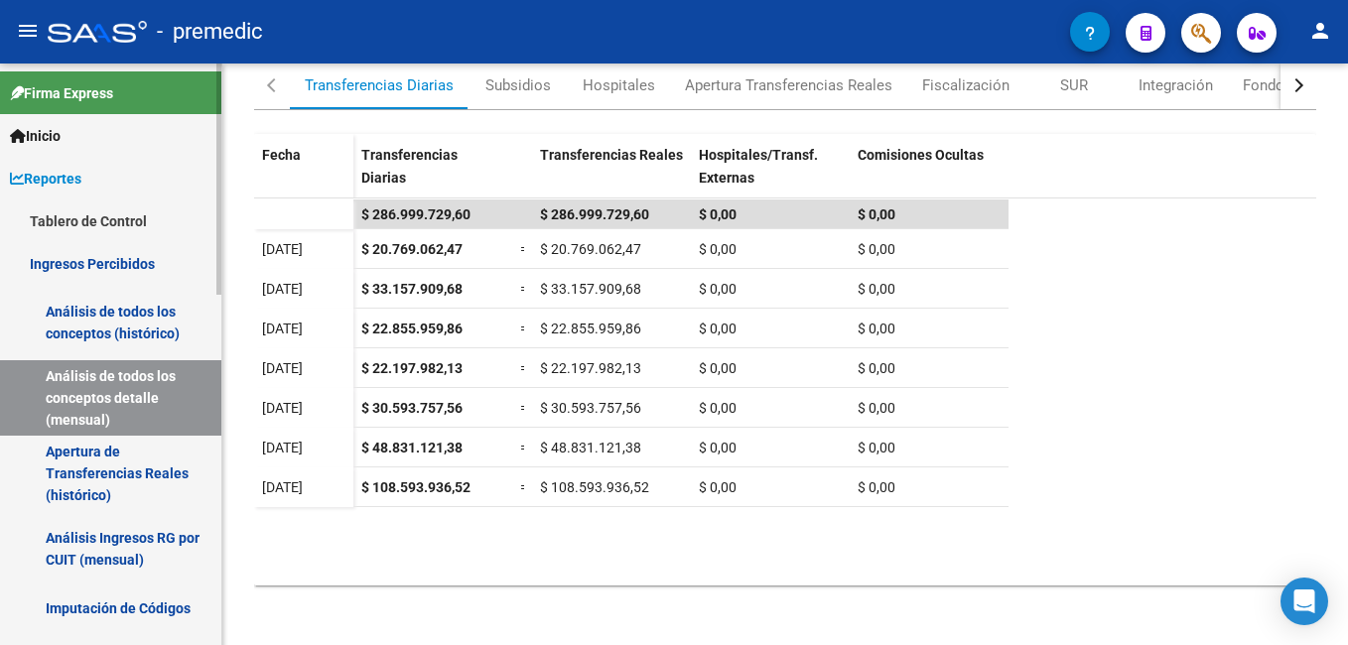
click at [110, 217] on link "Tablero de Control" at bounding box center [110, 221] width 221 height 43
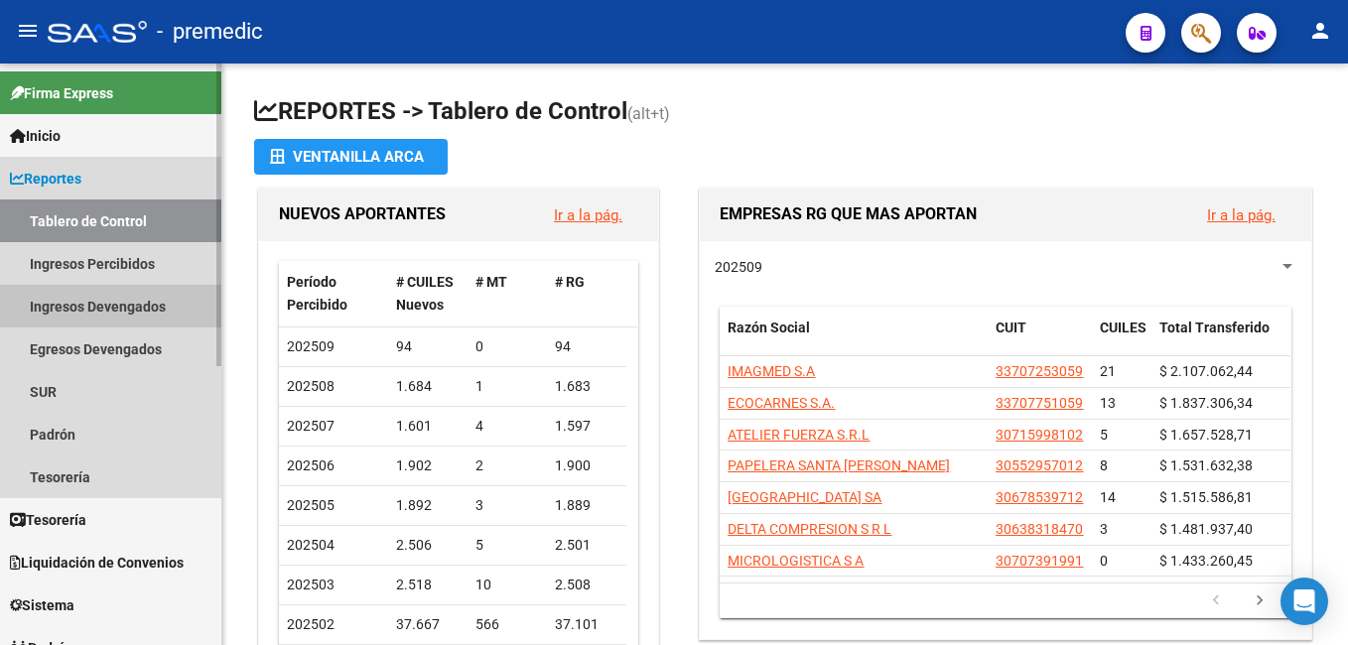
click at [102, 296] on link "Ingresos Devengados" at bounding box center [110, 306] width 221 height 43
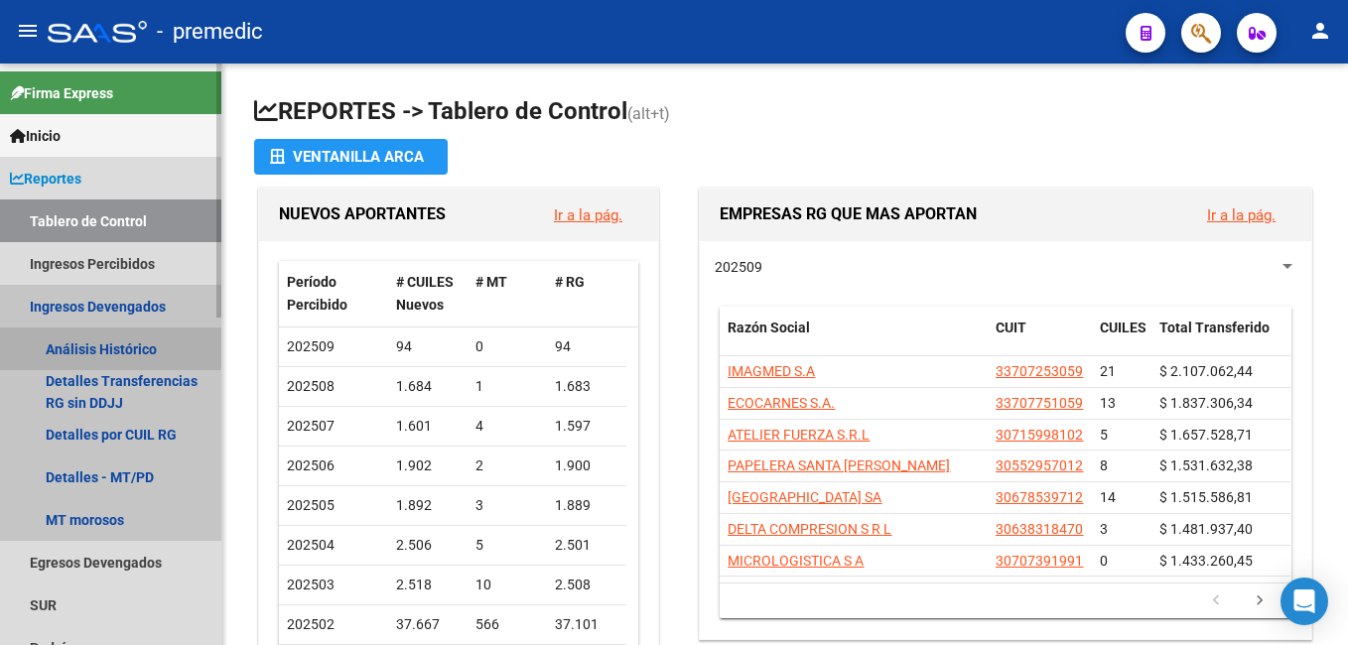
click at [87, 344] on link "Análisis Histórico" at bounding box center [110, 349] width 221 height 43
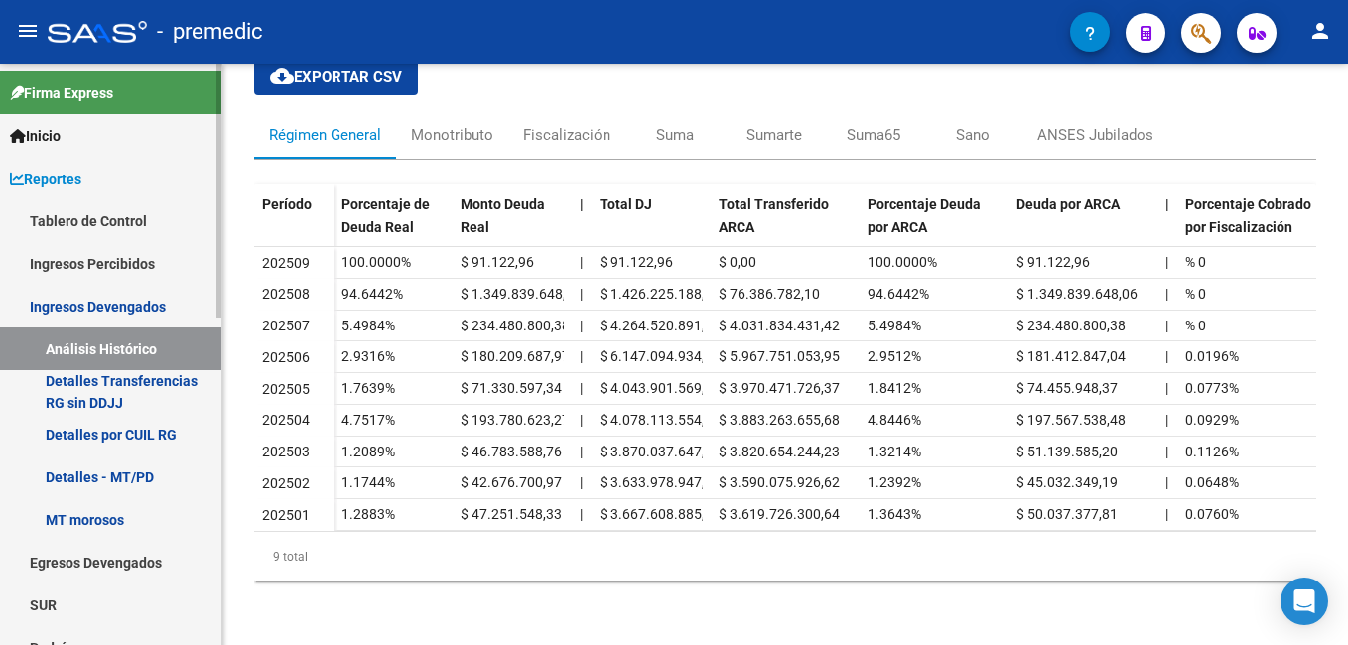
scroll to position [99, 0]
